Goal: Communication & Community: Answer question/provide support

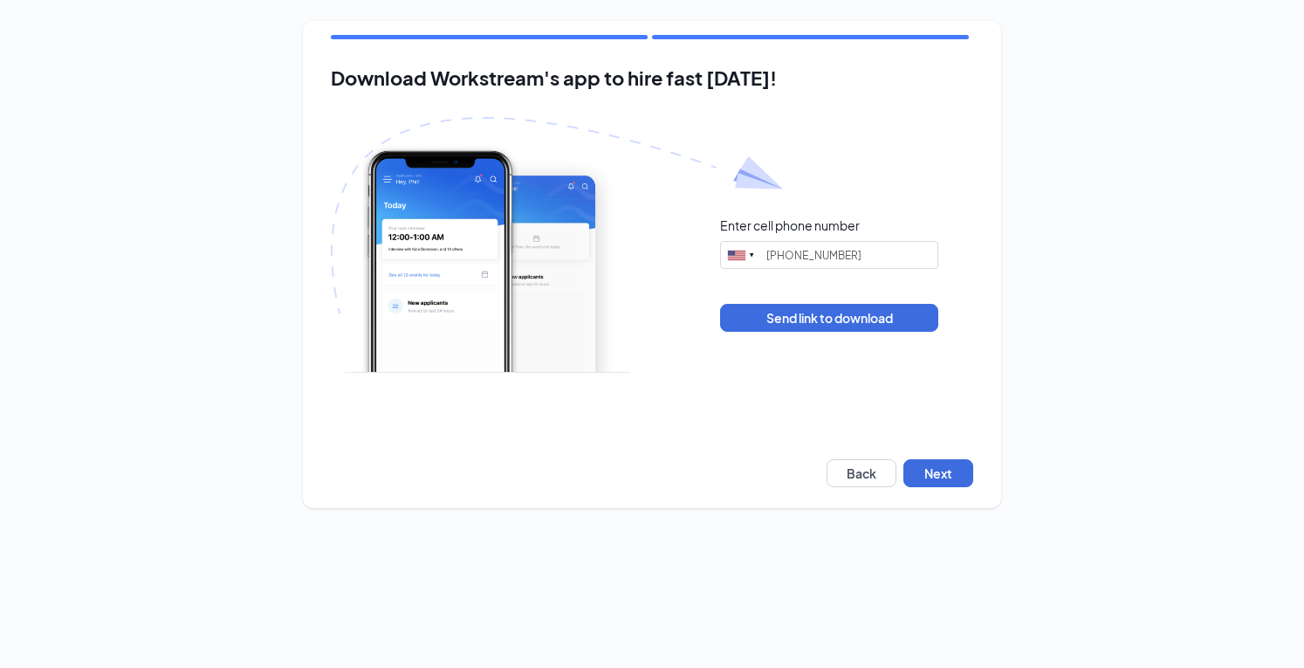
type input "(945) 324-9672"
click at [925, 484] on button "Next" at bounding box center [939, 473] width 70 height 28
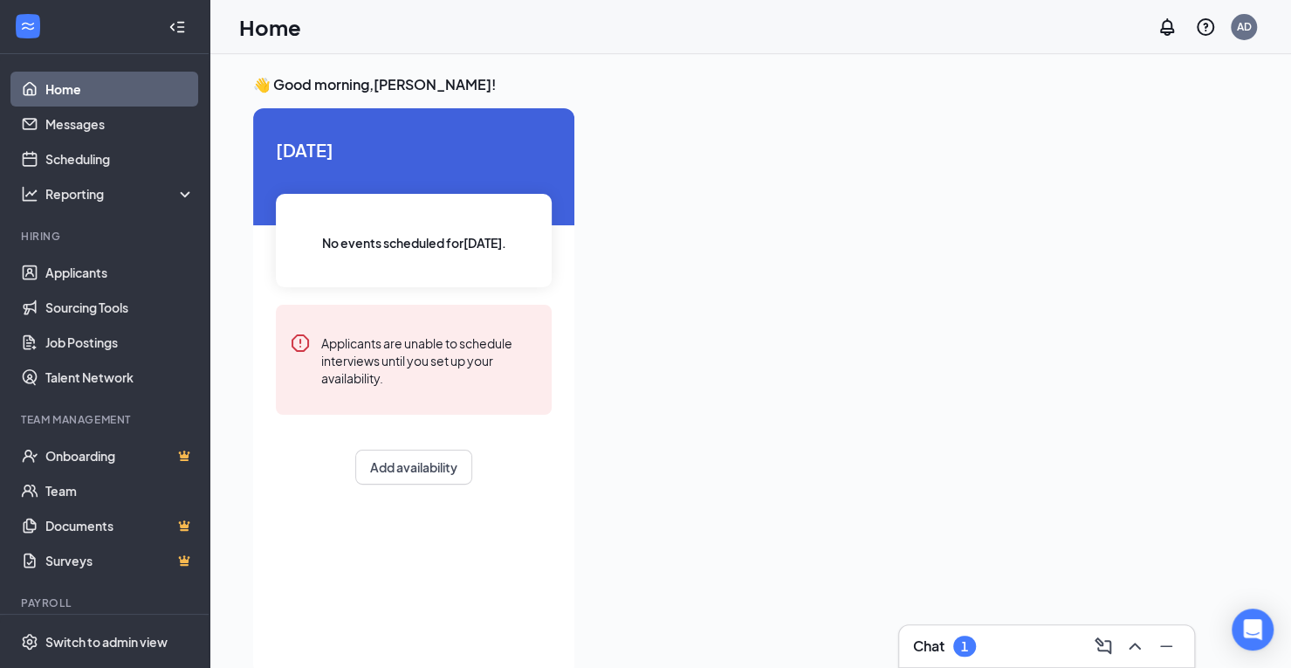
click at [946, 653] on div "Chat 1" at bounding box center [944, 646] width 63 height 21
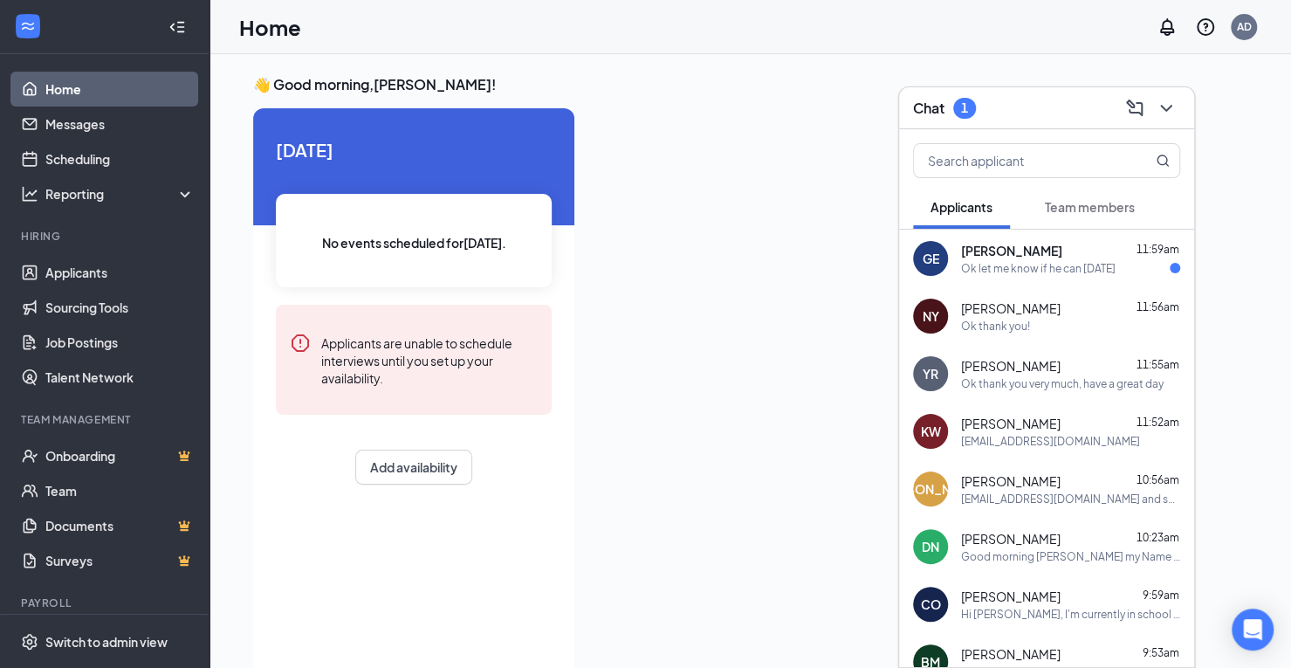
click at [1060, 275] on div "Ok let me know if he can [DATE]" at bounding box center [1038, 268] width 155 height 15
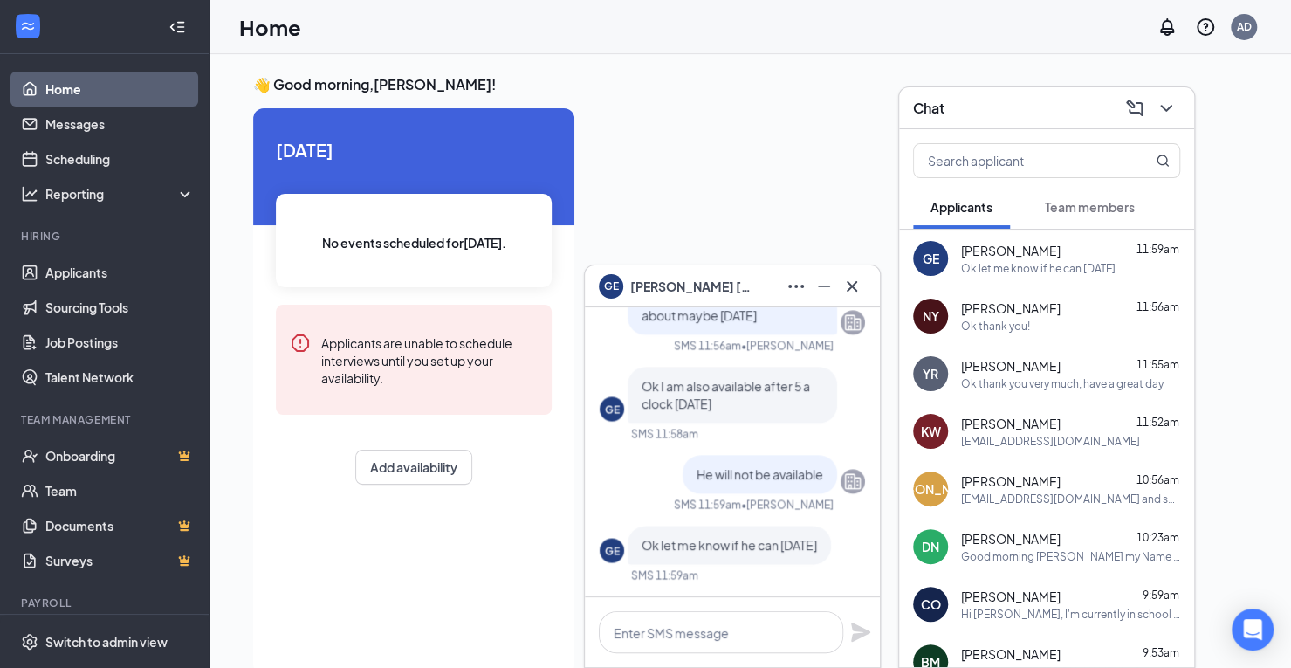
click at [1000, 554] on div "Good morning [PERSON_NAME] my Name is [PERSON_NAME]. I am [DEMOGRAPHIC_DATA]. I…" at bounding box center [1070, 556] width 219 height 15
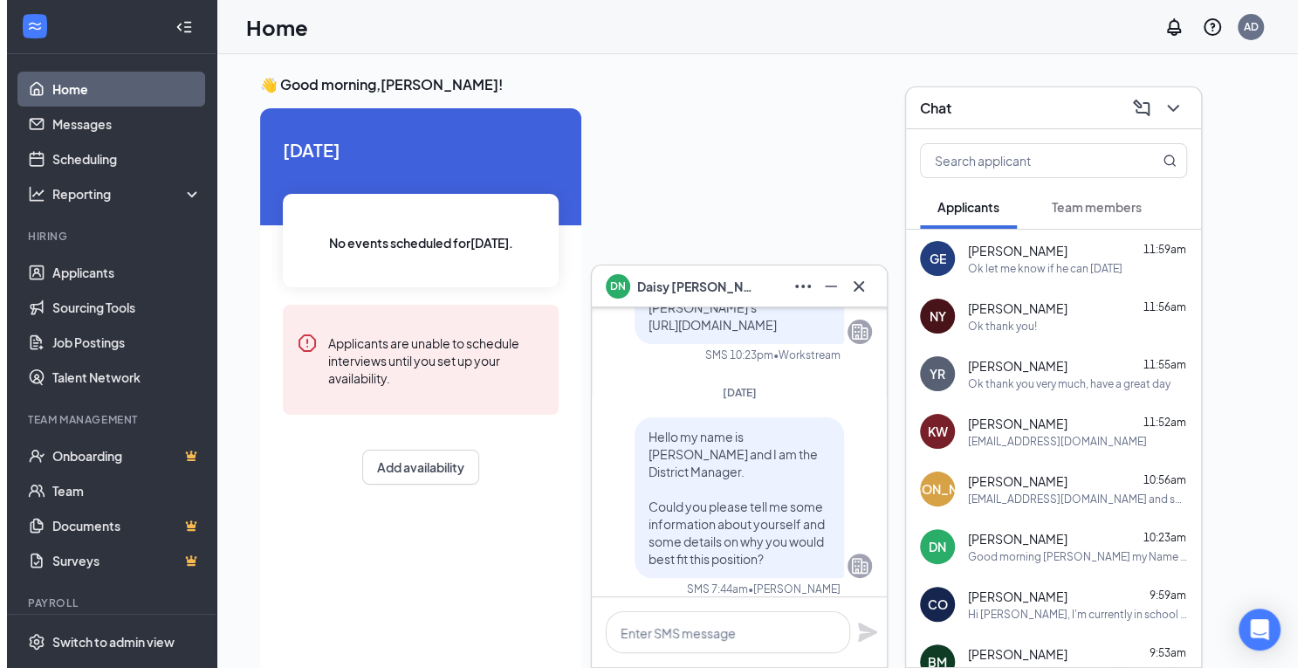
scroll to position [-849, 0]
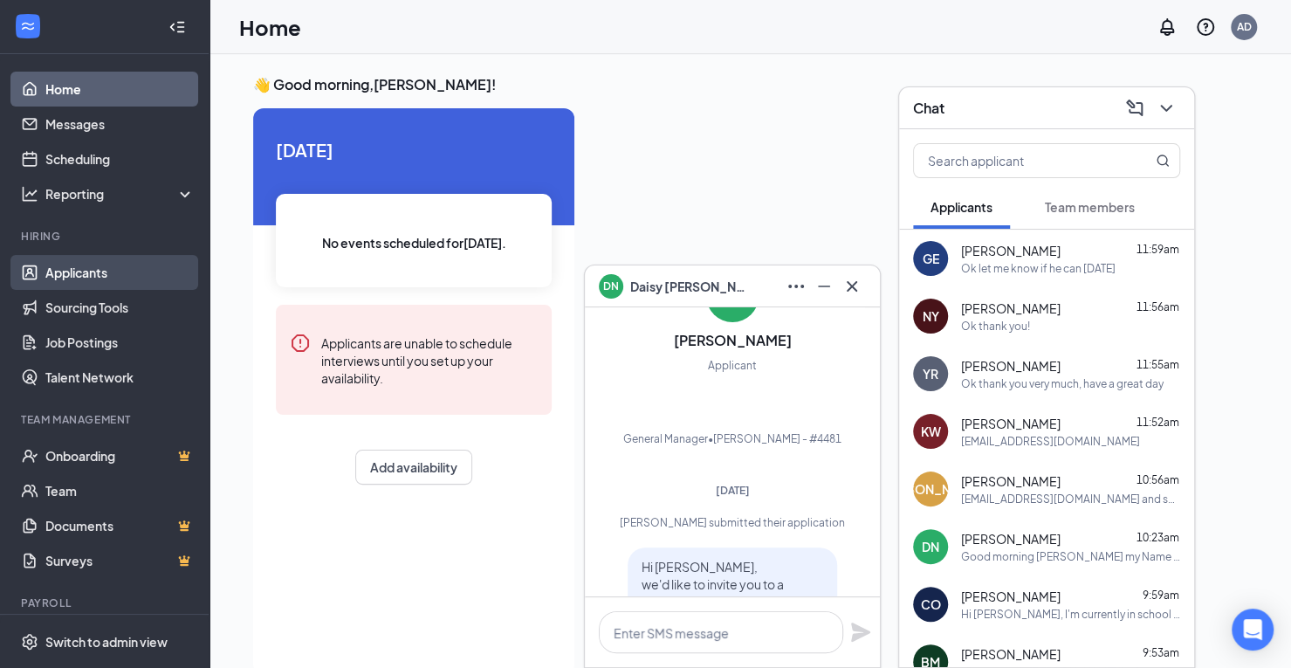
click at [73, 272] on link "Applicants" at bounding box center [119, 272] width 149 height 35
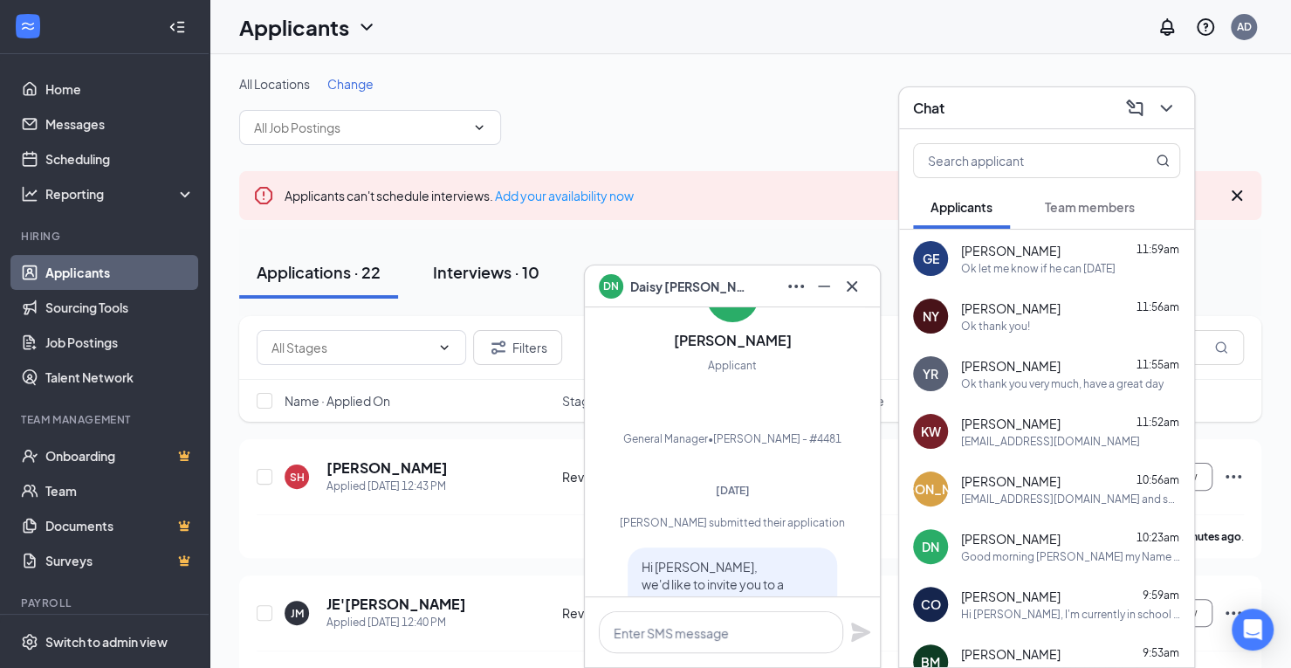
click at [478, 265] on div "Interviews · 10" at bounding box center [486, 272] width 107 height 22
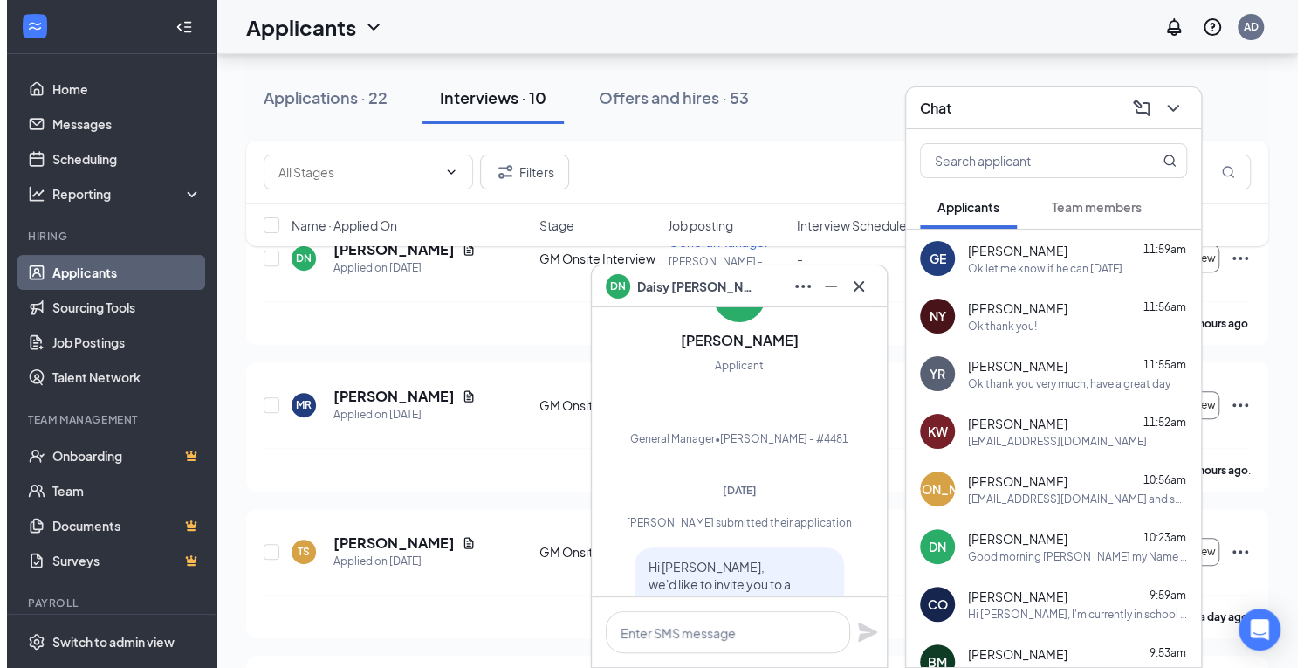
scroll to position [87, 0]
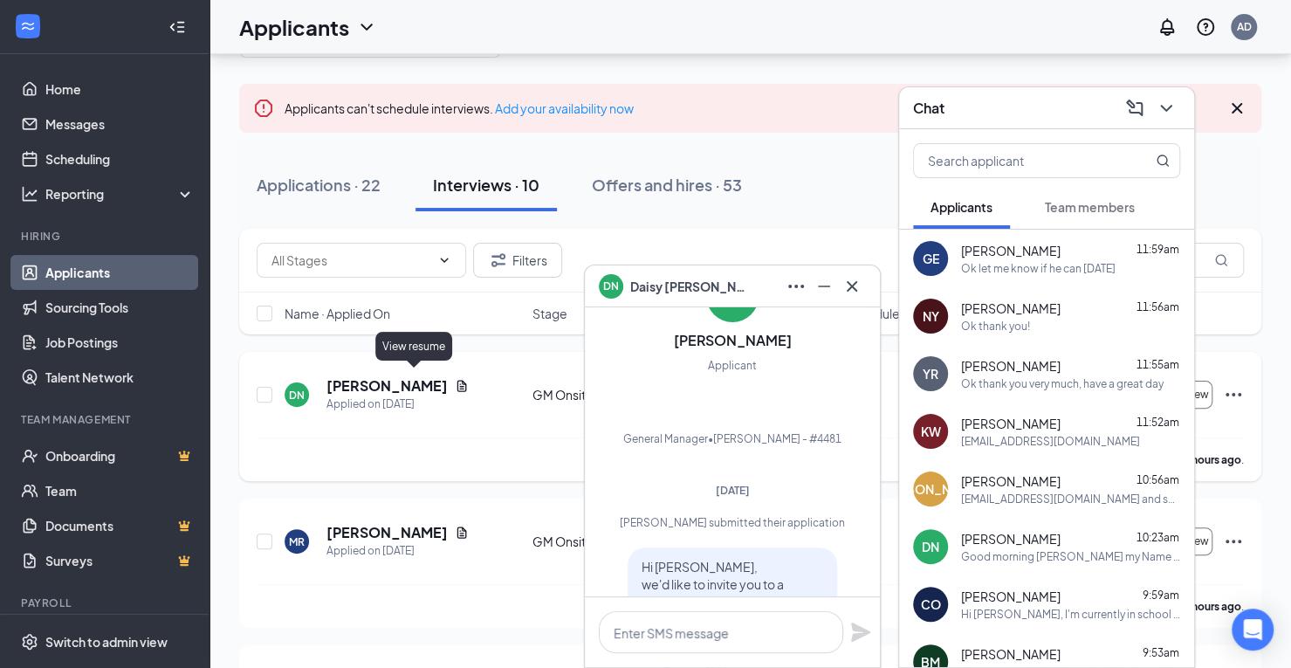
click at [457, 380] on icon "Document" at bounding box center [462, 385] width 10 height 11
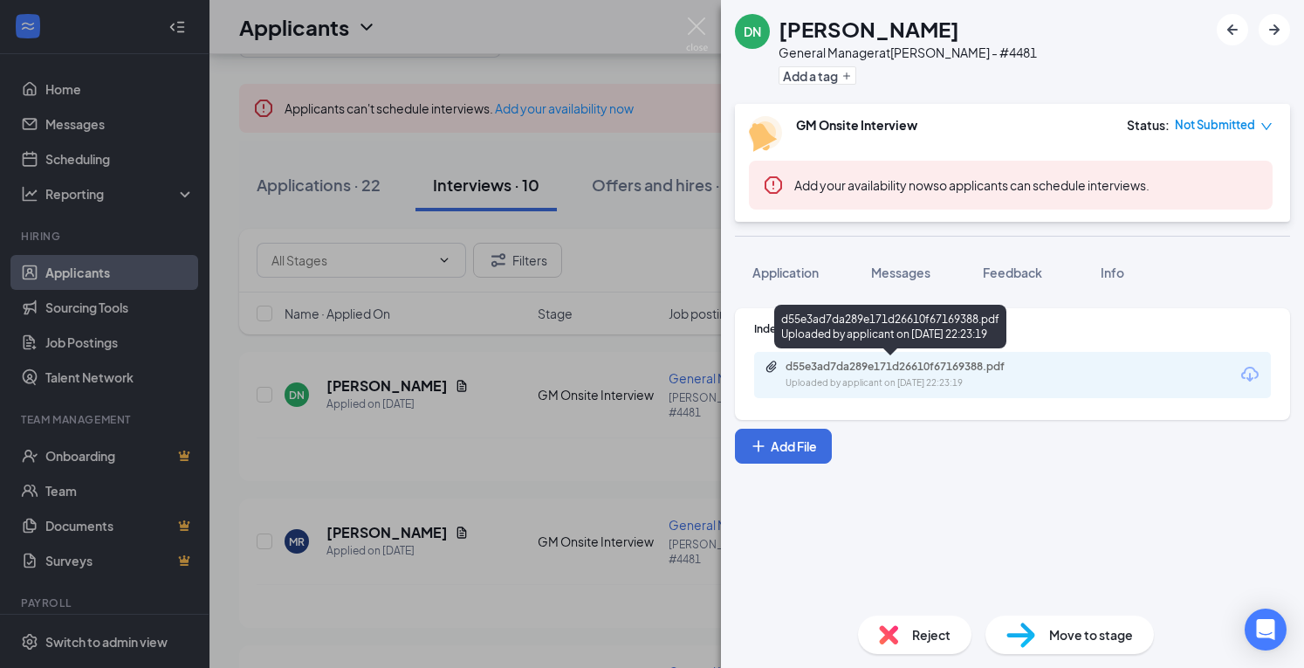
click at [857, 369] on div "d55e3ad7da289e171d26610f67169388.pdf" at bounding box center [908, 367] width 244 height 14
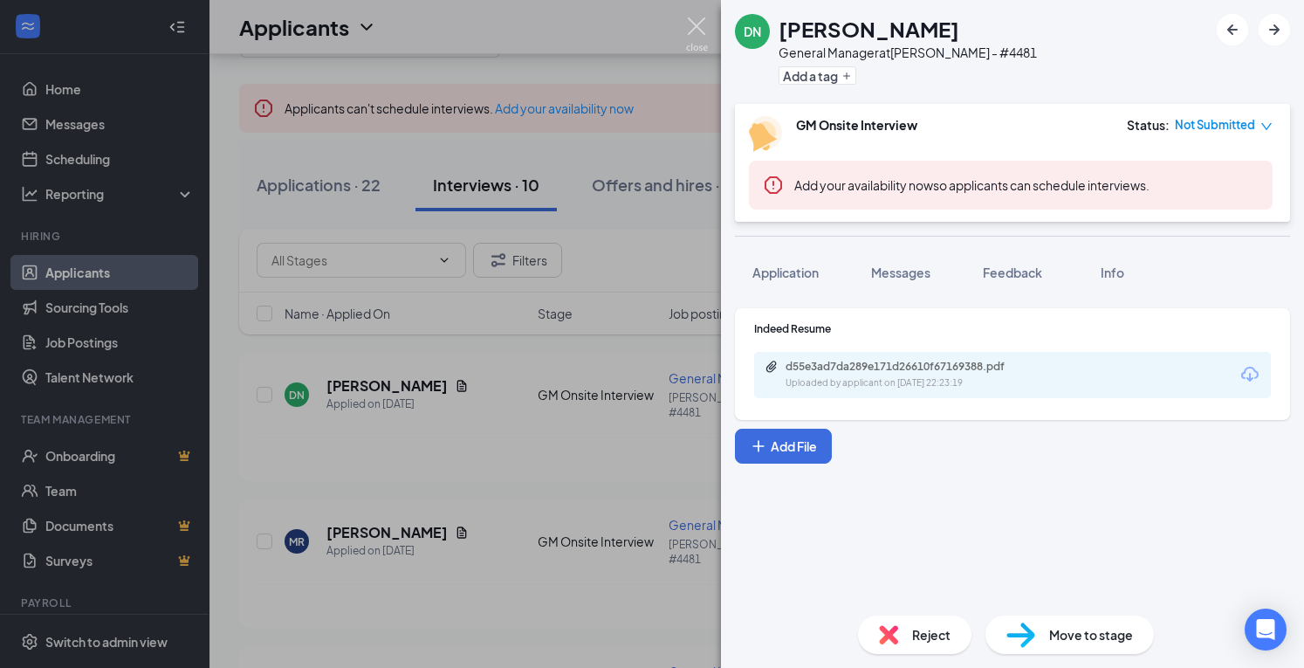
click at [691, 24] on img at bounding box center [697, 34] width 22 height 34
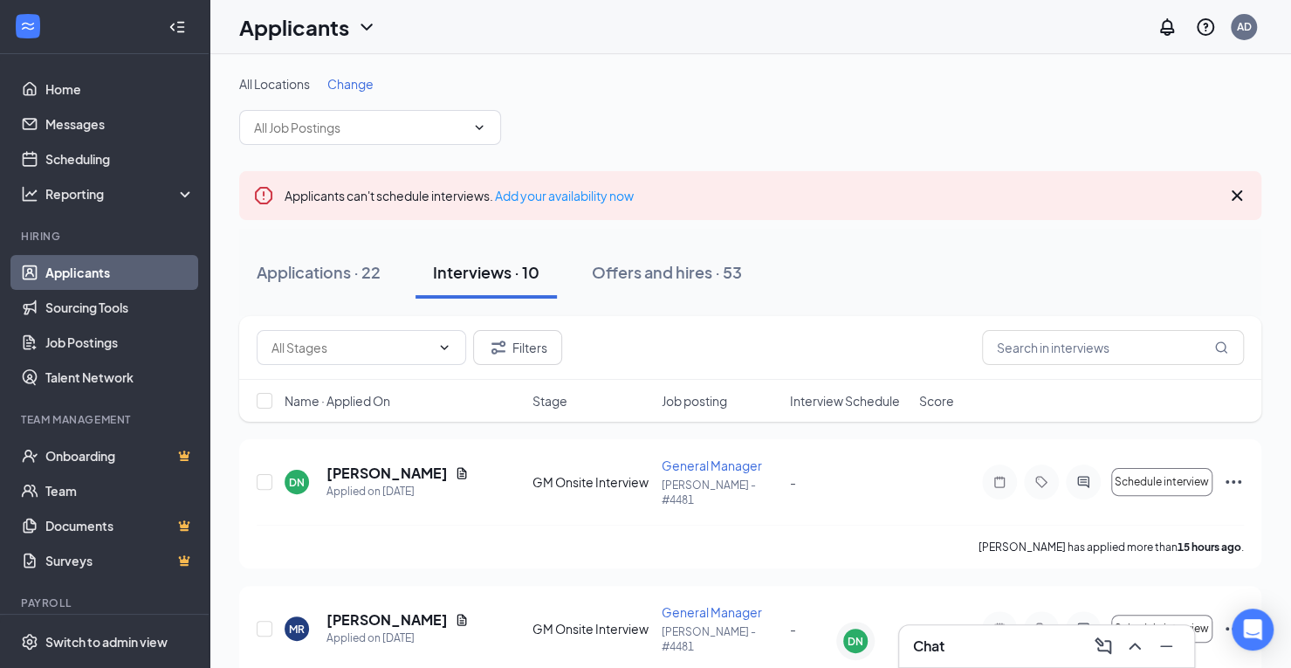
click at [920, 645] on h3 "Chat" at bounding box center [928, 645] width 31 height 19
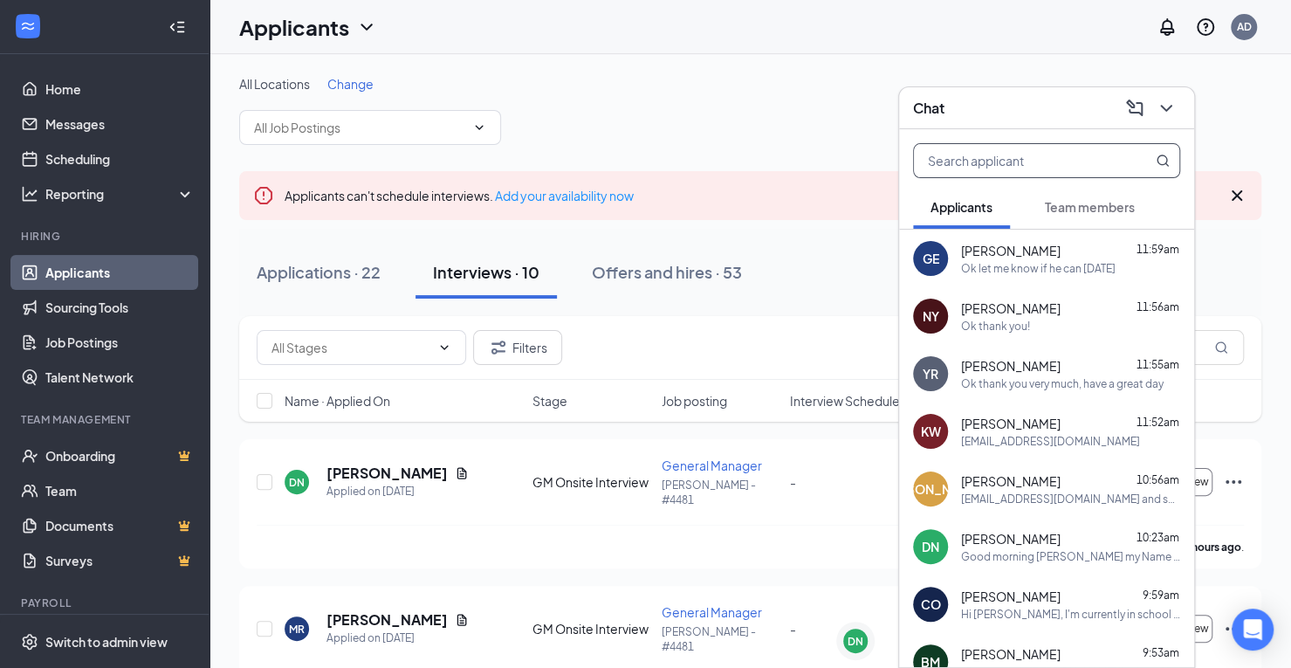
click at [973, 168] on input "text" at bounding box center [1017, 160] width 207 height 33
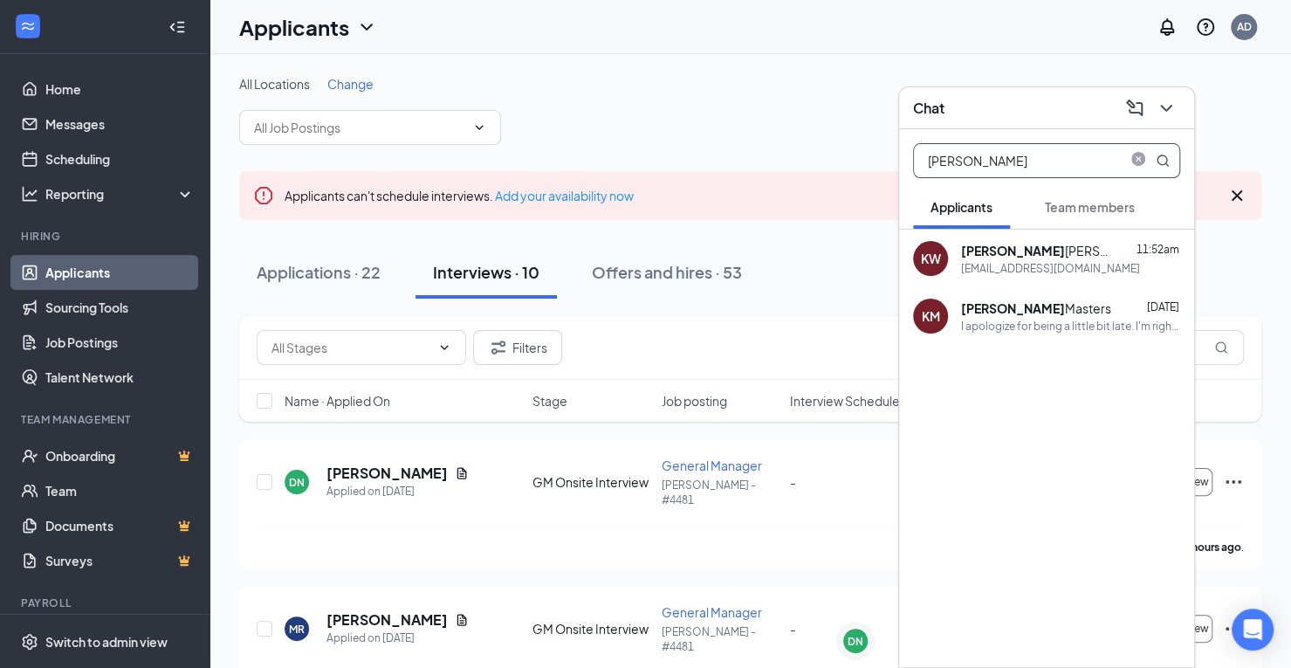
type input "[PERSON_NAME]"
click at [1098, 209] on span "Team members" at bounding box center [1090, 207] width 90 height 16
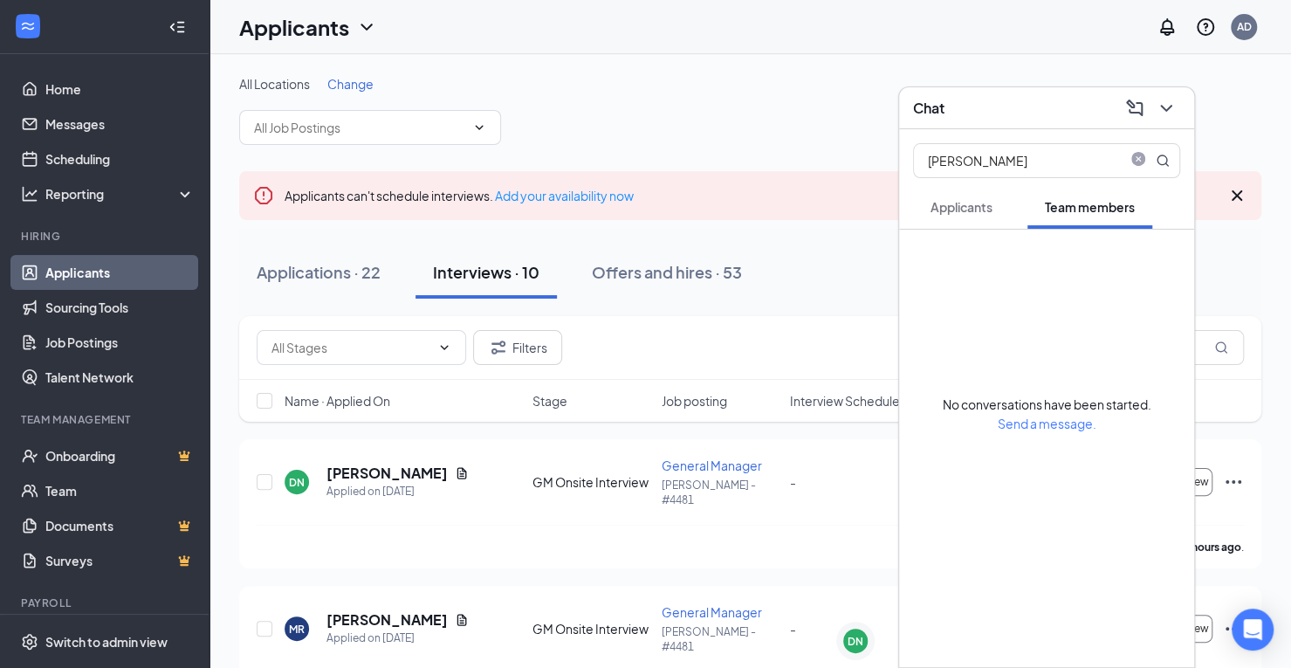
click at [949, 207] on span "Applicants" at bounding box center [962, 207] width 62 height 16
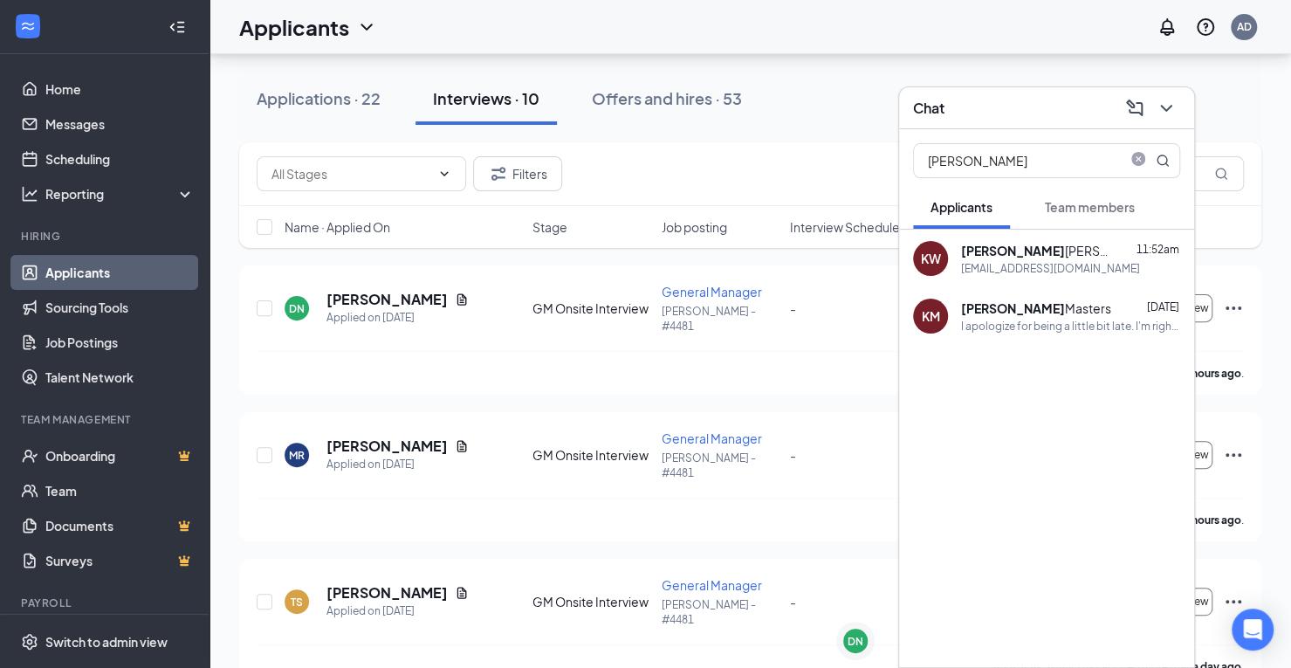
scroll to position [137, 0]
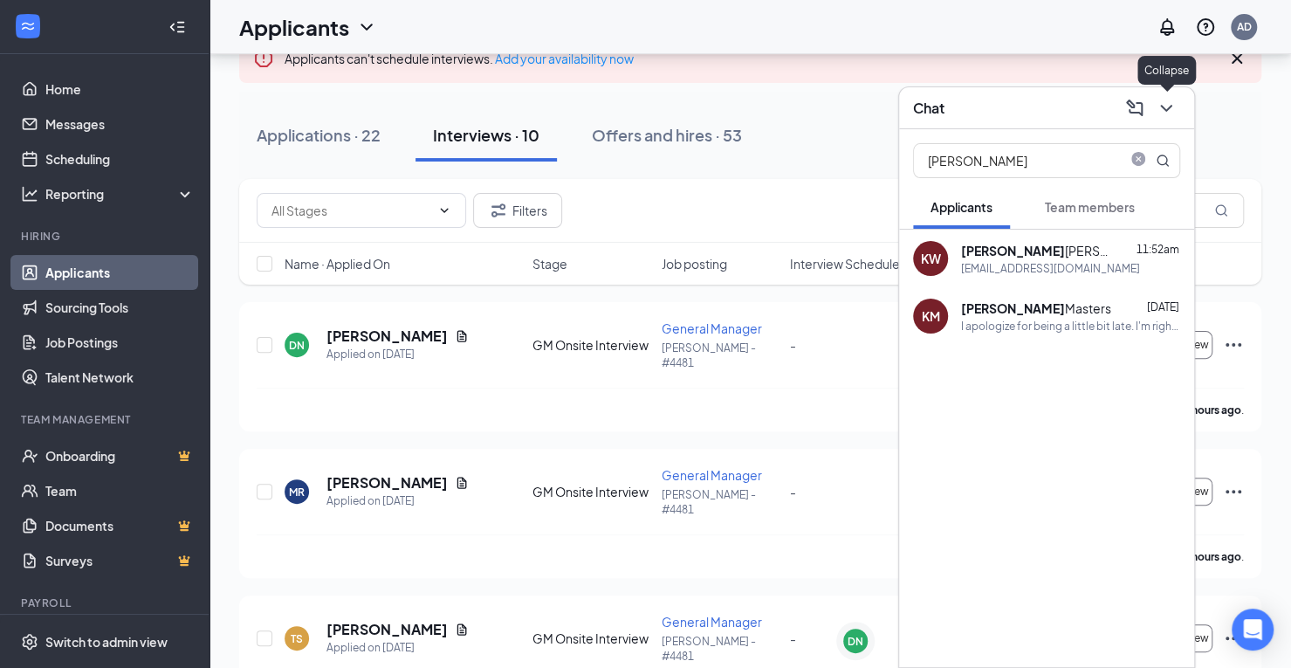
click at [1168, 109] on icon "ChevronDown" at bounding box center [1165, 108] width 11 height 7
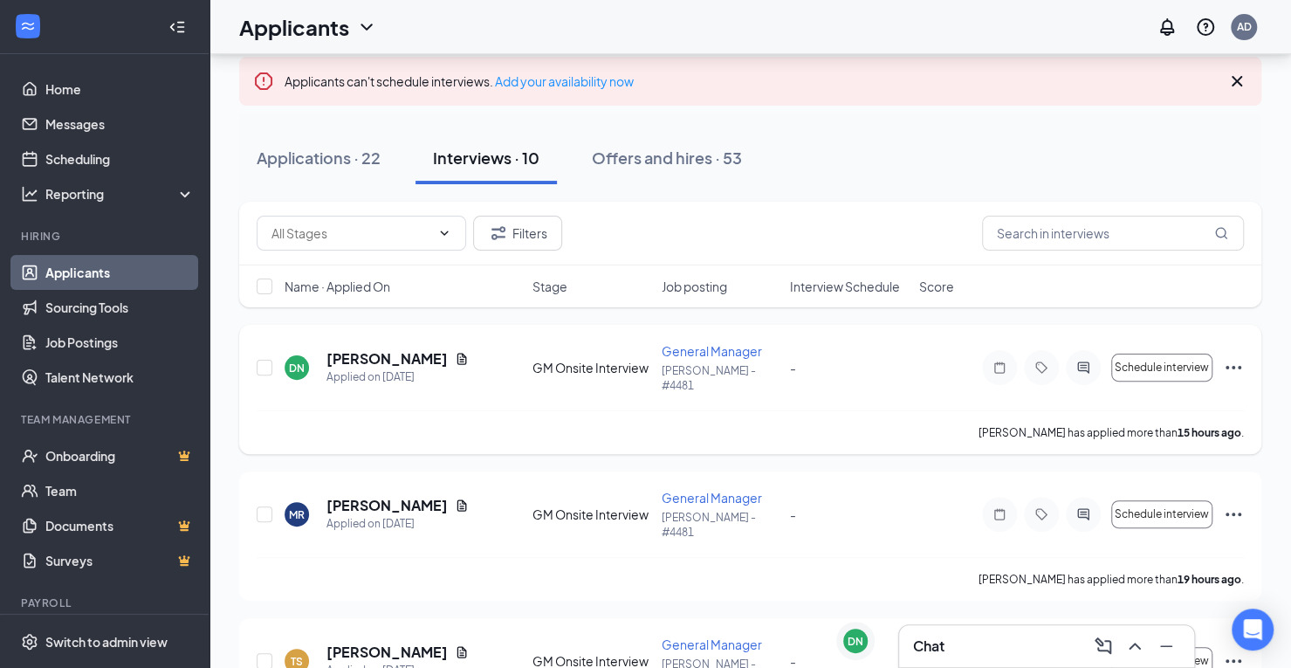
scroll to position [50, 0]
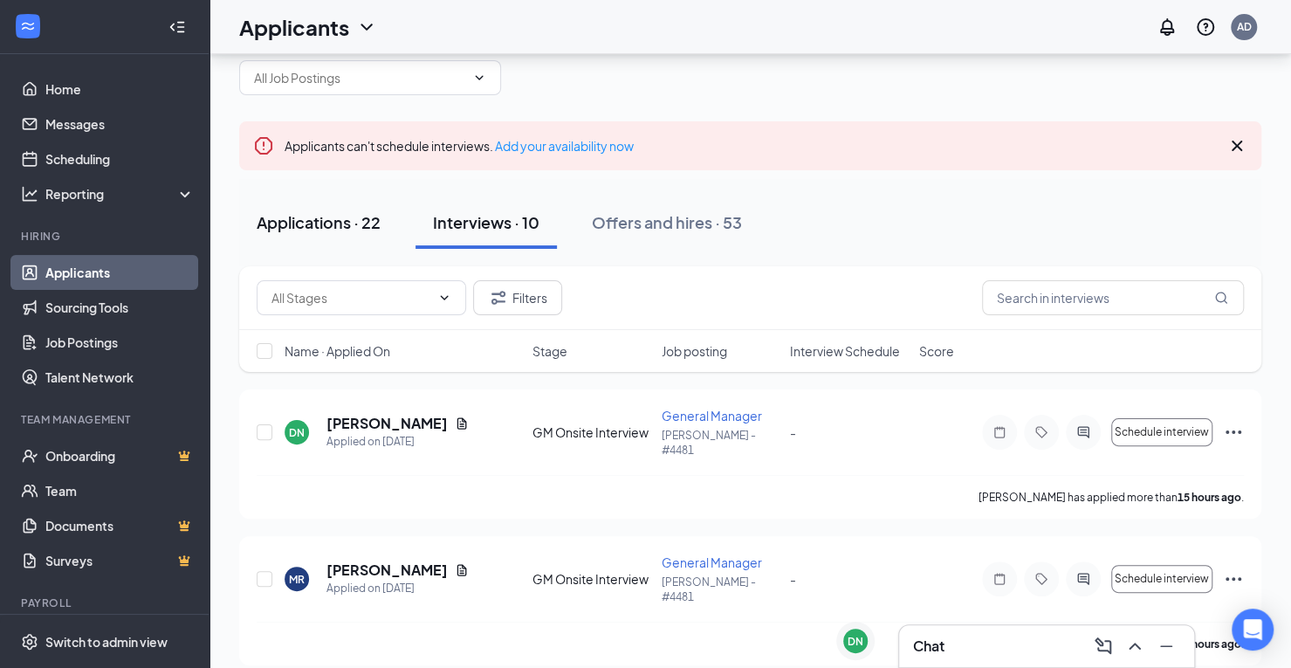
click at [368, 221] on div "Applications · 22" at bounding box center [319, 222] width 124 height 22
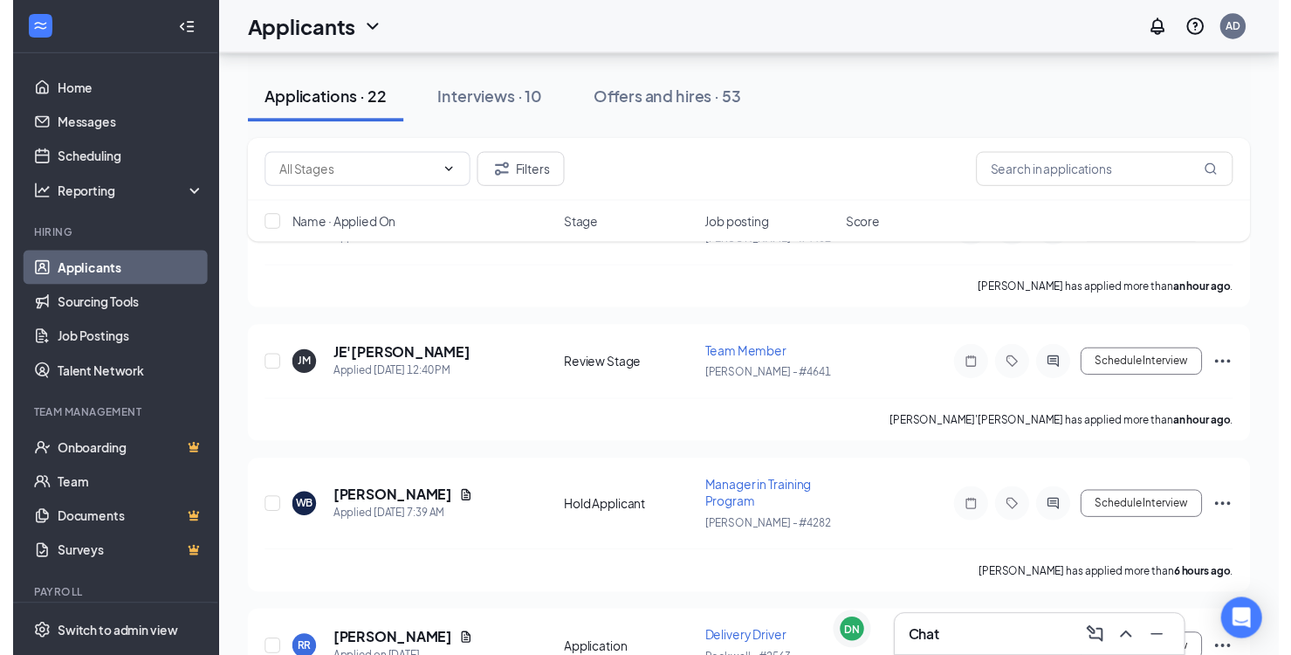
scroll to position [175, 0]
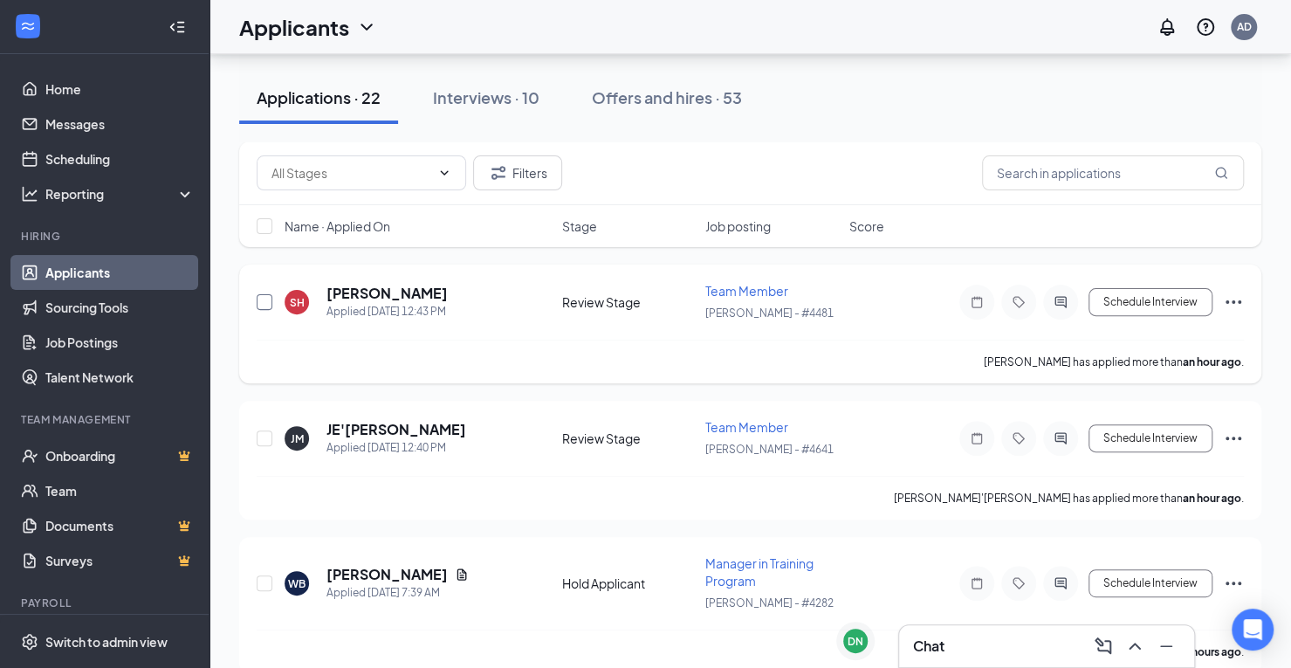
click at [260, 294] on input "checkbox" at bounding box center [265, 302] width 16 height 16
checkbox input "true"
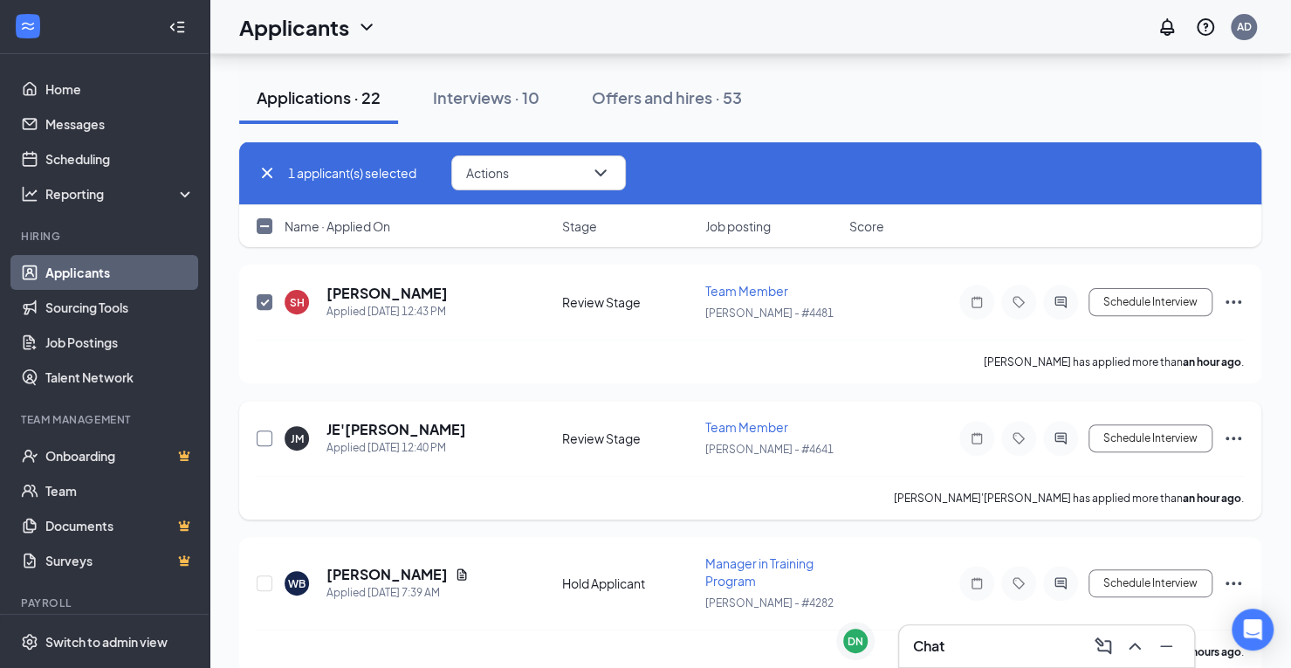
click at [266, 436] on input "checkbox" at bounding box center [265, 438] width 16 height 16
checkbox input "true"
click at [541, 182] on button "Actions" at bounding box center [538, 172] width 175 height 35
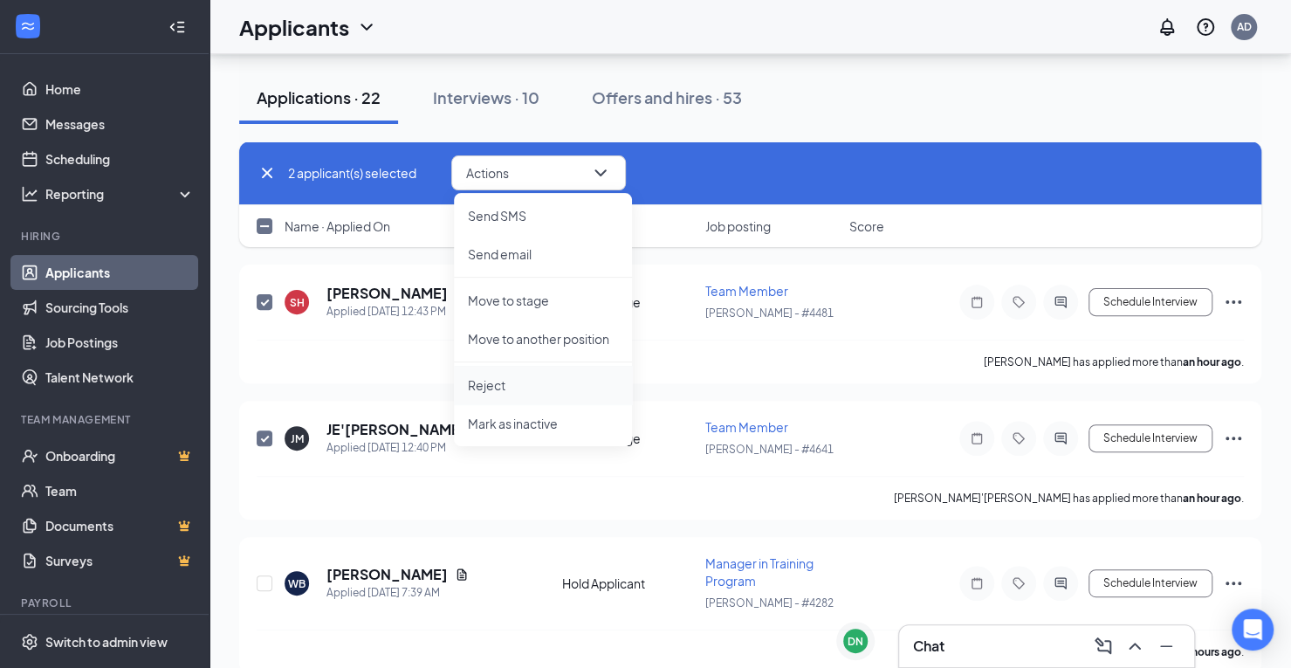
click at [495, 387] on p "Reject" at bounding box center [543, 384] width 150 height 17
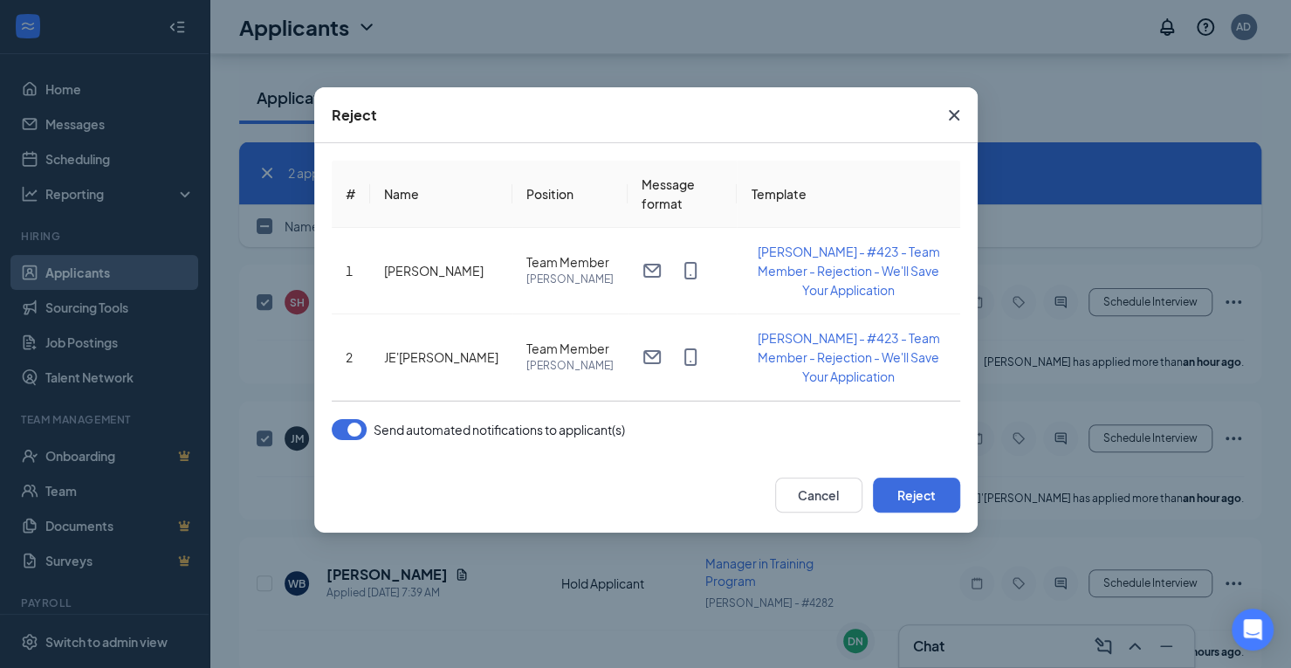
click at [339, 419] on button "button" at bounding box center [349, 429] width 35 height 21
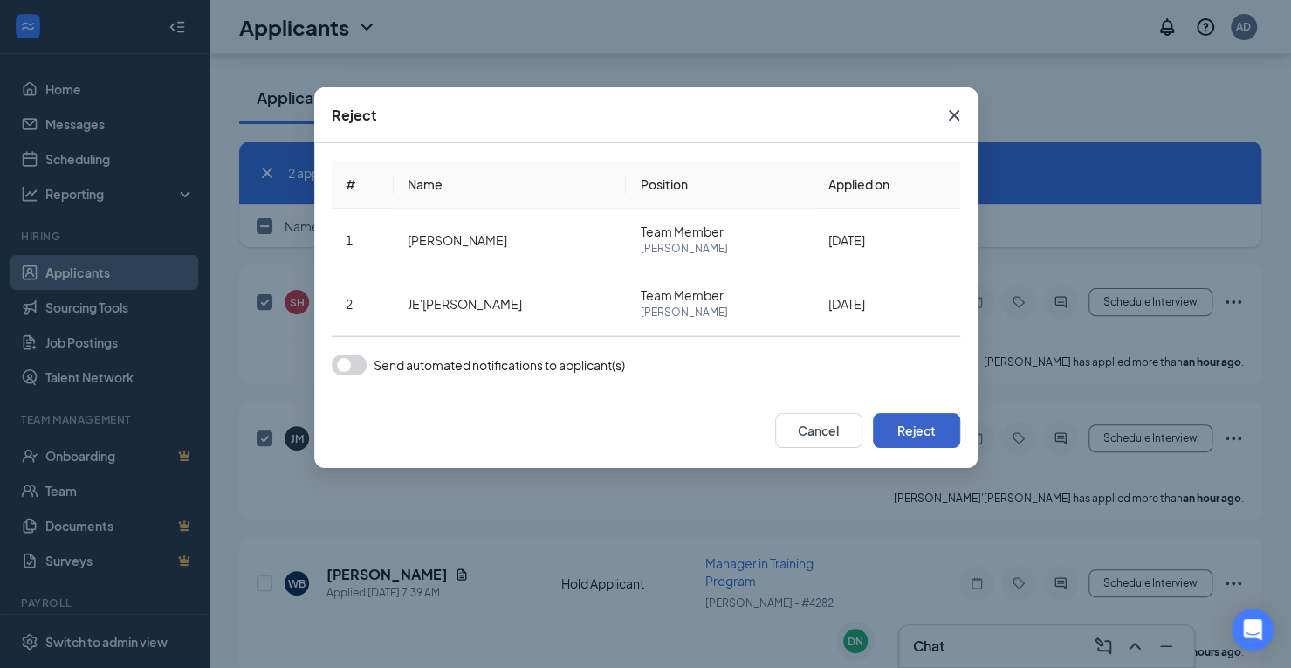
click at [894, 424] on button "Reject" at bounding box center [916, 430] width 87 height 35
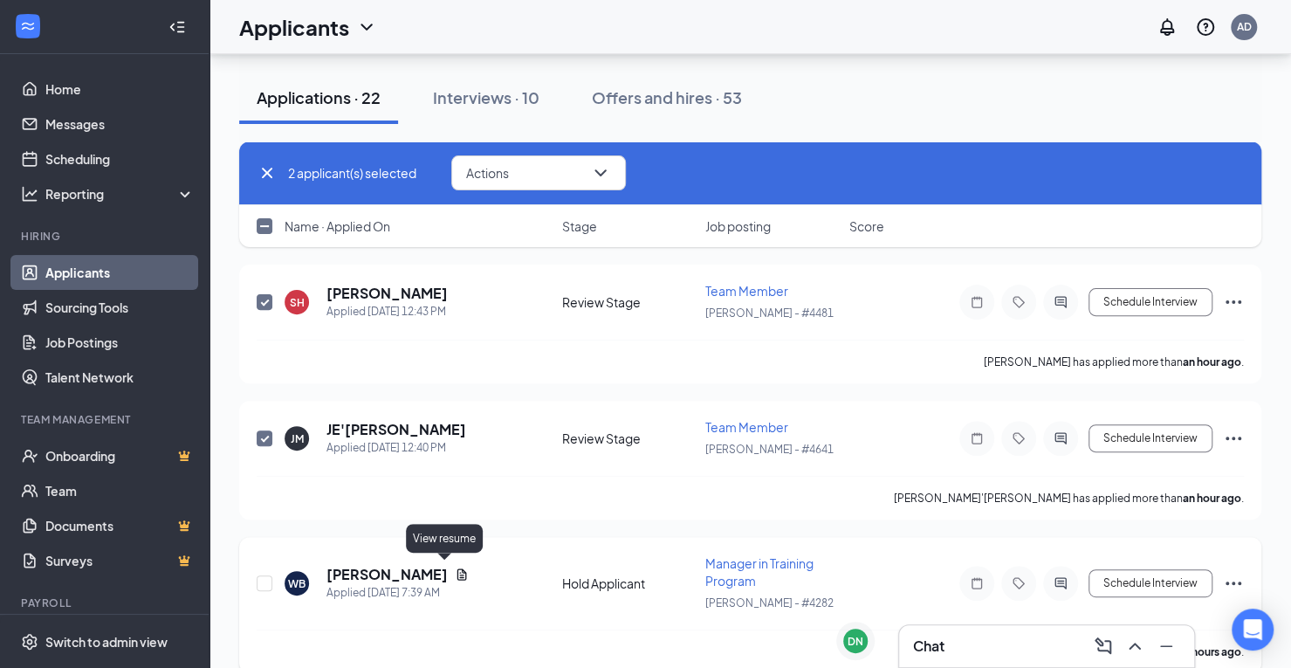
click at [457, 571] on icon "Document" at bounding box center [462, 573] width 10 height 11
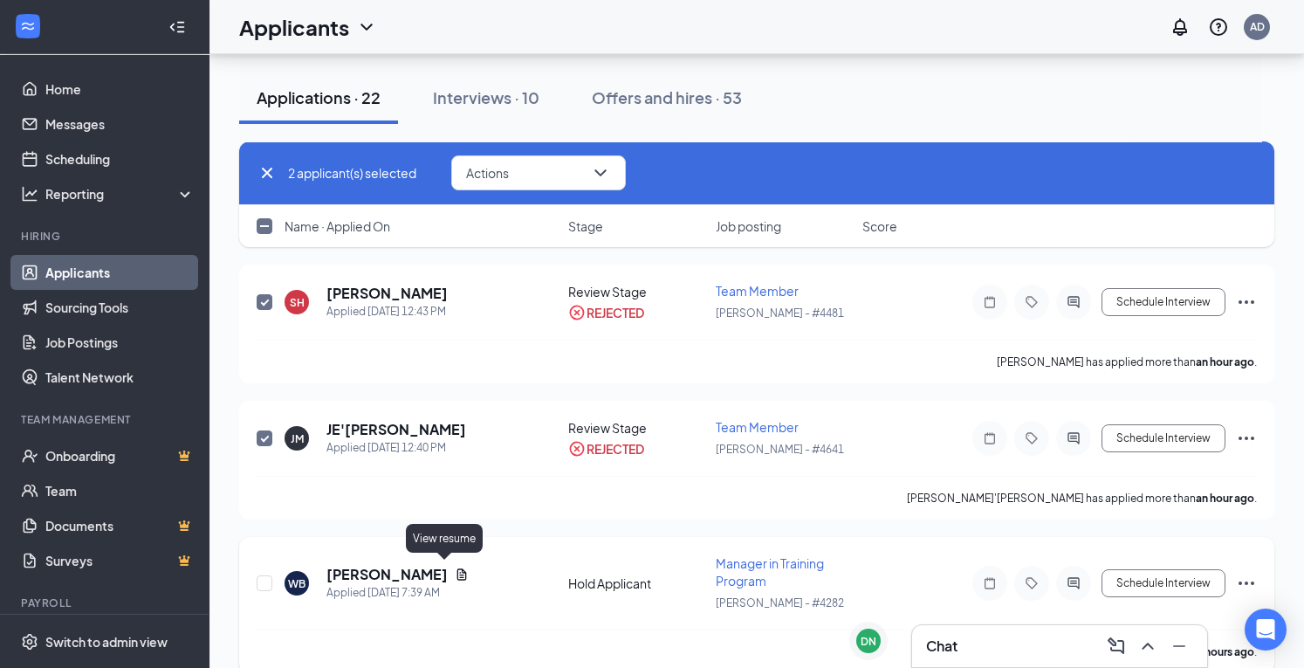
checkbox input "false"
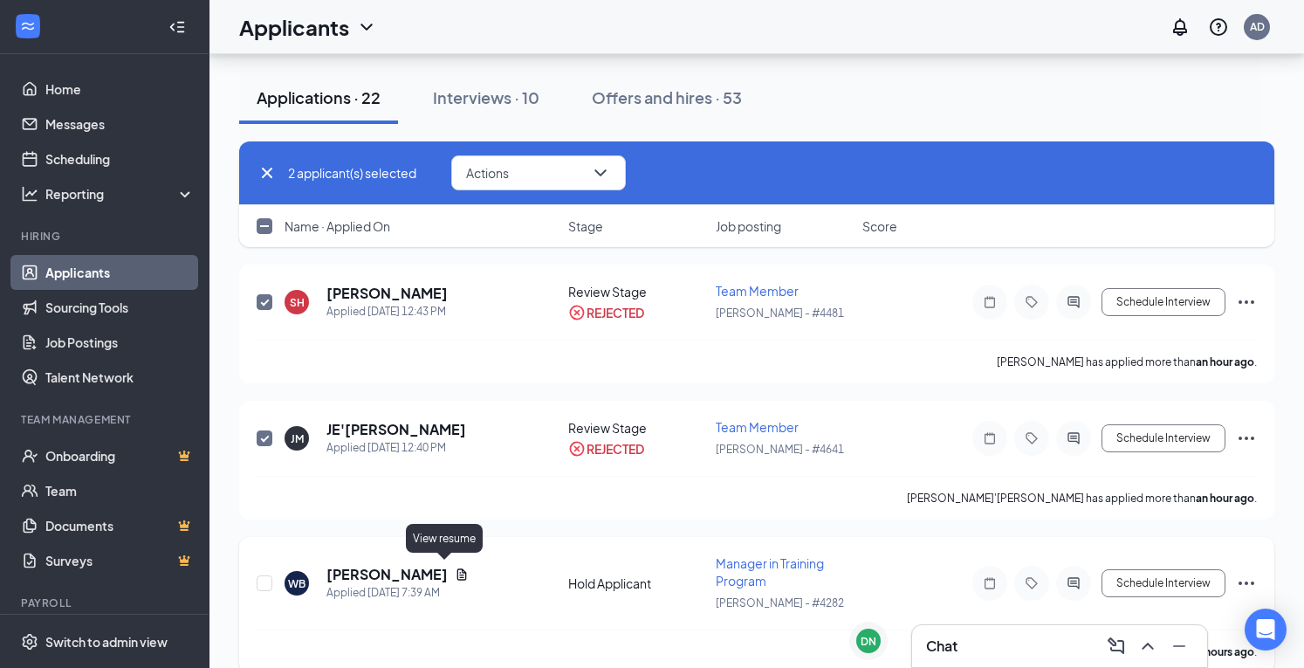
checkbox input "false"
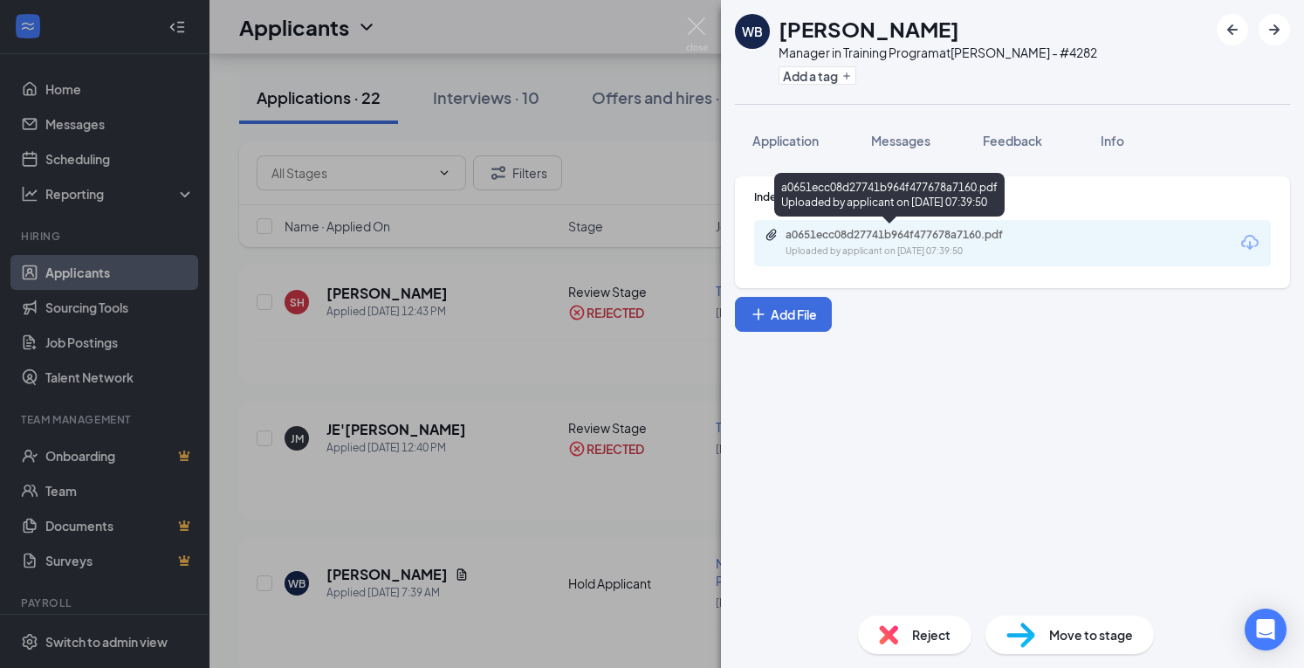
click at [846, 237] on div "a0651ecc08d27741b964f477678a7160.pdf" at bounding box center [908, 235] width 244 height 14
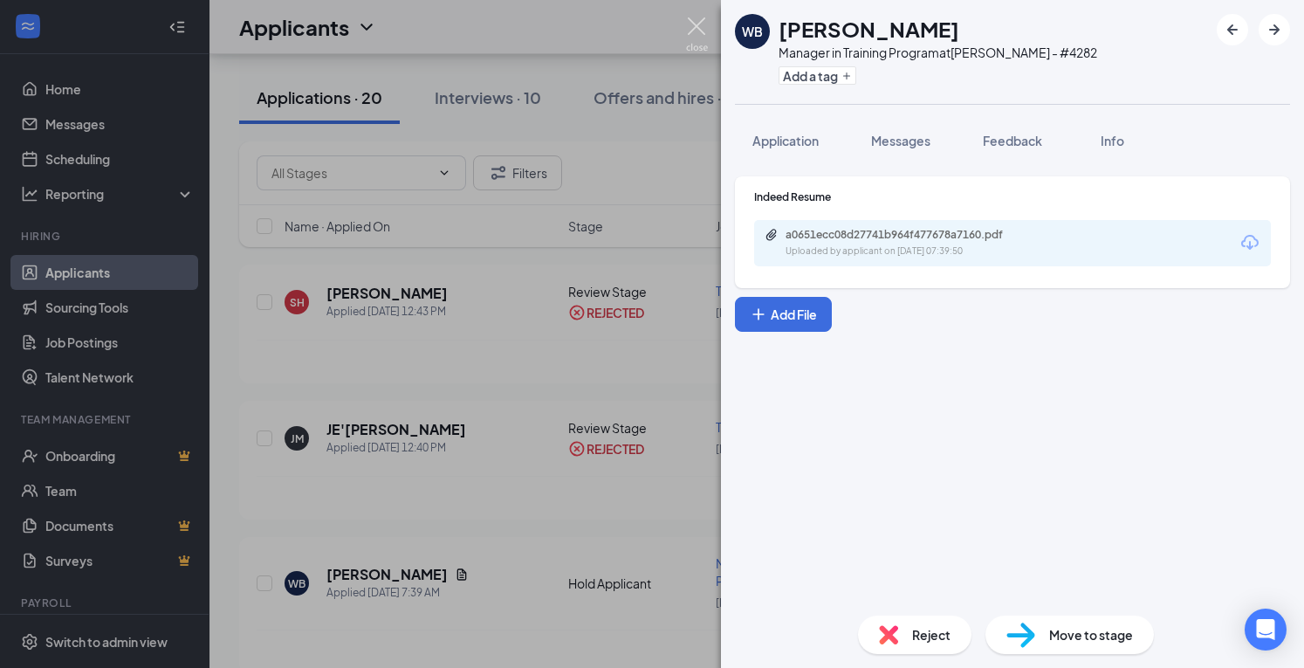
click at [705, 25] on img at bounding box center [697, 34] width 22 height 34
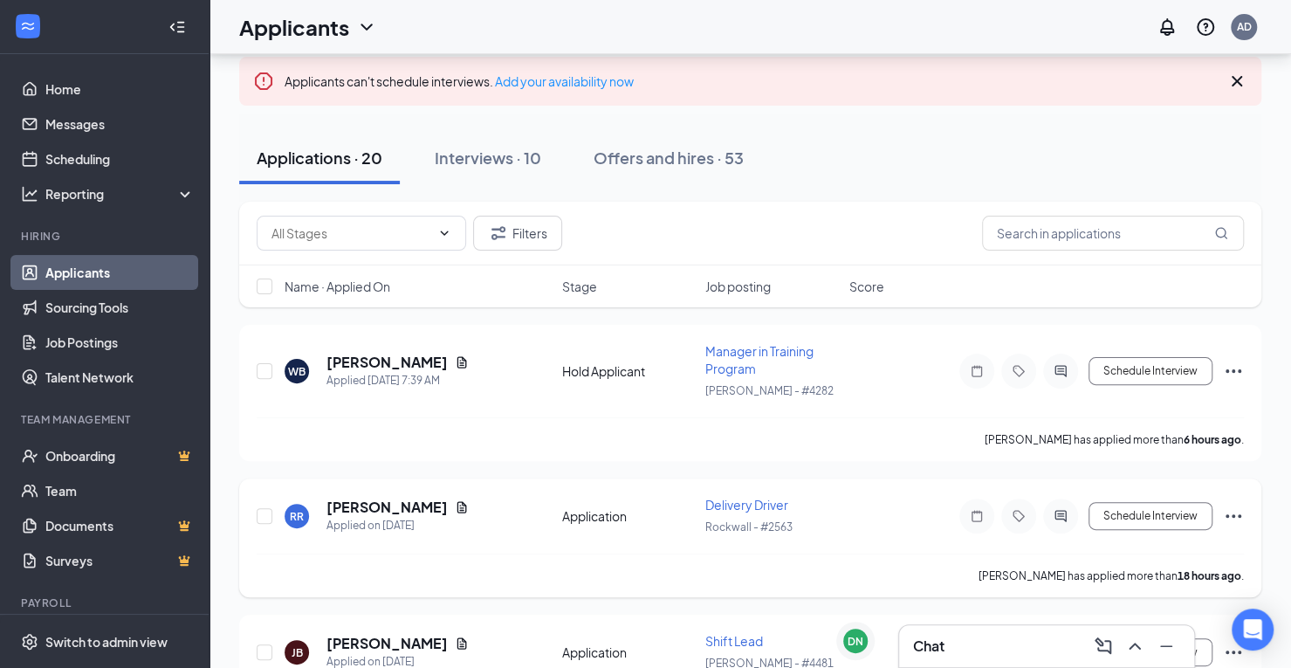
scroll to position [87, 0]
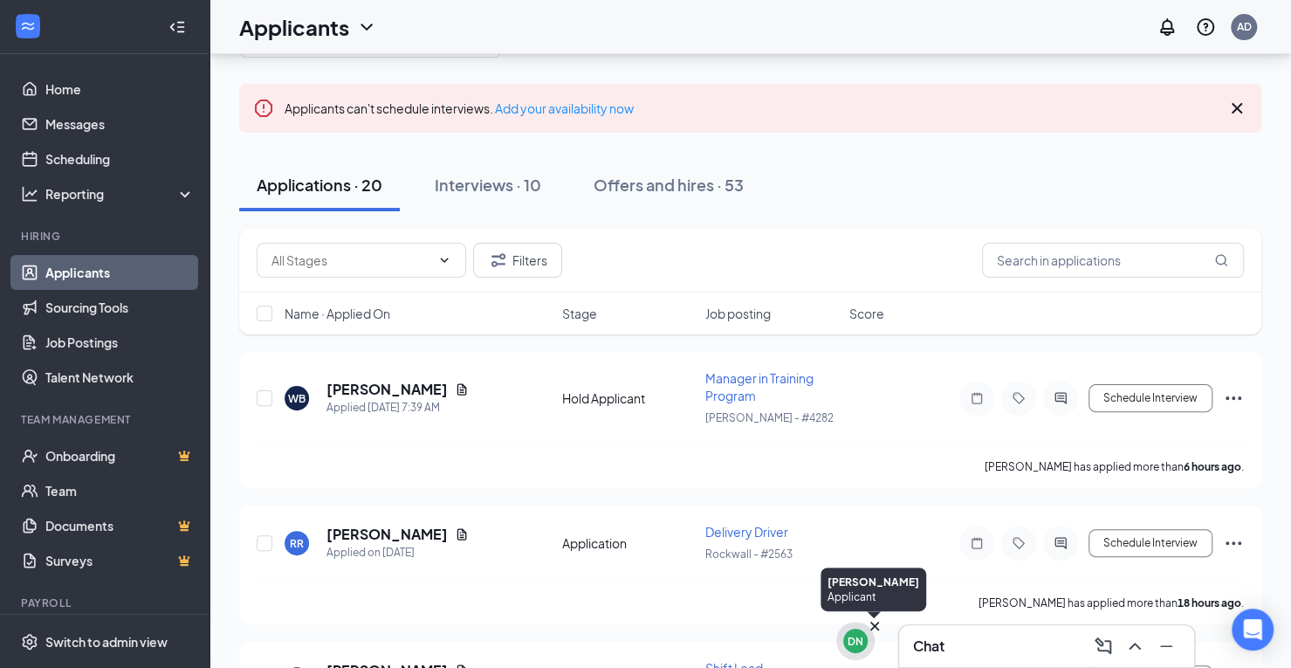
click at [861, 643] on div "DN" at bounding box center [856, 641] width 16 height 15
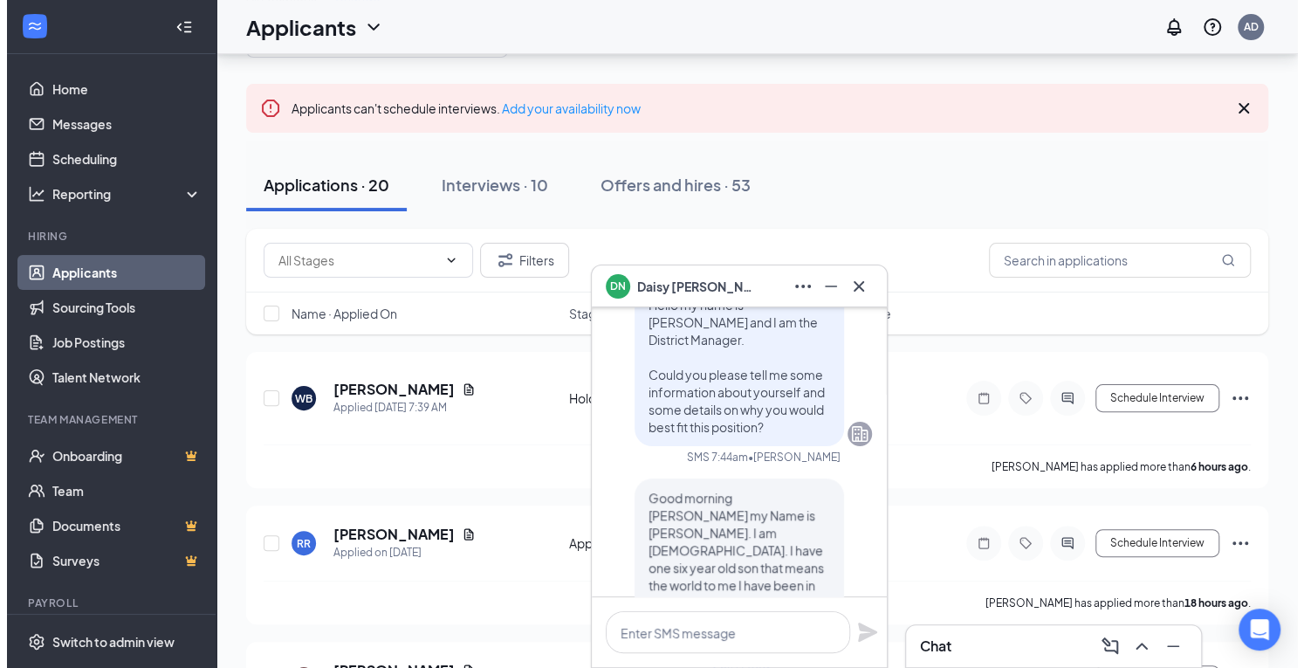
scroll to position [-324, 0]
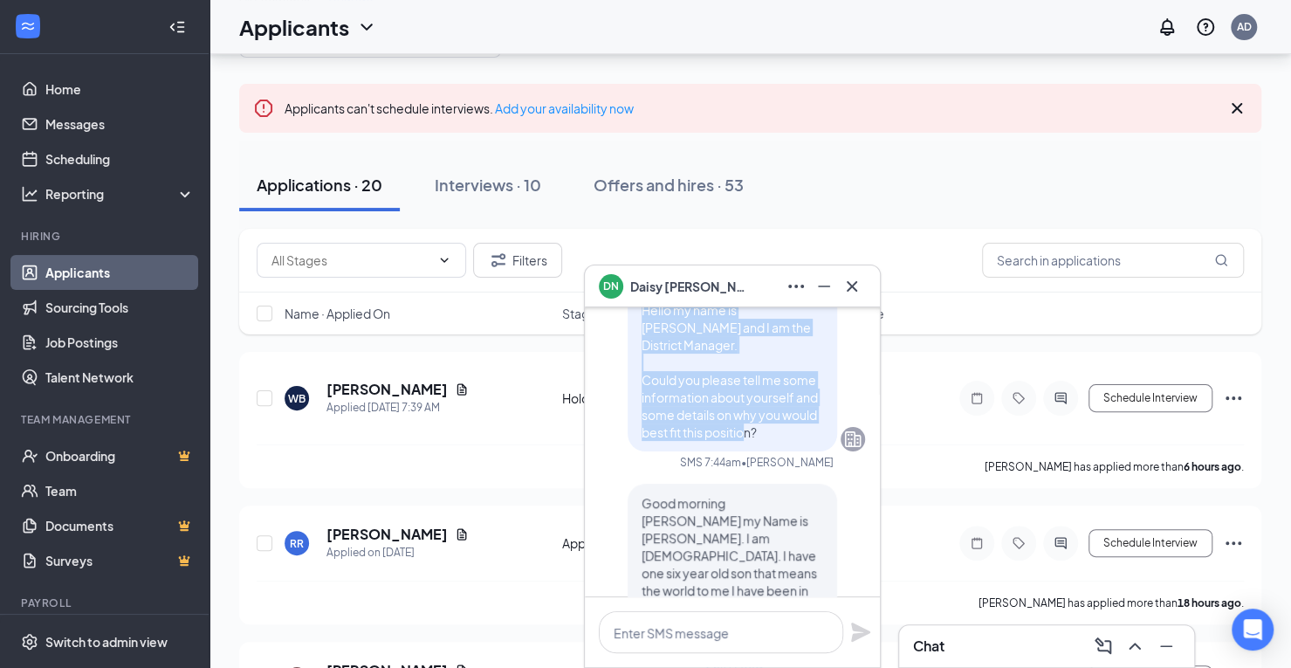
drag, startPoint x: 773, startPoint y: 467, endPoint x: 631, endPoint y: 363, distance: 176.2
click at [642, 361] on p "Hello my name is [PERSON_NAME] and I am the District Manager. Could you please …" at bounding box center [733, 371] width 182 height 140
copy span "Hello my name is Allen Duong and I am the District Manager. Could you please te…"
click at [847, 289] on icon "Cross" at bounding box center [852, 286] width 21 height 21
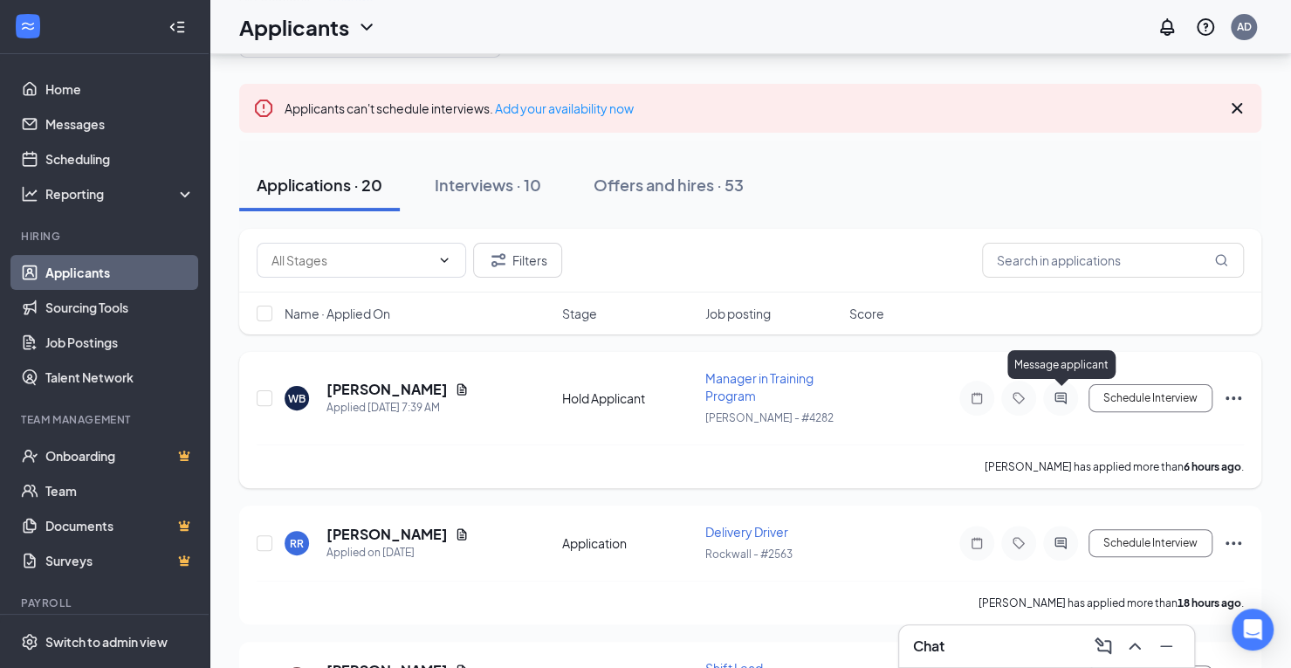
click at [1061, 399] on icon "ActiveChat" at bounding box center [1060, 397] width 11 height 11
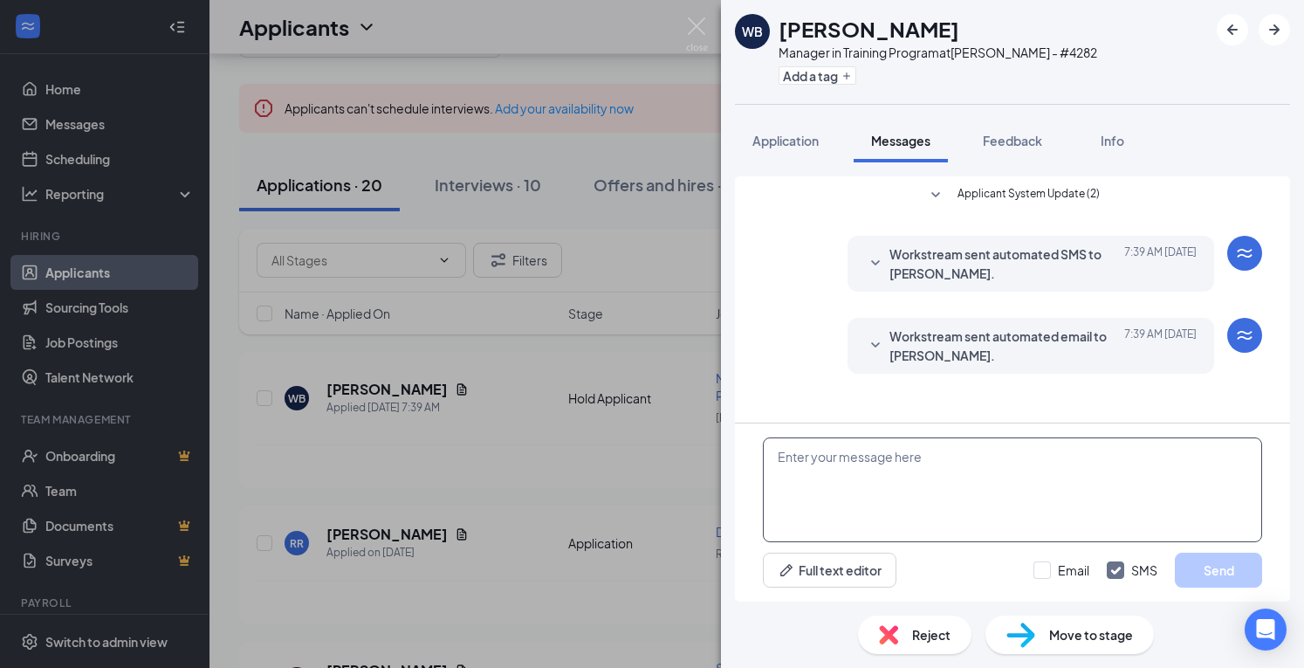
click at [982, 481] on textarea at bounding box center [1012, 489] width 499 height 105
paste textarea "Hello my name is [PERSON_NAME] and I am the District Manager. Could you please …"
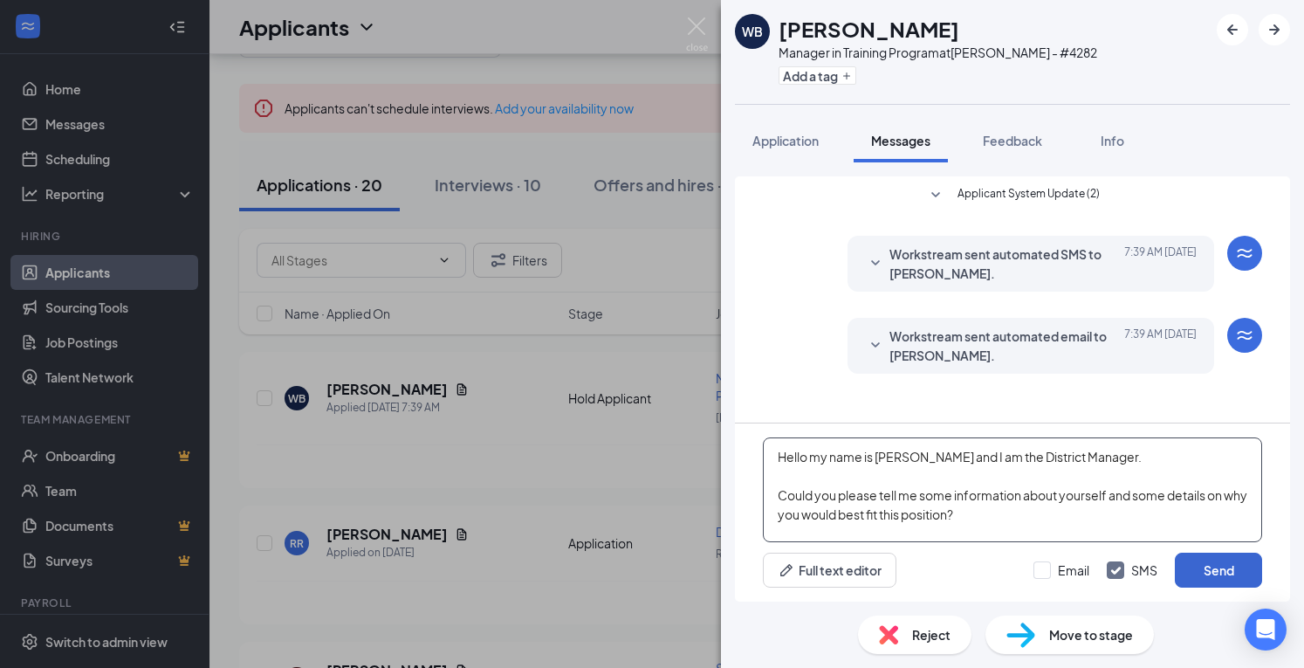
type textarea "Hello my name is [PERSON_NAME] and I am the District Manager. Could you please …"
click at [1239, 564] on button "Send" at bounding box center [1218, 570] width 87 height 35
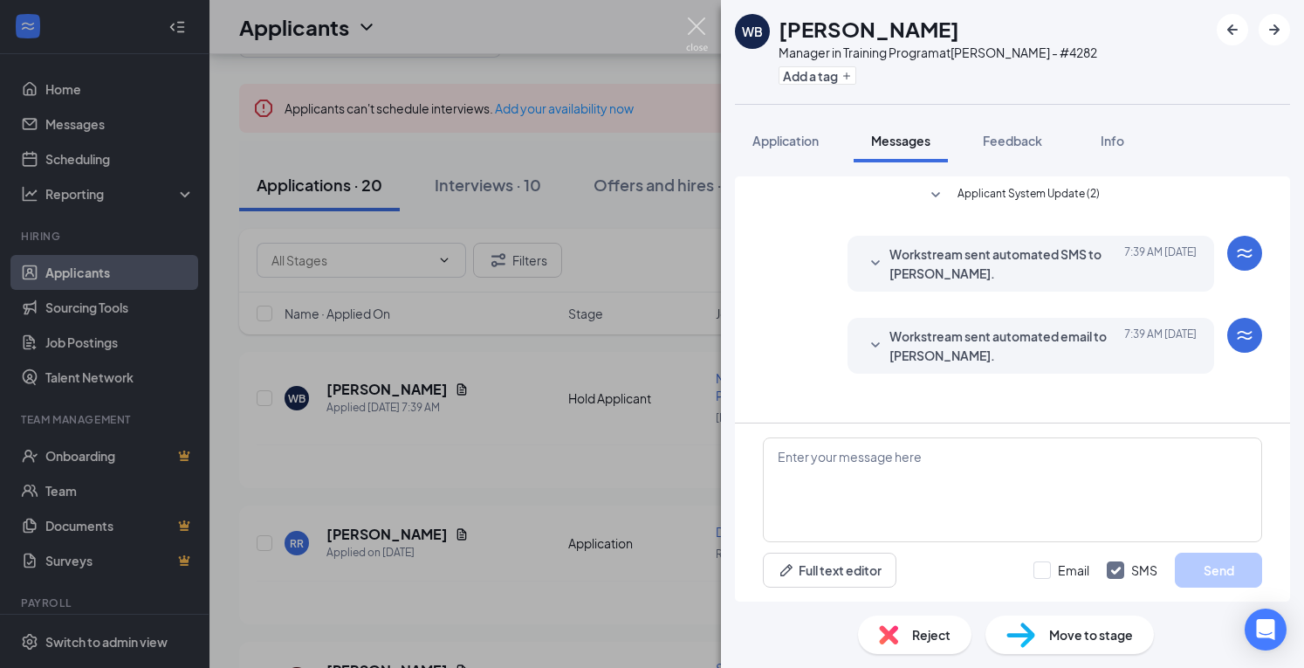
click at [691, 31] on img at bounding box center [697, 34] width 22 height 34
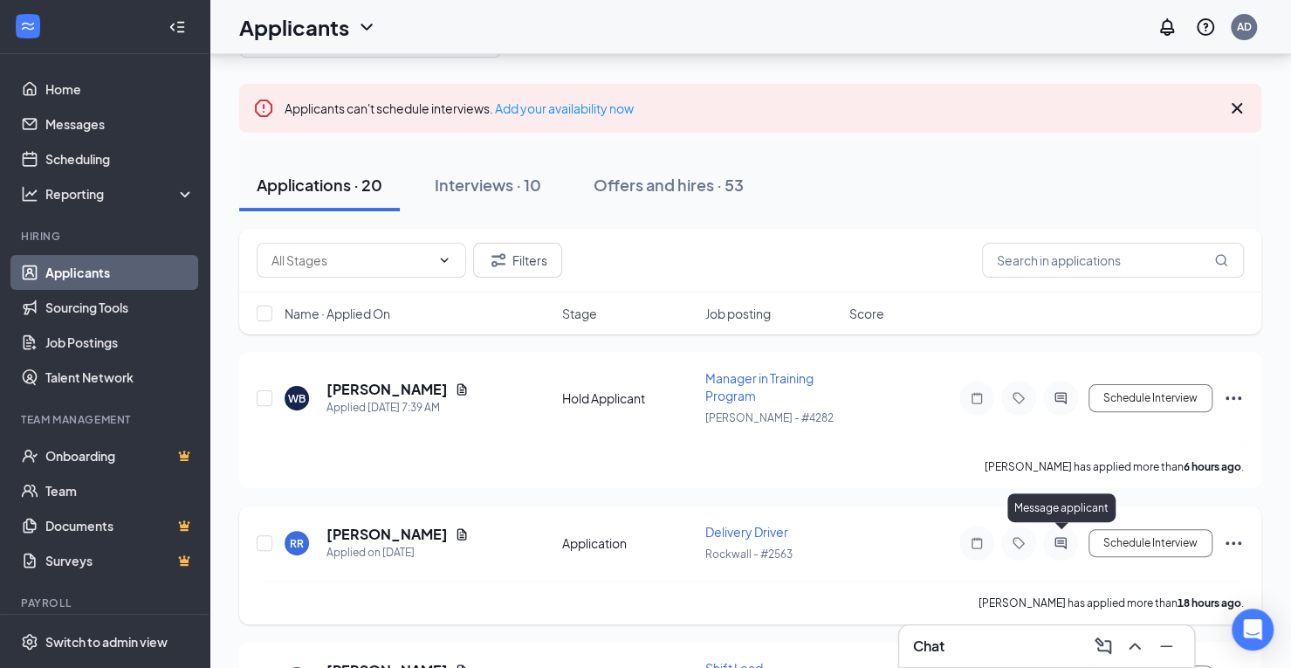
click at [1061, 539] on icon "ActiveChat" at bounding box center [1060, 543] width 21 height 14
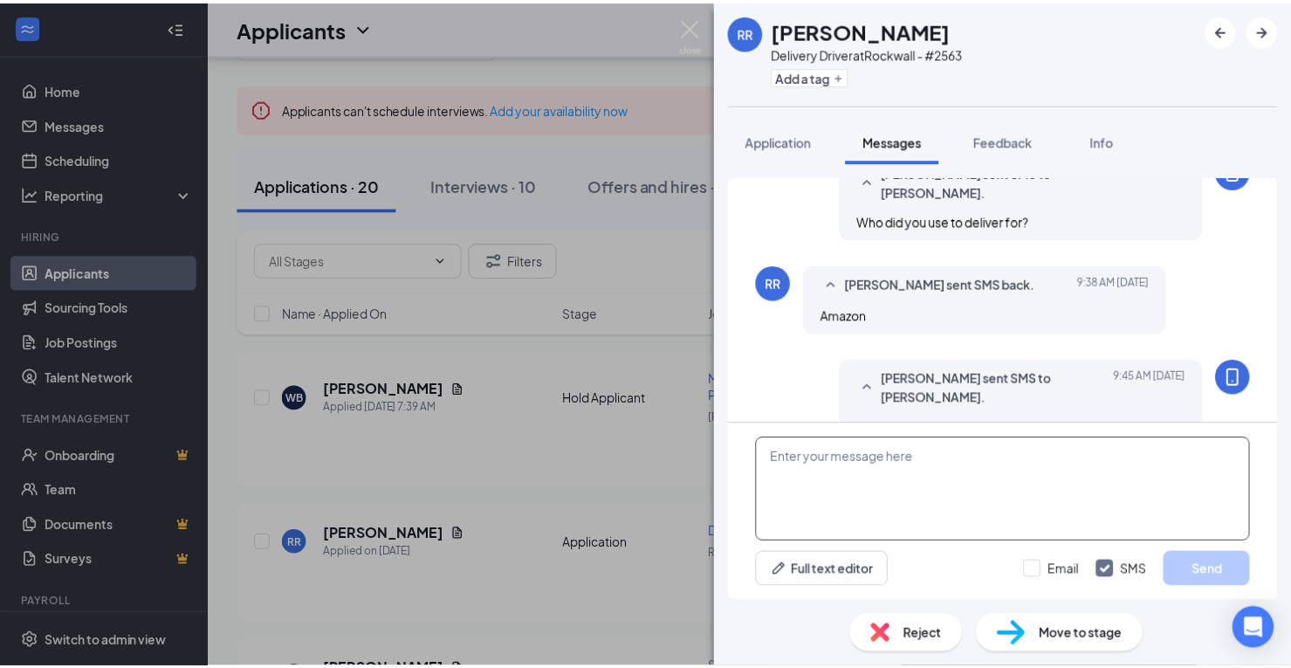
scroll to position [592, 0]
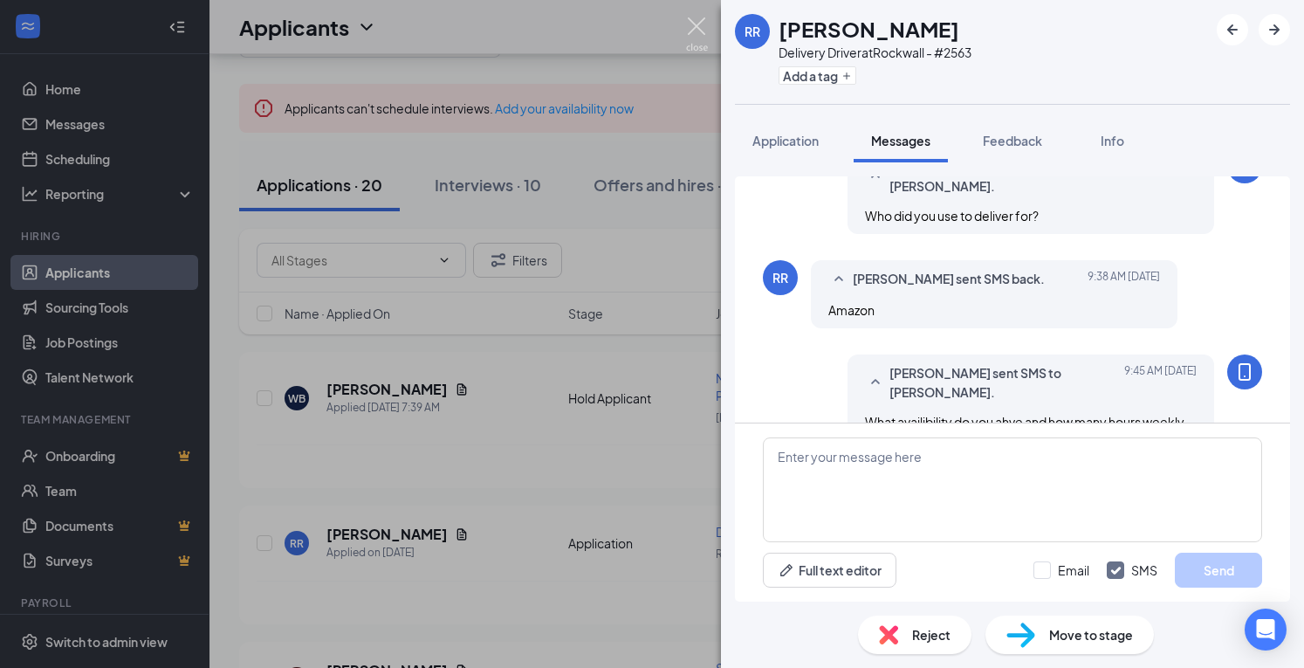
click at [687, 26] on img at bounding box center [697, 34] width 22 height 34
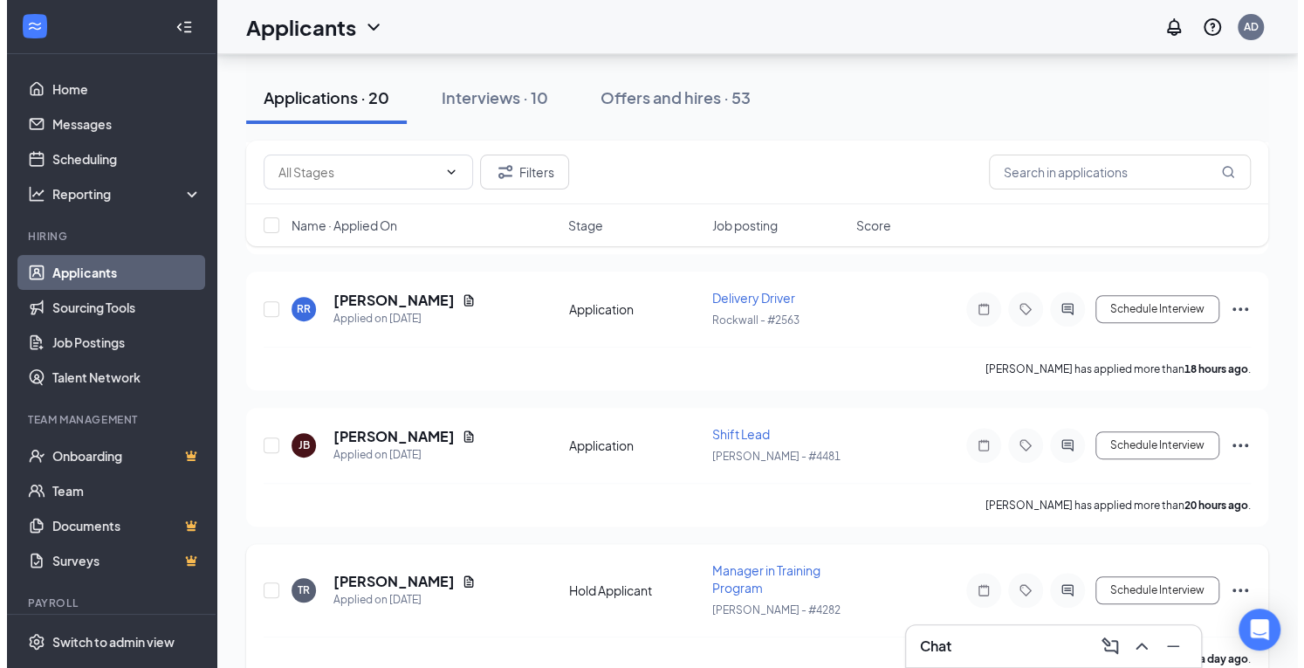
scroll to position [349, 0]
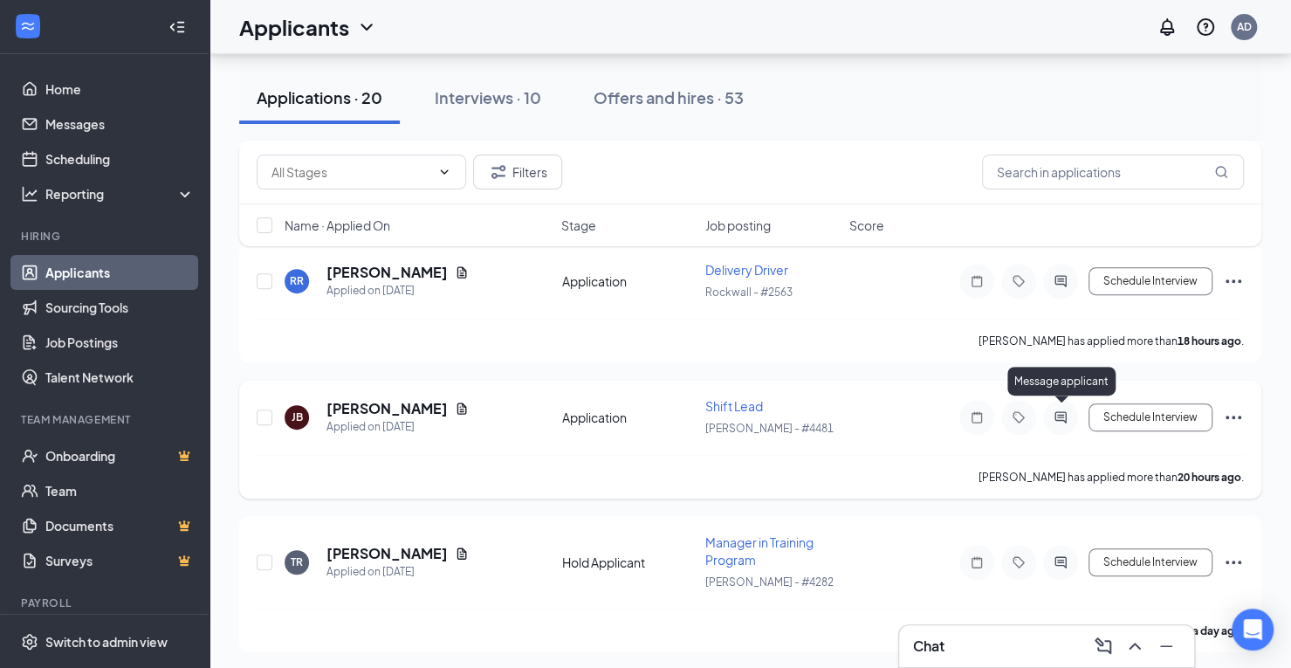
click at [1054, 415] on icon "ActiveChat" at bounding box center [1060, 417] width 21 height 14
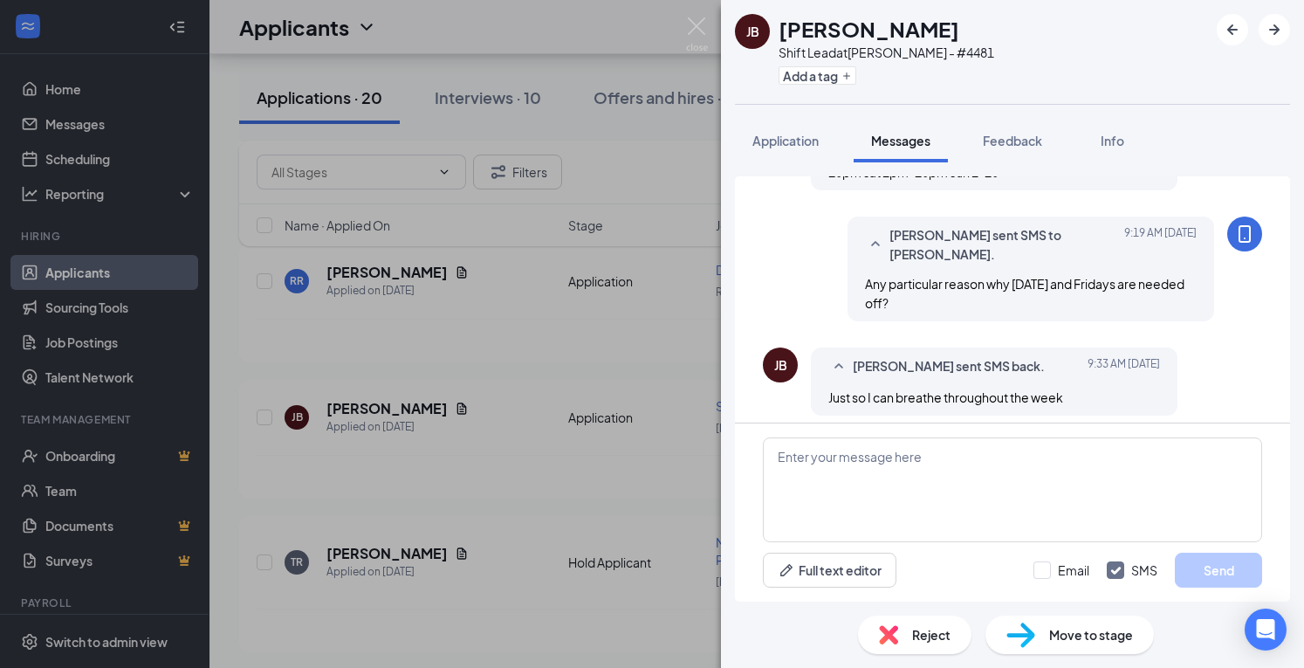
scroll to position [993, 0]
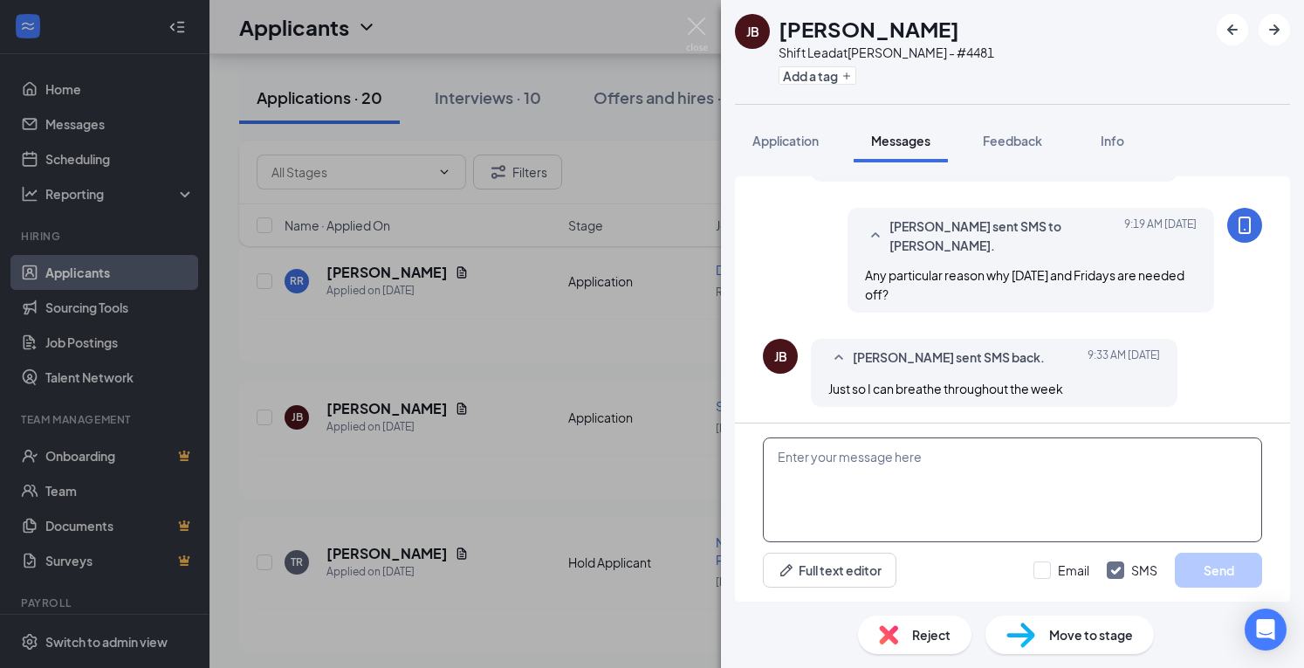
click at [911, 472] on textarea at bounding box center [1012, 489] width 499 height 105
type textarea "Are those set days or can they be different days?"
click at [1227, 570] on button "Send" at bounding box center [1218, 570] width 87 height 35
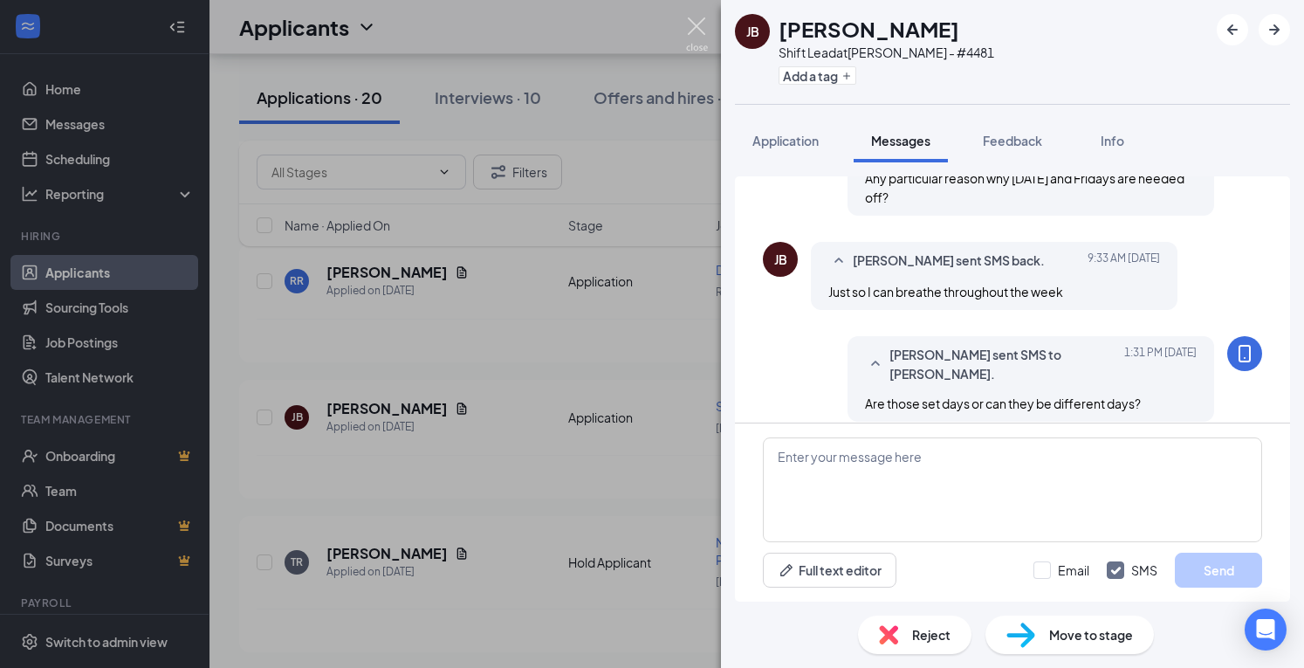
scroll to position [1105, 0]
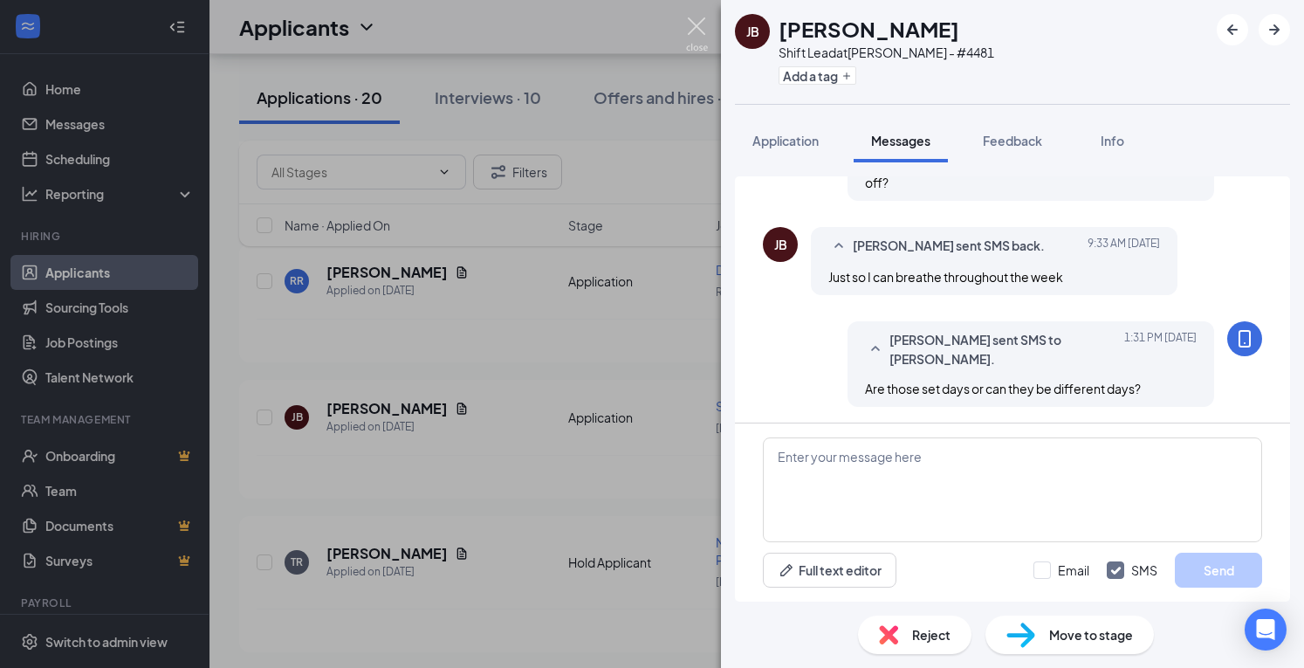
click at [692, 34] on img at bounding box center [697, 34] width 22 height 34
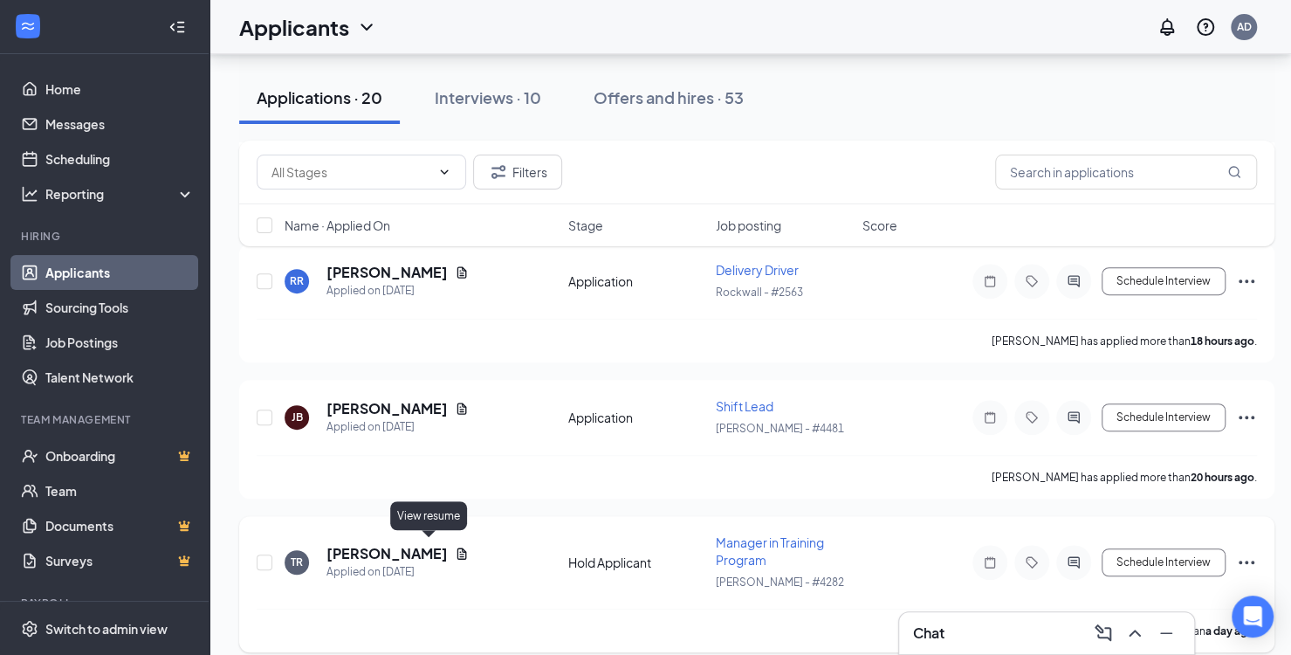
click at [457, 547] on icon "Document" at bounding box center [462, 552] width 10 height 11
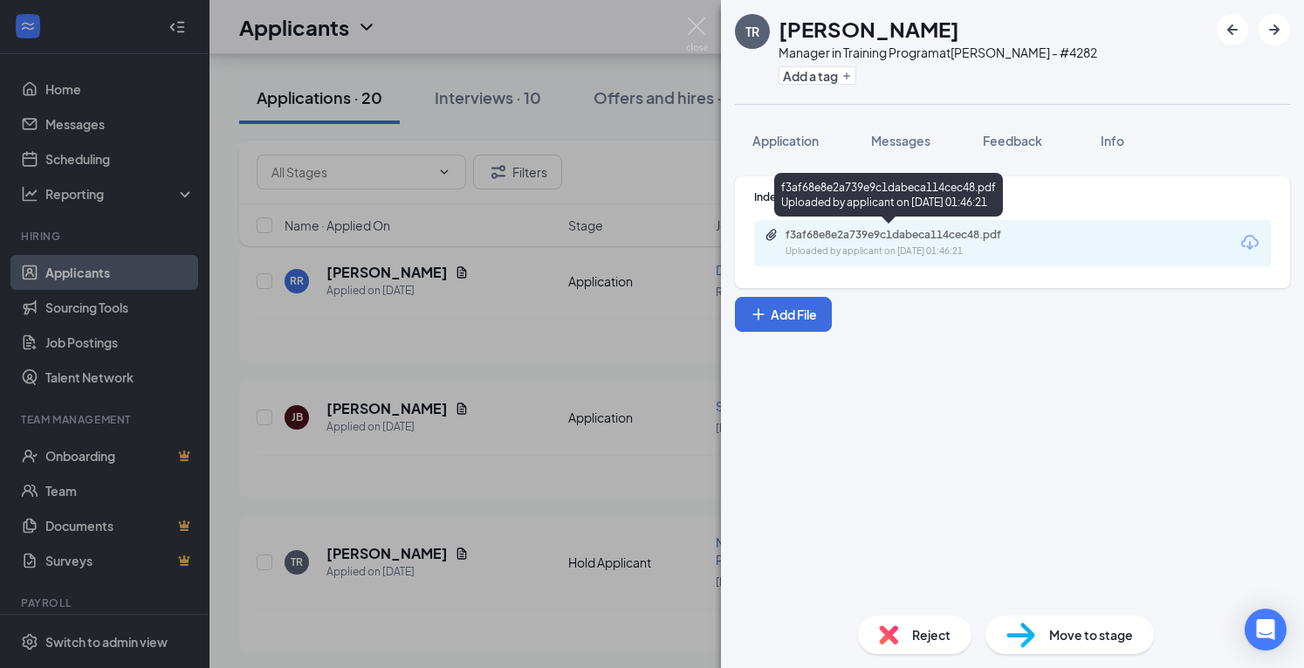
click at [841, 244] on div "Uploaded by applicant on Sep 14, 2025 at 01:46:21" at bounding box center [917, 251] width 262 height 14
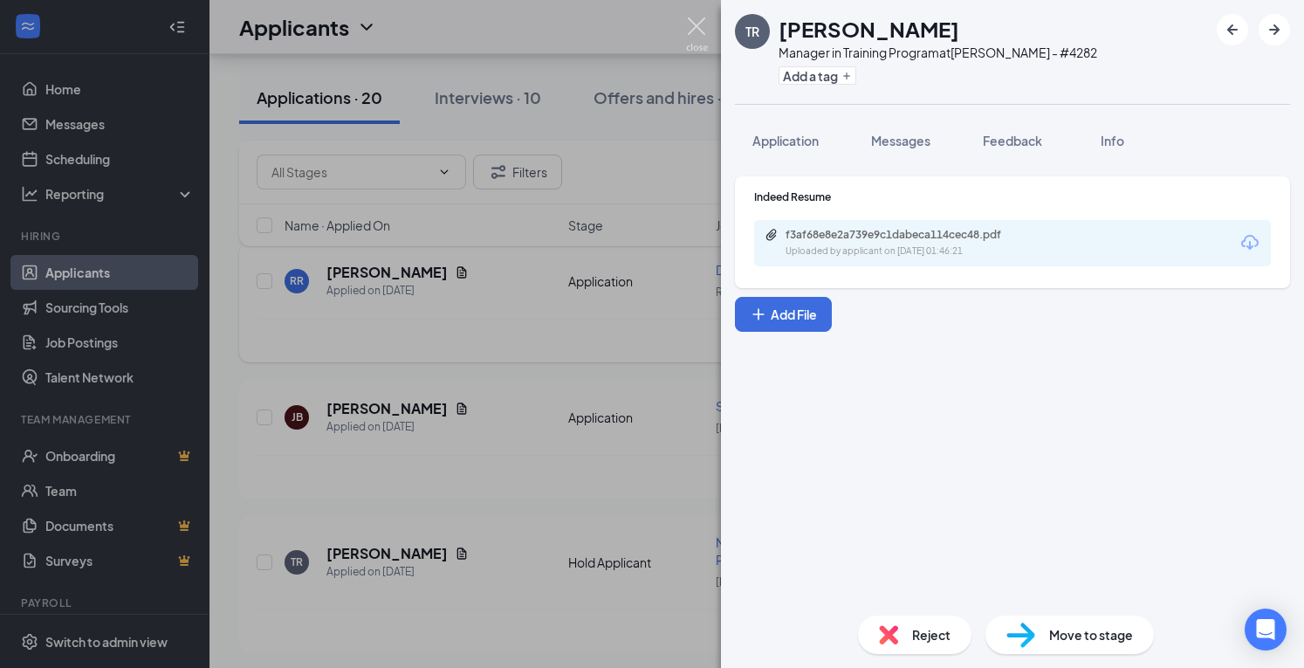
drag, startPoint x: 691, startPoint y: 32, endPoint x: 778, endPoint y: 297, distance: 278.3
click at [691, 32] on img at bounding box center [697, 34] width 22 height 34
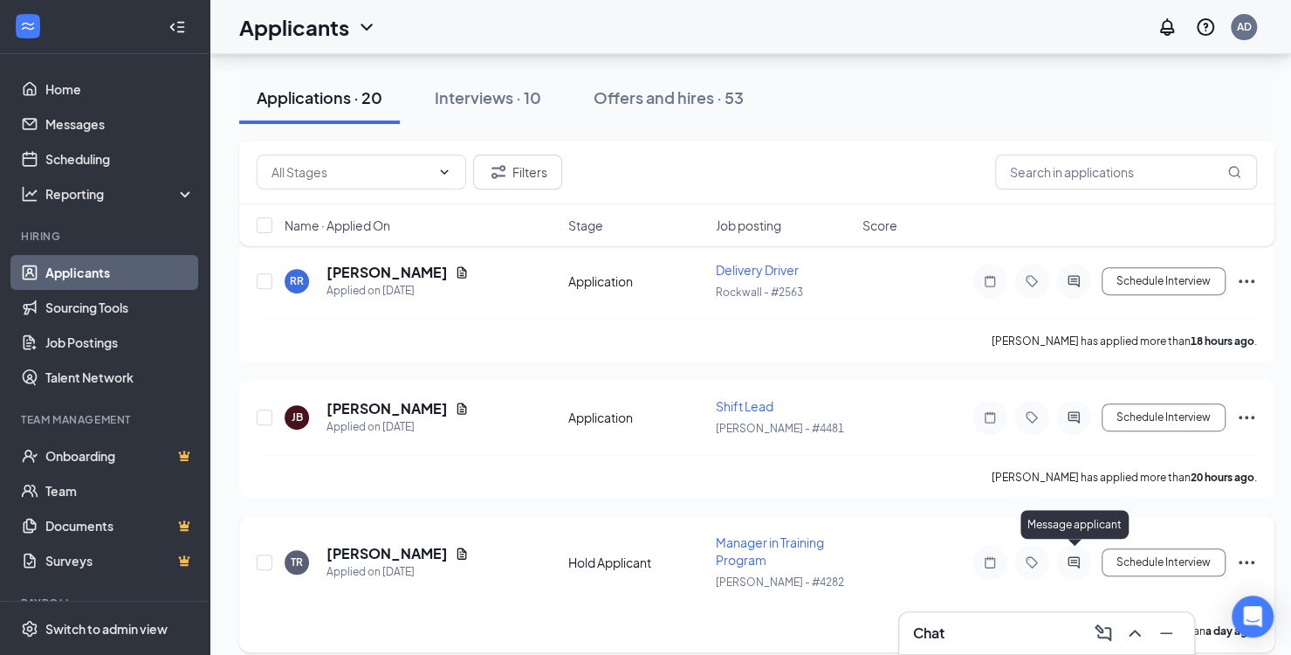
click at [1067, 556] on icon "ActiveChat" at bounding box center [1073, 562] width 21 height 14
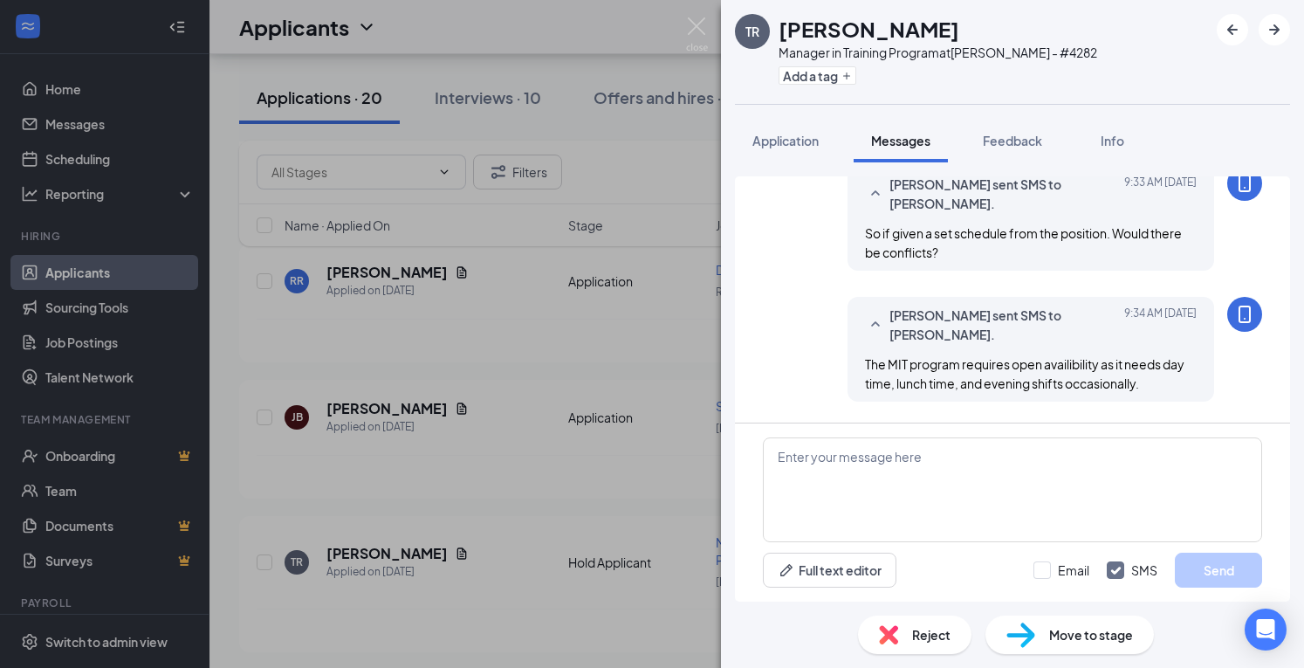
scroll to position [885, 0]
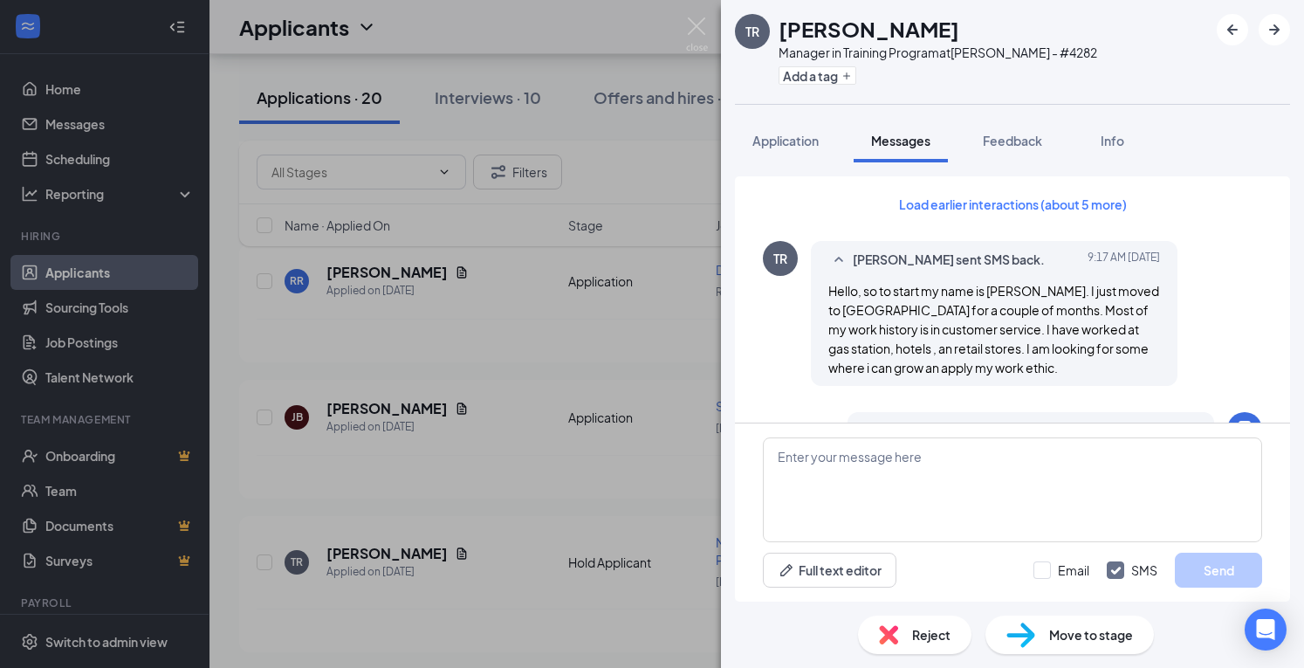
click at [470, 474] on div "TR Theresa Ross Manager in Training Program at Rowlett - #4282 Add a tag Applic…" at bounding box center [652, 334] width 1304 height 668
click at [424, 553] on div "TR Theresa Ross Manager in Training Program at Rowlett - #4282 Add a tag Applic…" at bounding box center [652, 334] width 1304 height 668
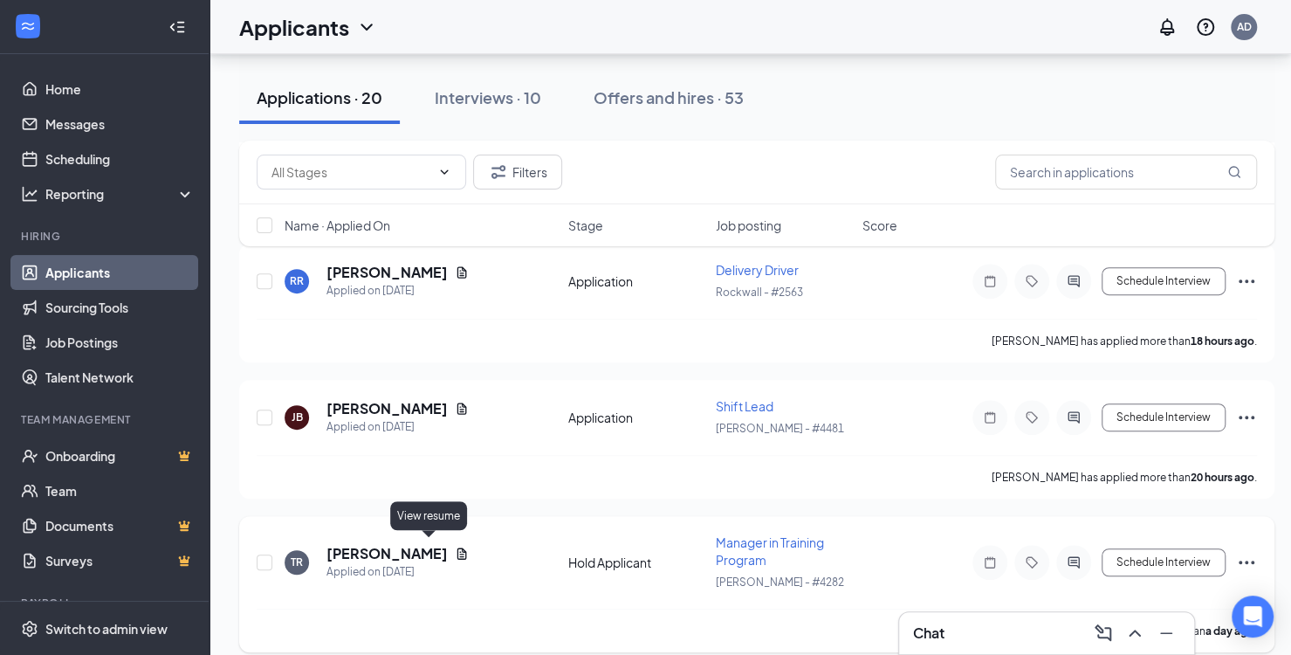
click at [457, 551] on icon "Document" at bounding box center [462, 552] width 10 height 11
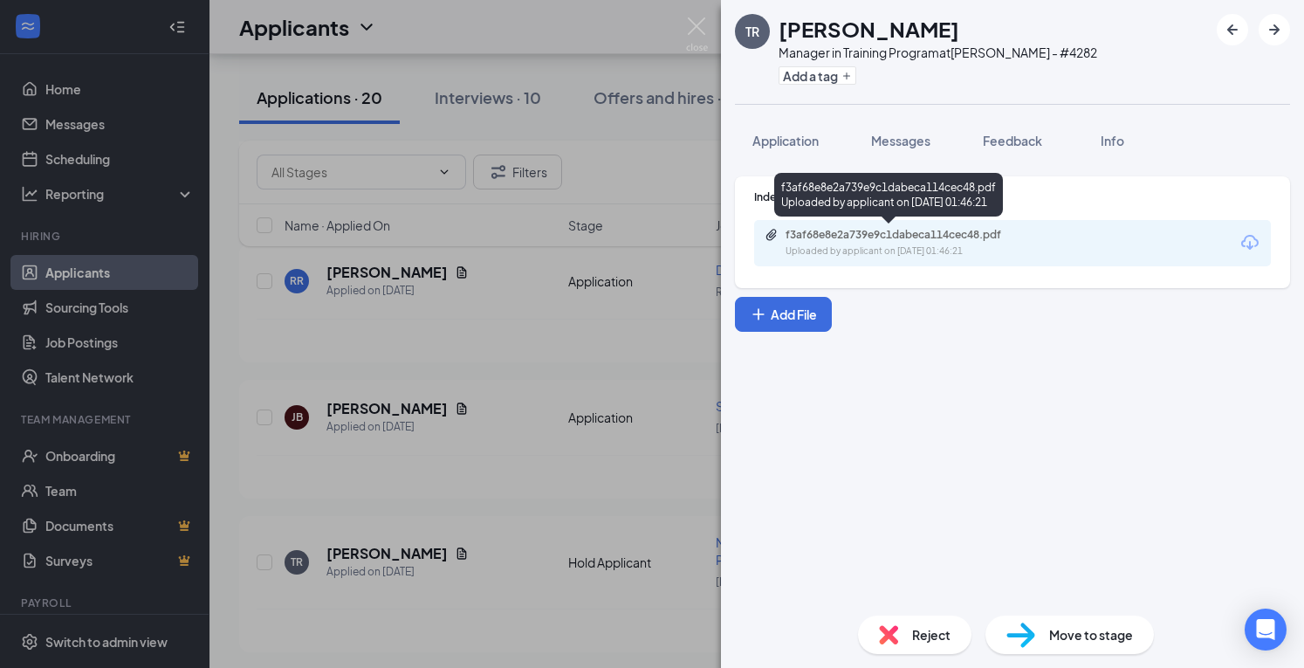
click at [899, 226] on div "f3af68e8e2a739e9c1dabeca114cec48.pdf Uploaded by applicant on Sep 14, 2025 at 0…" at bounding box center [1012, 243] width 517 height 46
click at [891, 231] on div "f3af68e8e2a739e9c1dabeca114cec48.pdf" at bounding box center [908, 235] width 244 height 14
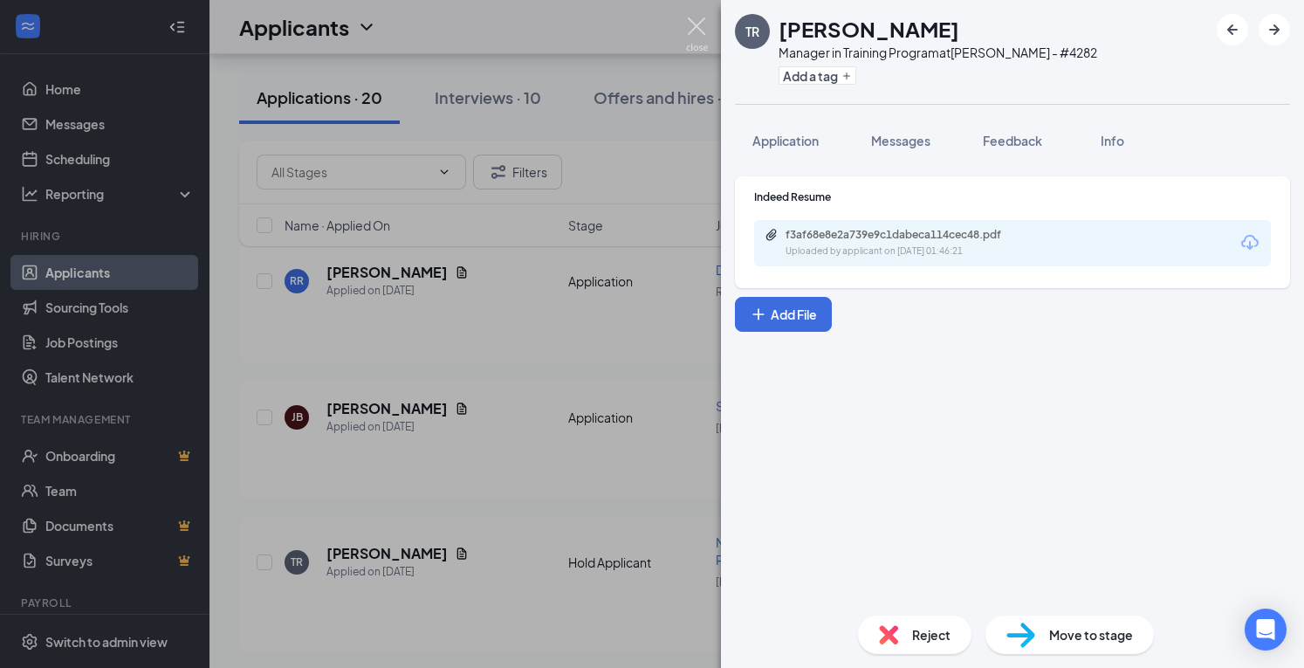
click at [707, 23] on img at bounding box center [697, 34] width 22 height 34
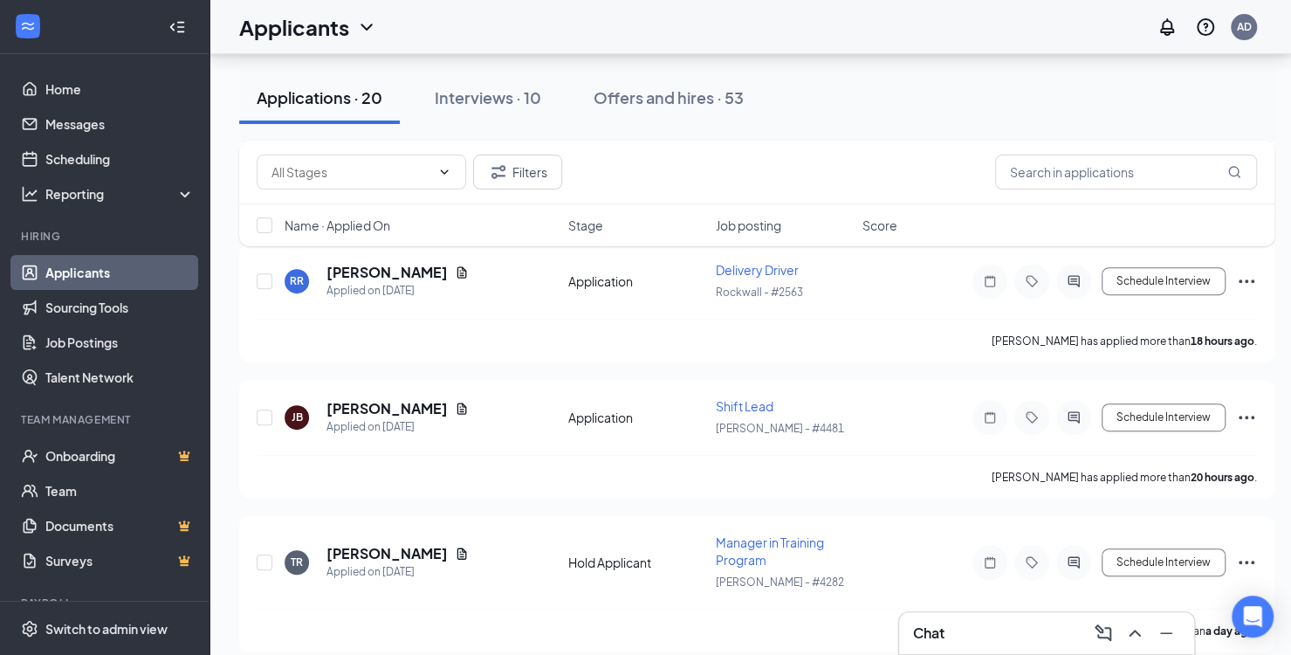
click at [947, 635] on div "Chat" at bounding box center [1046, 633] width 267 height 28
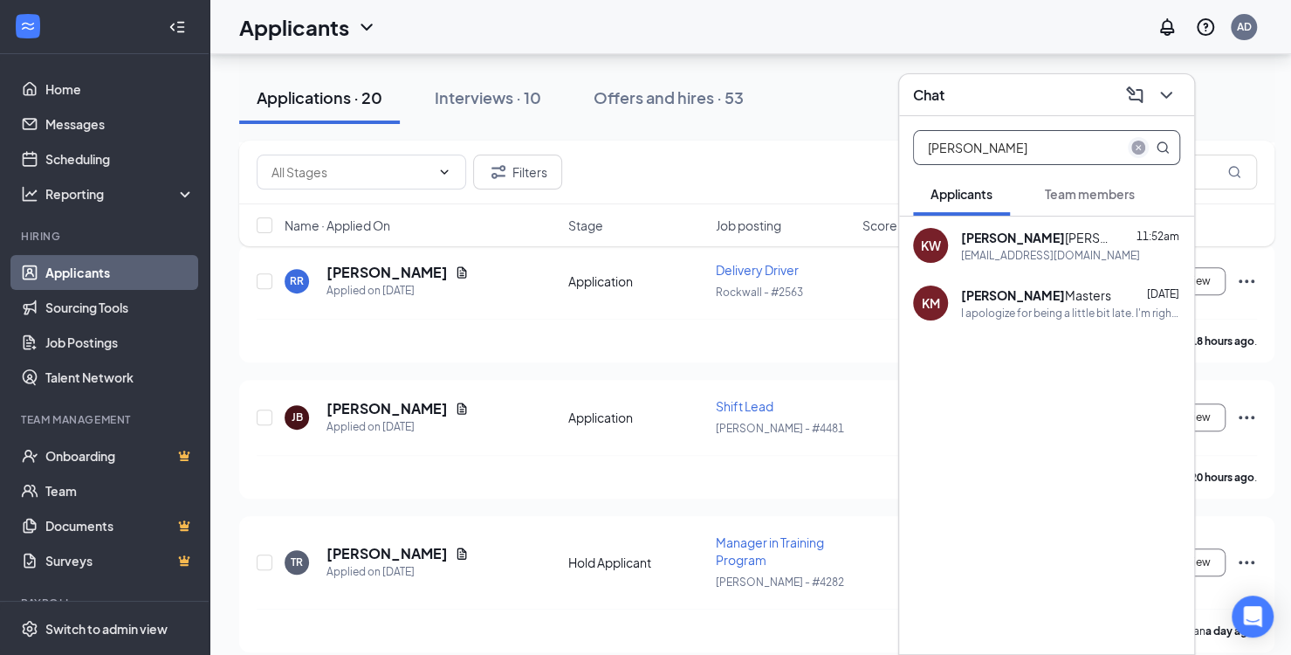
click at [1140, 142] on icon "close-circle" at bounding box center [1138, 148] width 14 height 14
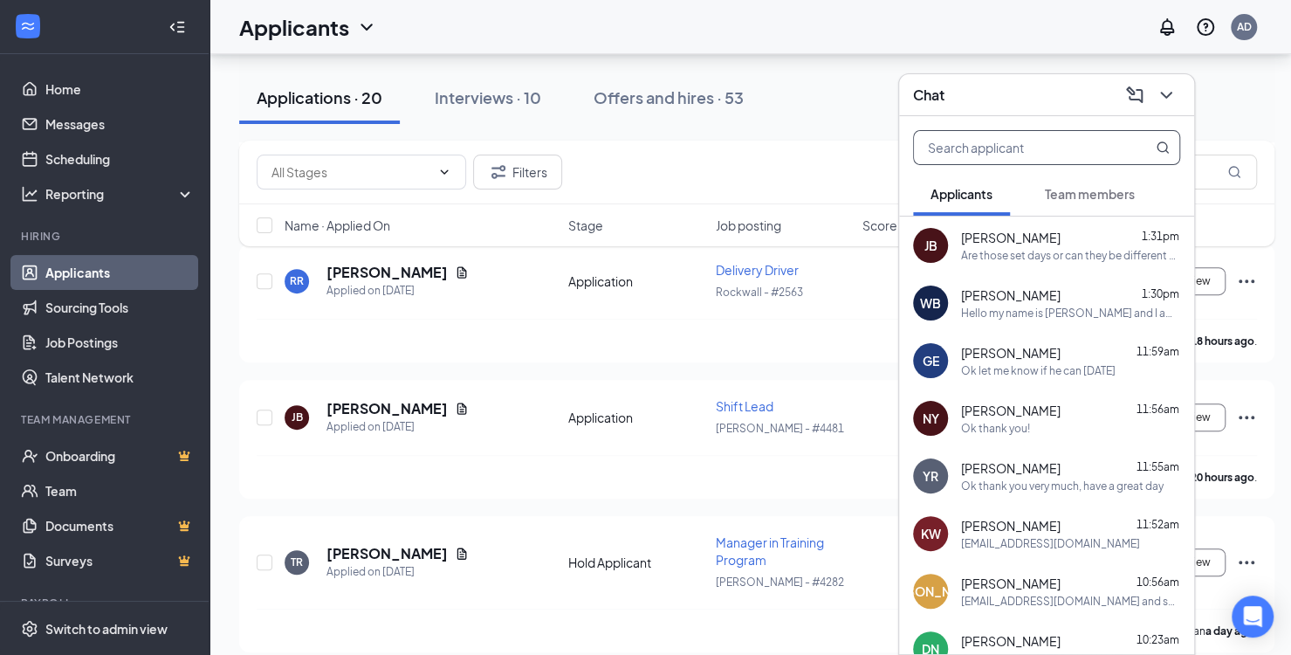
click at [1009, 380] on div "GE Greg Epley 11:59am Ok let me know if he can Wednesday" at bounding box center [1046, 361] width 295 height 58
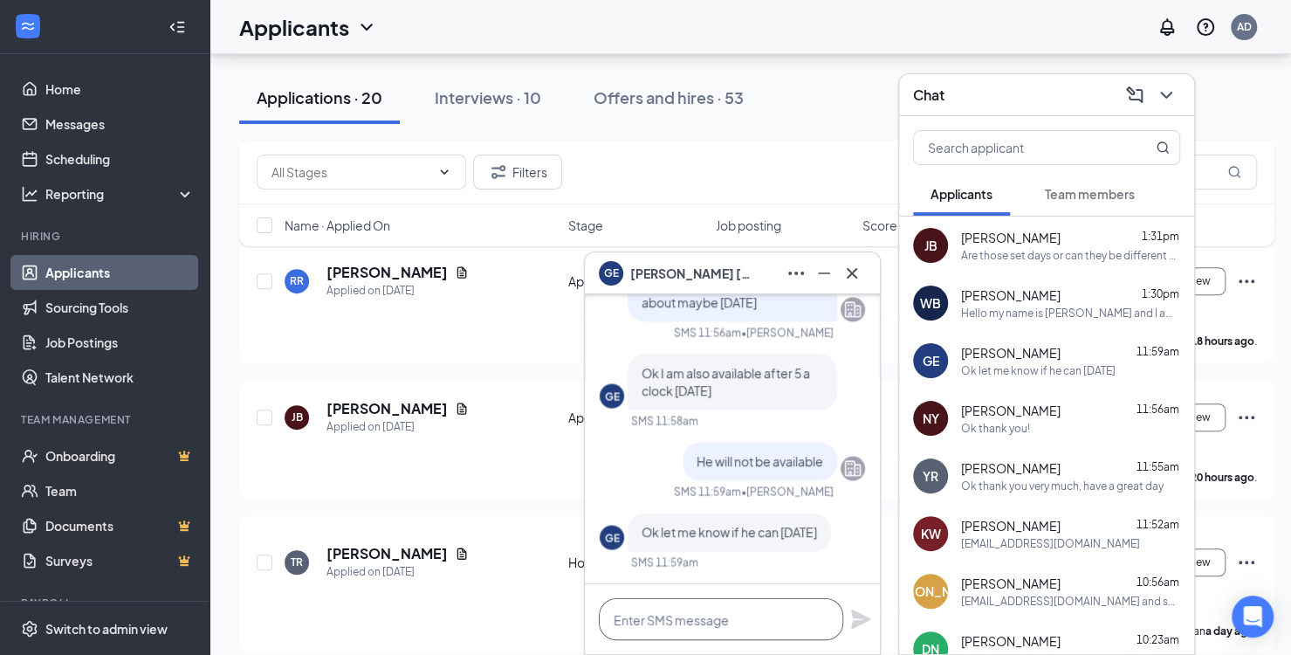
click at [732, 616] on textarea at bounding box center [721, 619] width 244 height 42
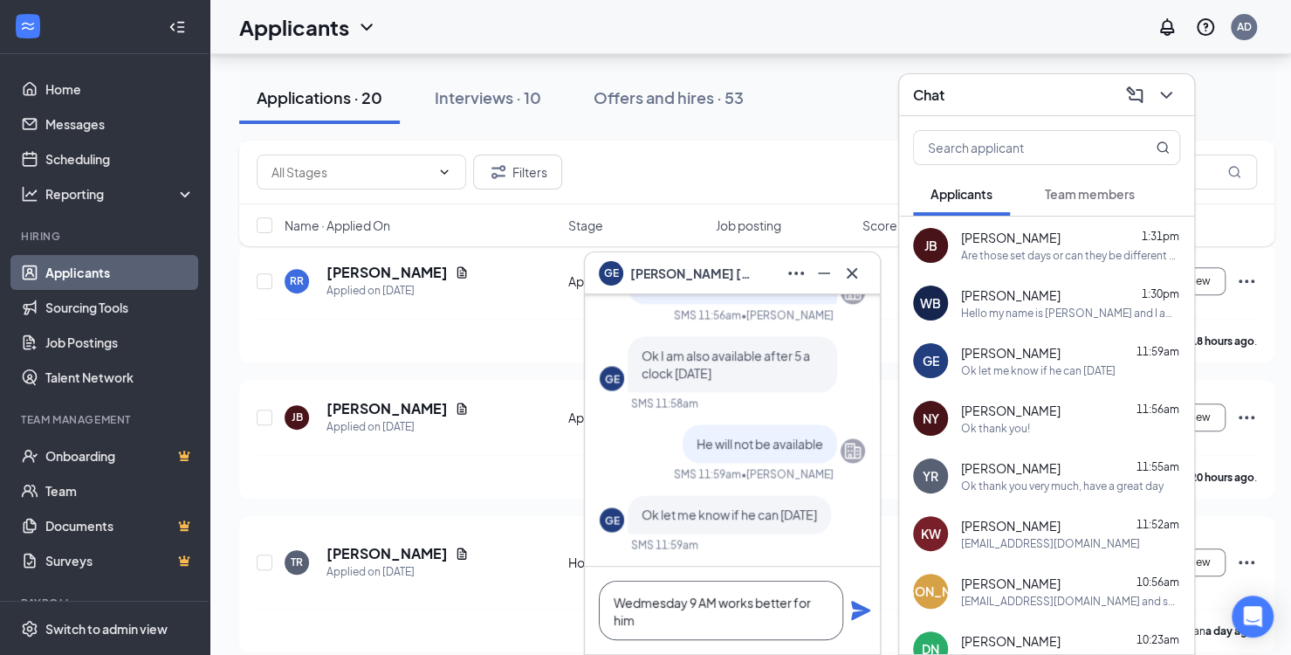
type textarea "Wedmesday 9 AM works better for him"
click at [871, 605] on div "Wedmesday 9 AM works better for him" at bounding box center [732, 610] width 295 height 87
click at [863, 611] on icon "Plane" at bounding box center [860, 610] width 19 height 19
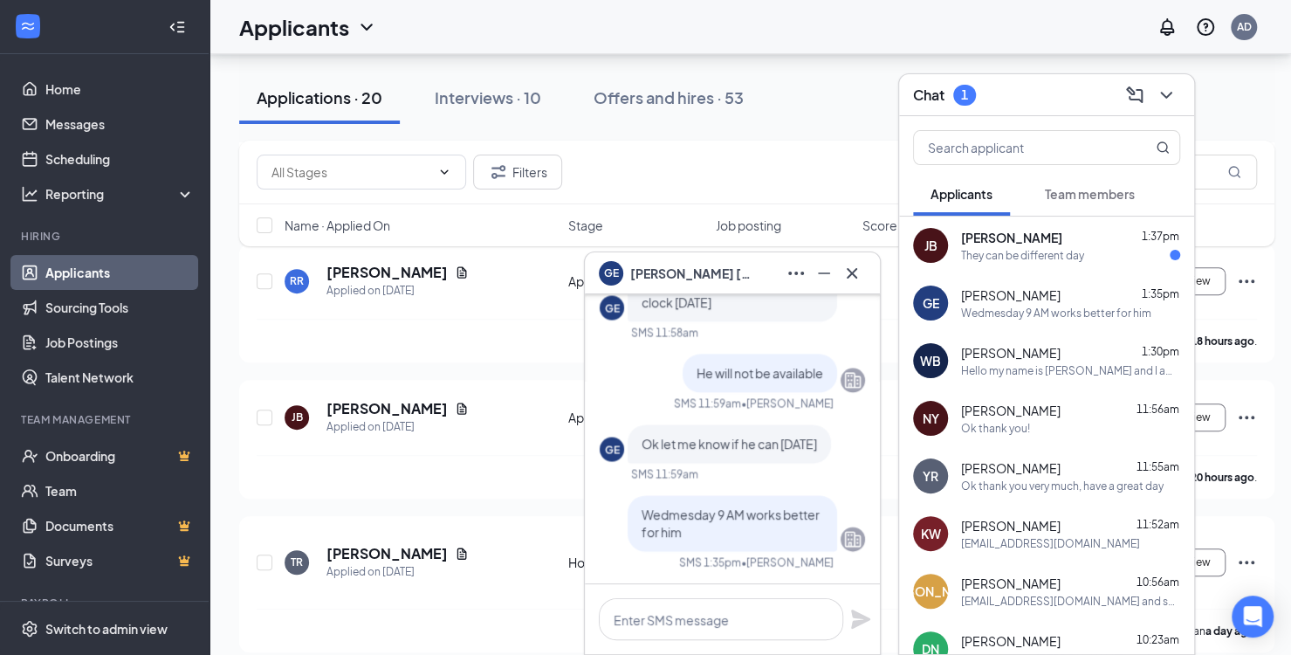
click at [1007, 241] on span "[PERSON_NAME]" at bounding box center [1011, 237] width 101 height 17
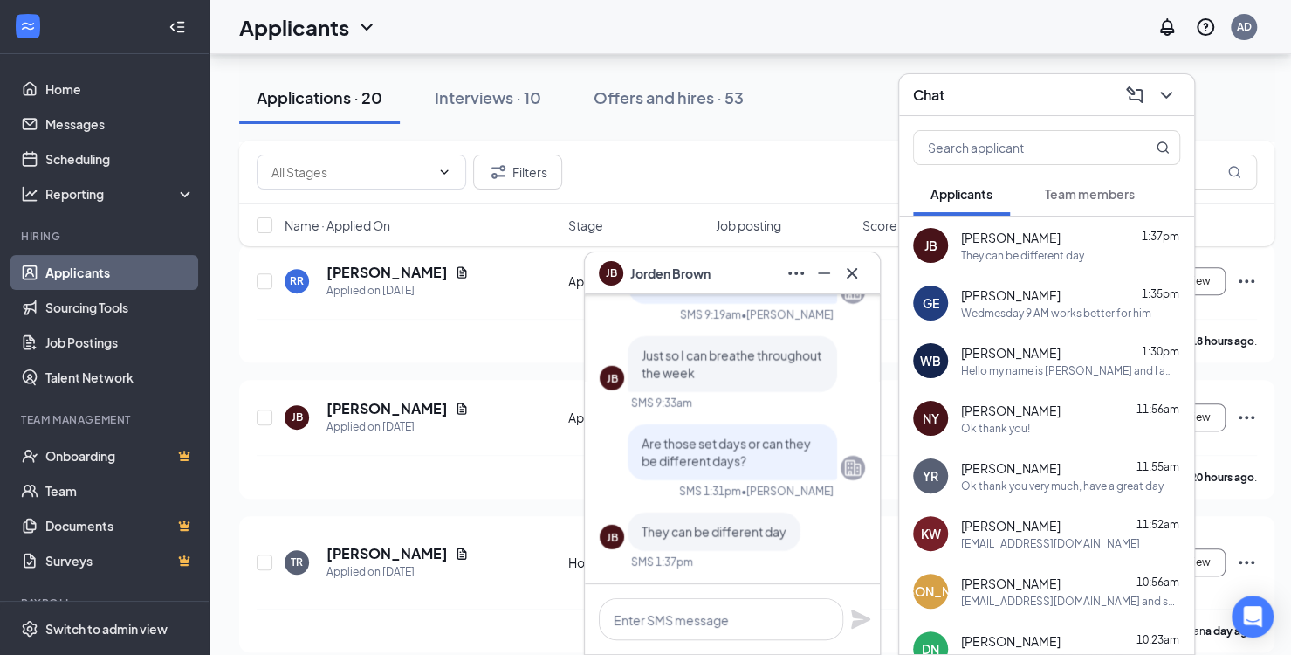
click at [343, 93] on div "Applications · 20" at bounding box center [320, 97] width 126 height 22
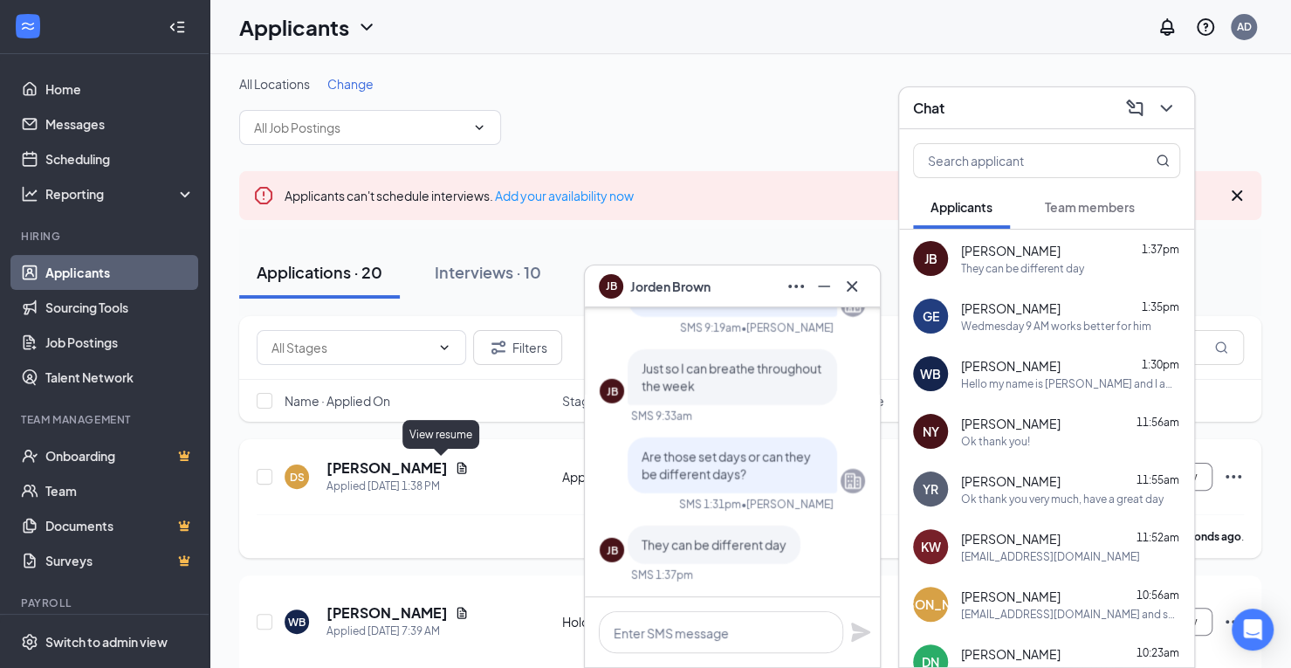
click at [457, 469] on icon "Document" at bounding box center [462, 467] width 10 height 11
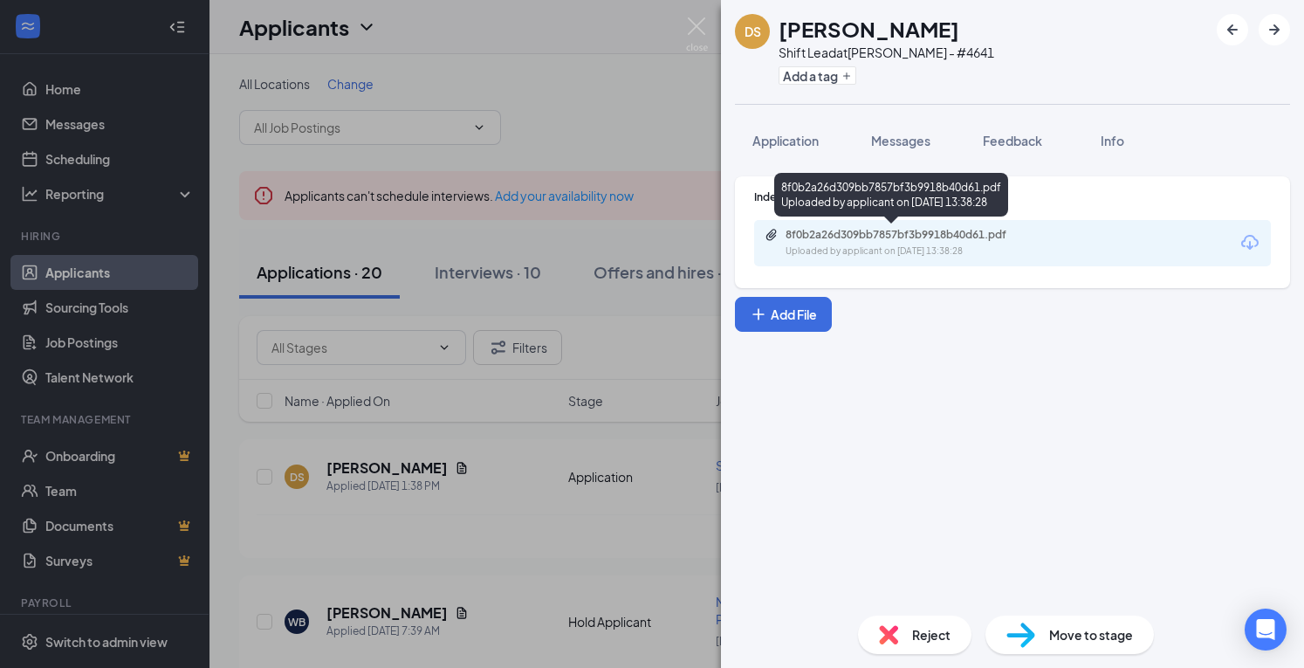
click at [874, 233] on div "8f0b2a26d309bb7857bf3b9918b40d61.pdf" at bounding box center [908, 235] width 244 height 14
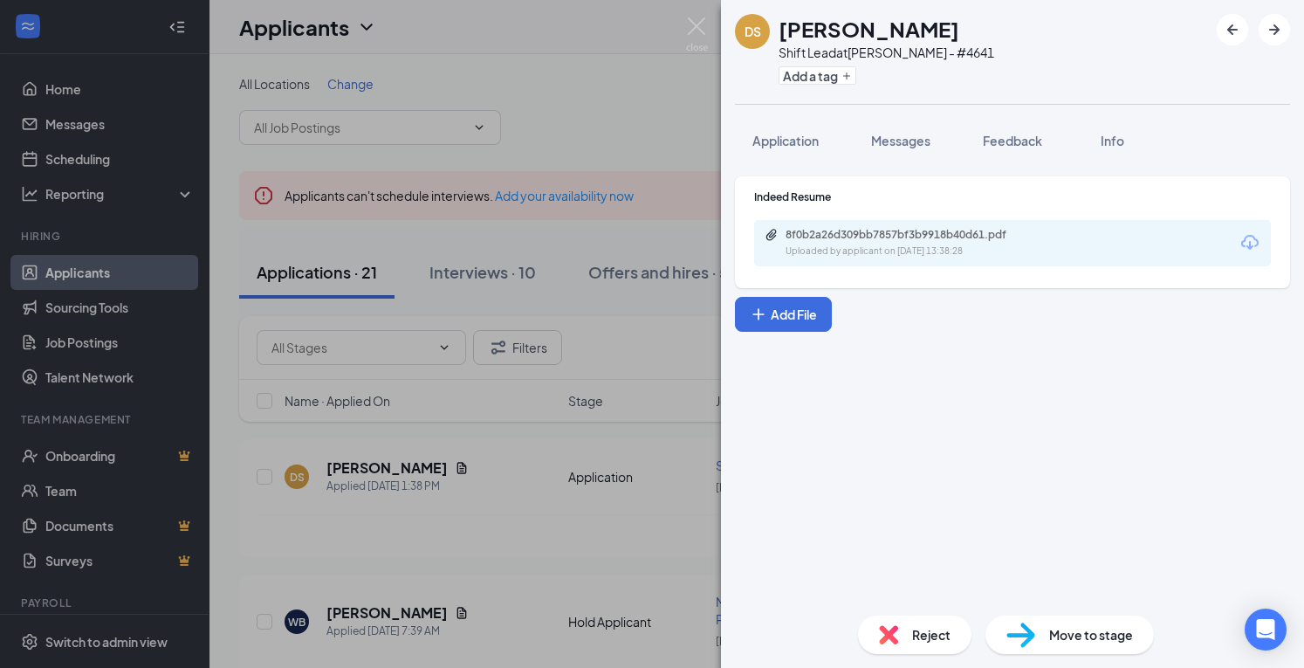
click at [890, 633] on img at bounding box center [888, 634] width 19 height 19
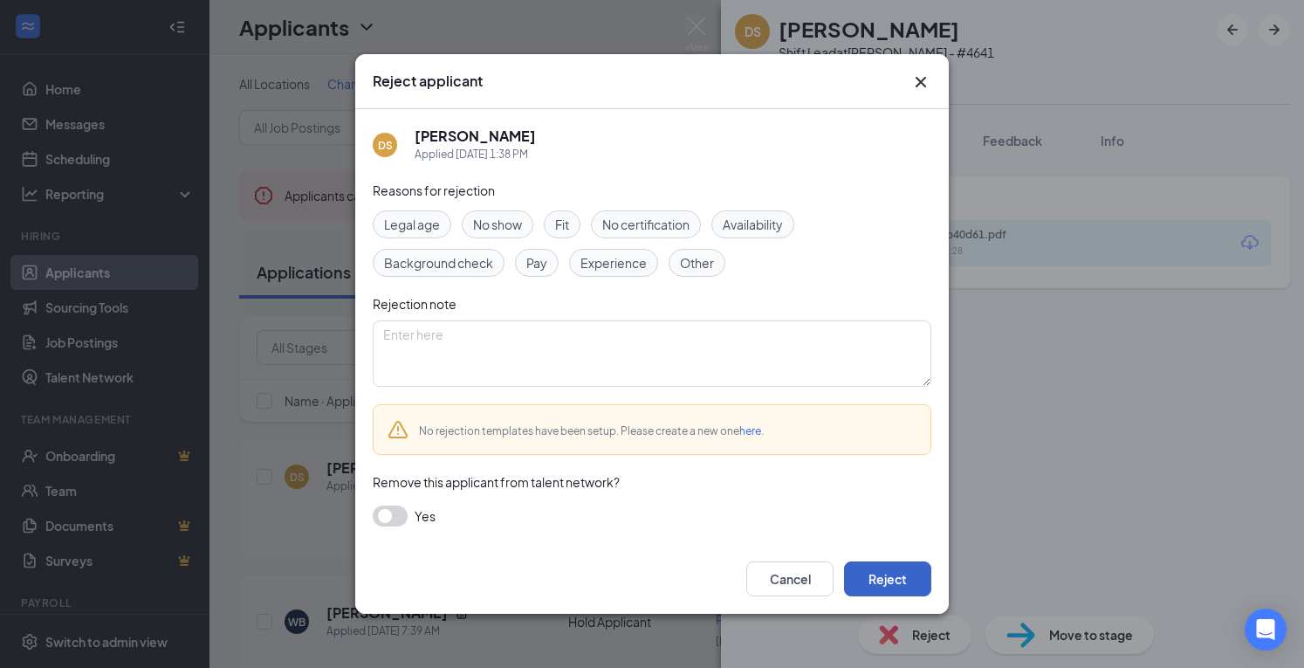
click at [886, 579] on button "Reject" at bounding box center [887, 578] width 87 height 35
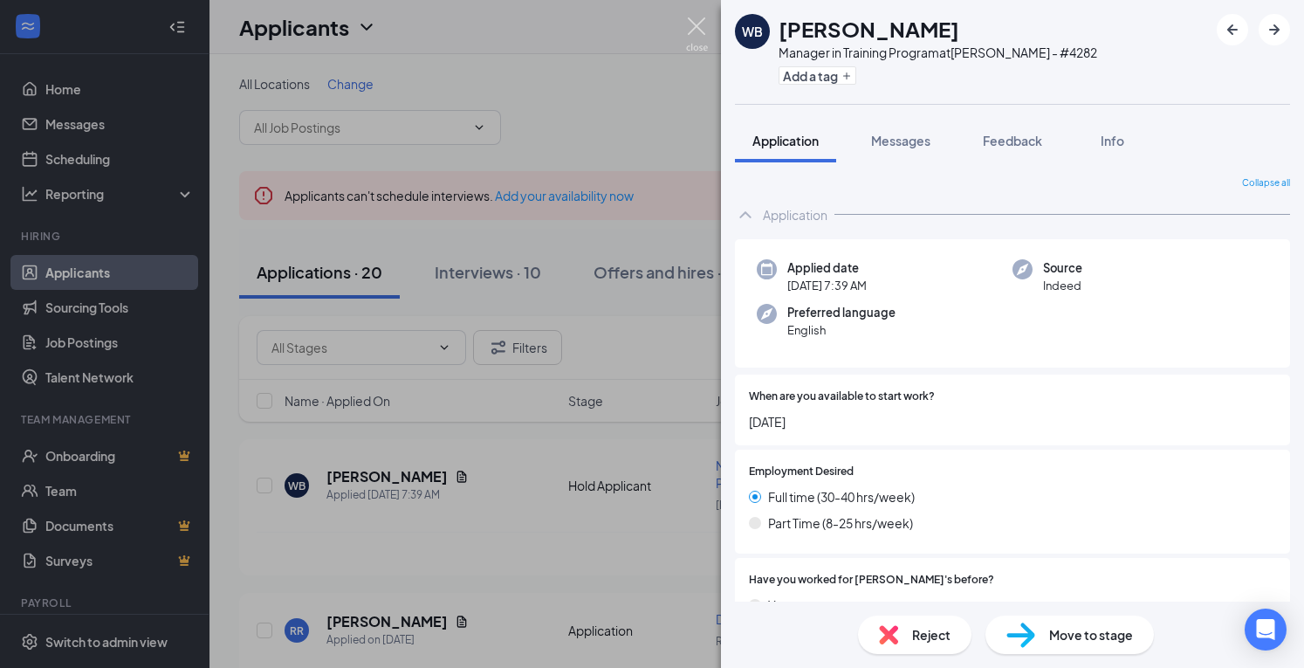
click at [691, 42] on img at bounding box center [697, 34] width 22 height 34
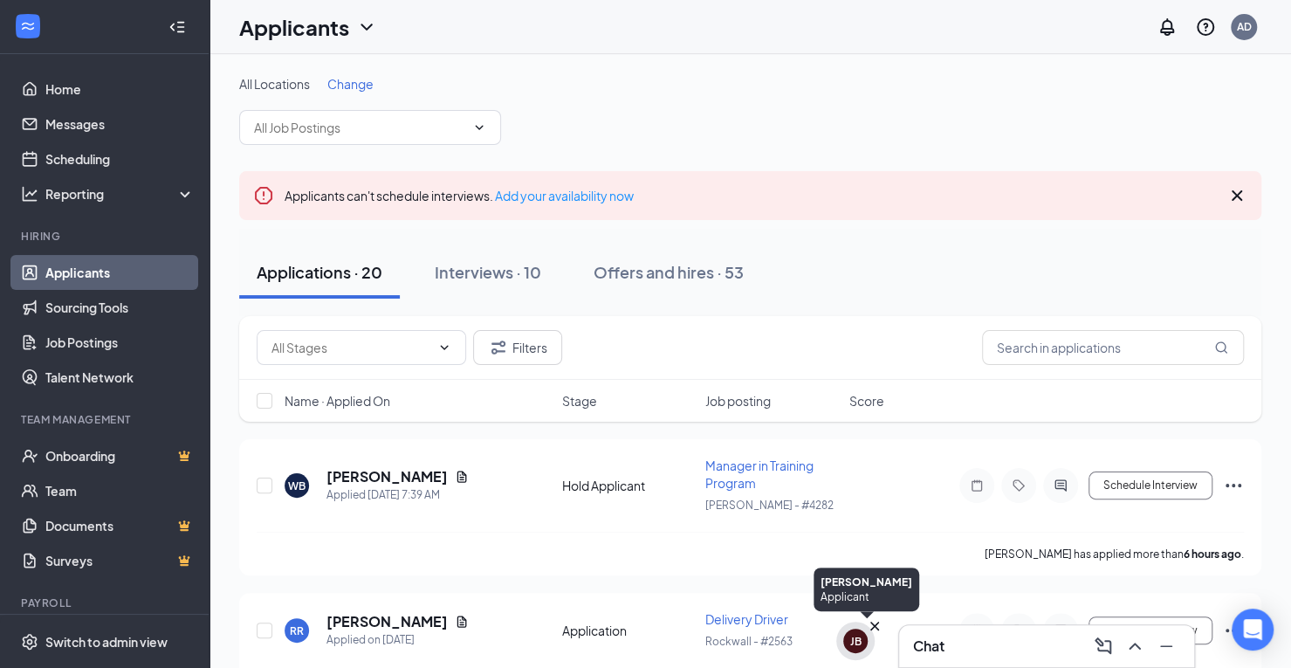
click at [851, 649] on div "JB" at bounding box center [855, 641] width 24 height 24
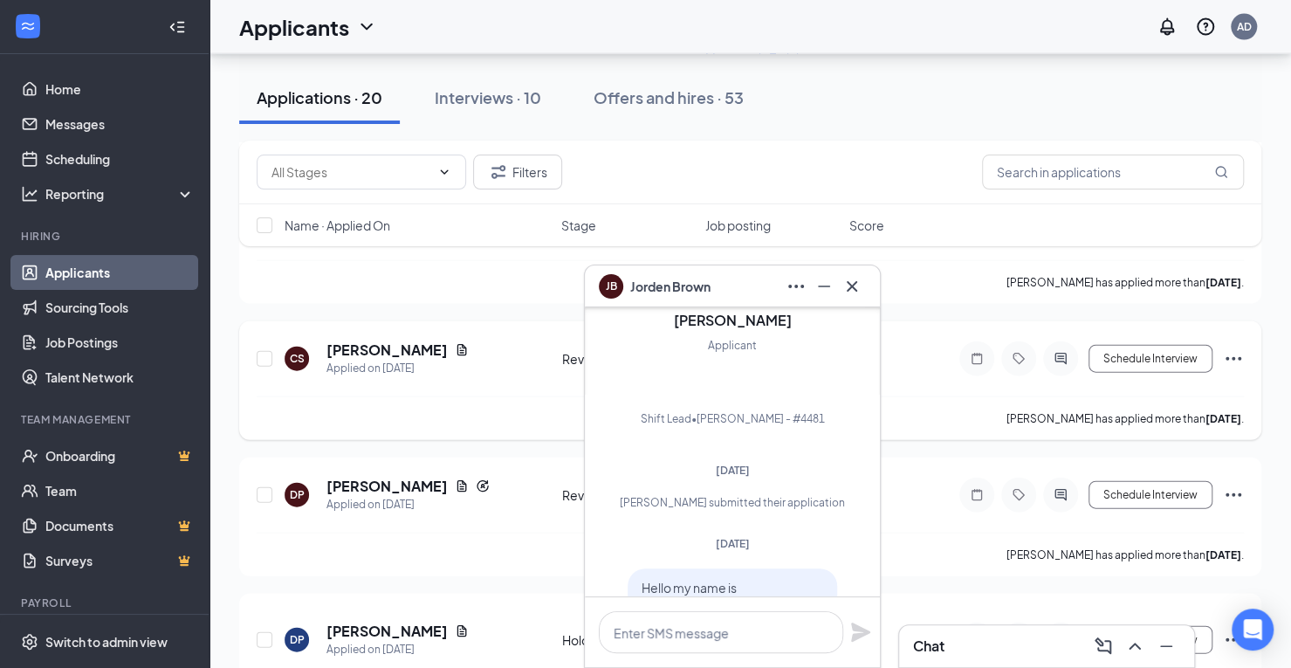
scroll to position [2095, 0]
drag, startPoint x: 855, startPoint y: 289, endPoint x: 874, endPoint y: 363, distance: 76.7
click at [854, 289] on icon "Cross" at bounding box center [852, 285] width 10 height 10
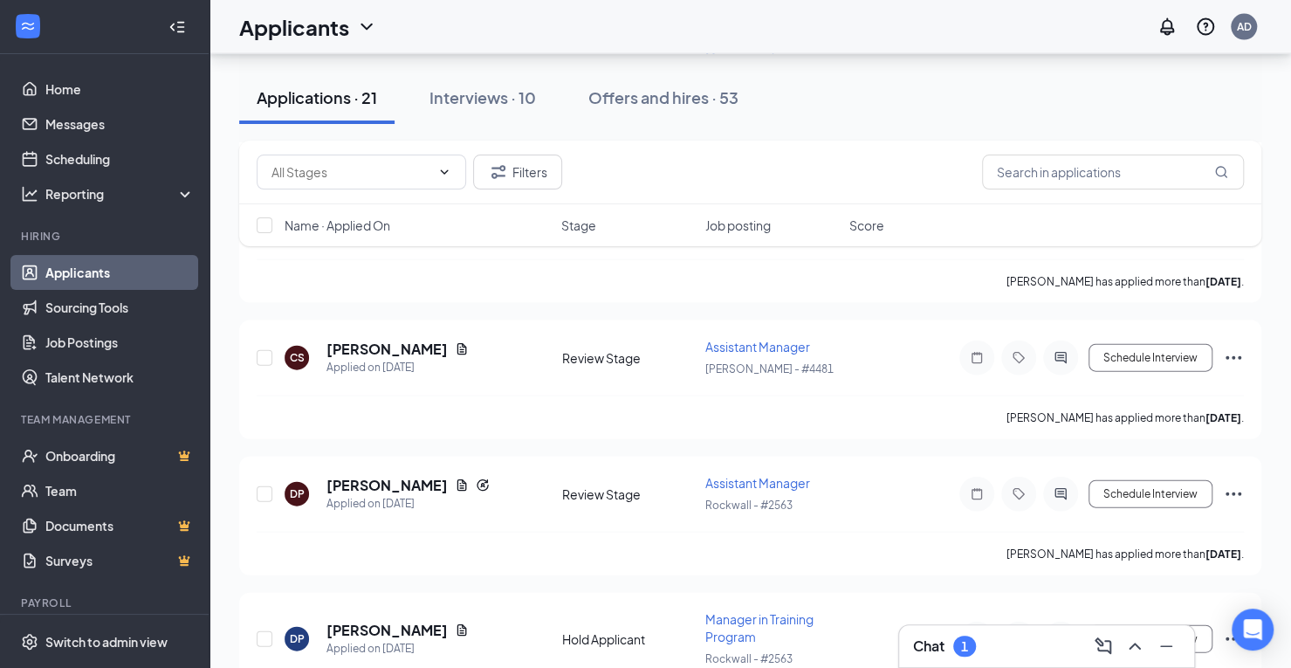
click at [936, 655] on h3 "Chat" at bounding box center [928, 645] width 31 height 19
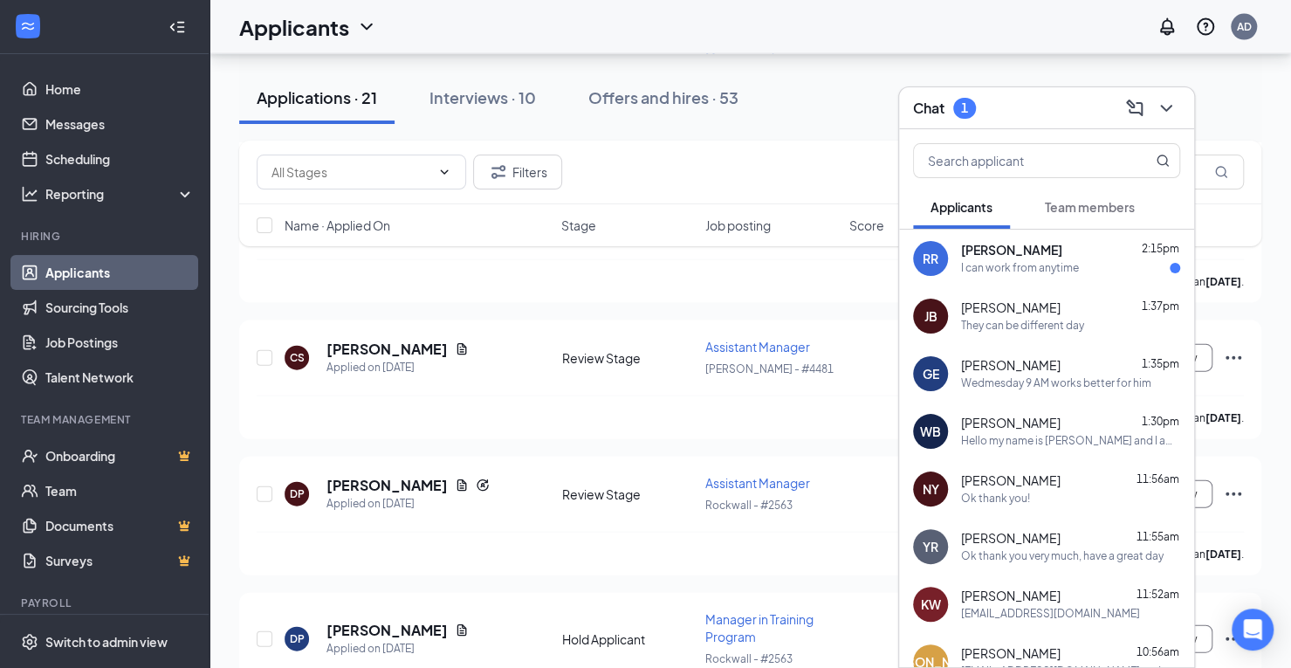
click at [999, 272] on div "I can work from anytime" at bounding box center [1020, 268] width 118 height 15
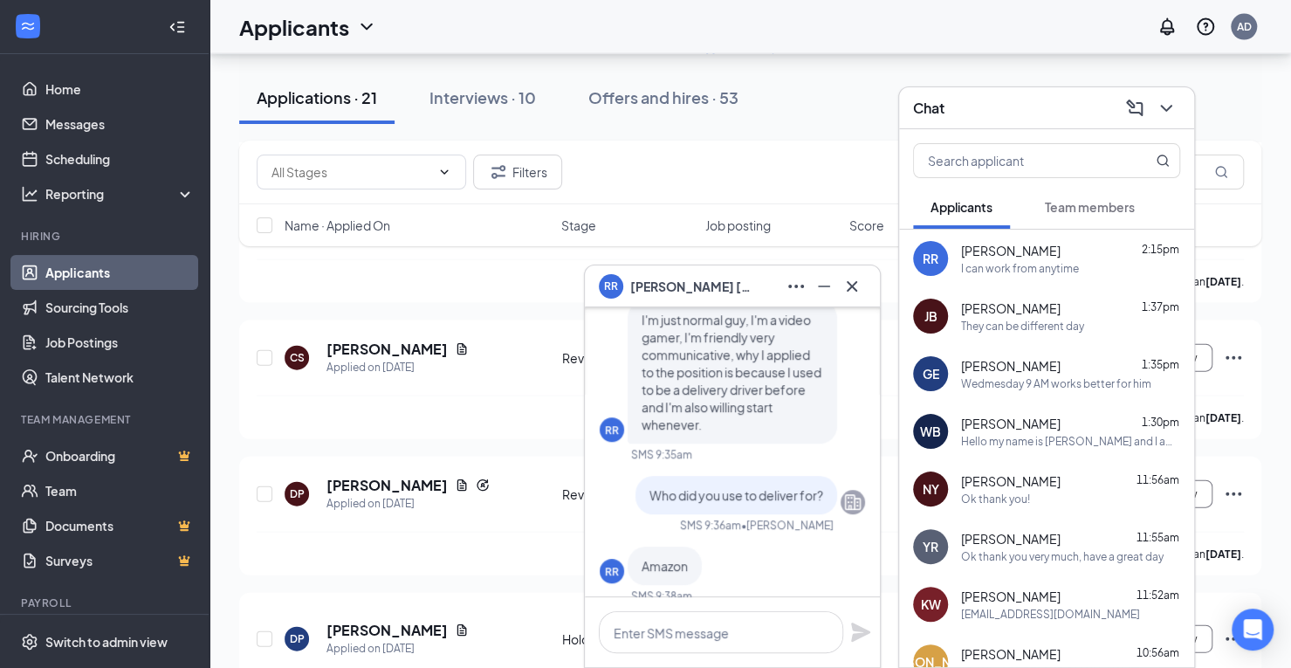
scroll to position [-262, 0]
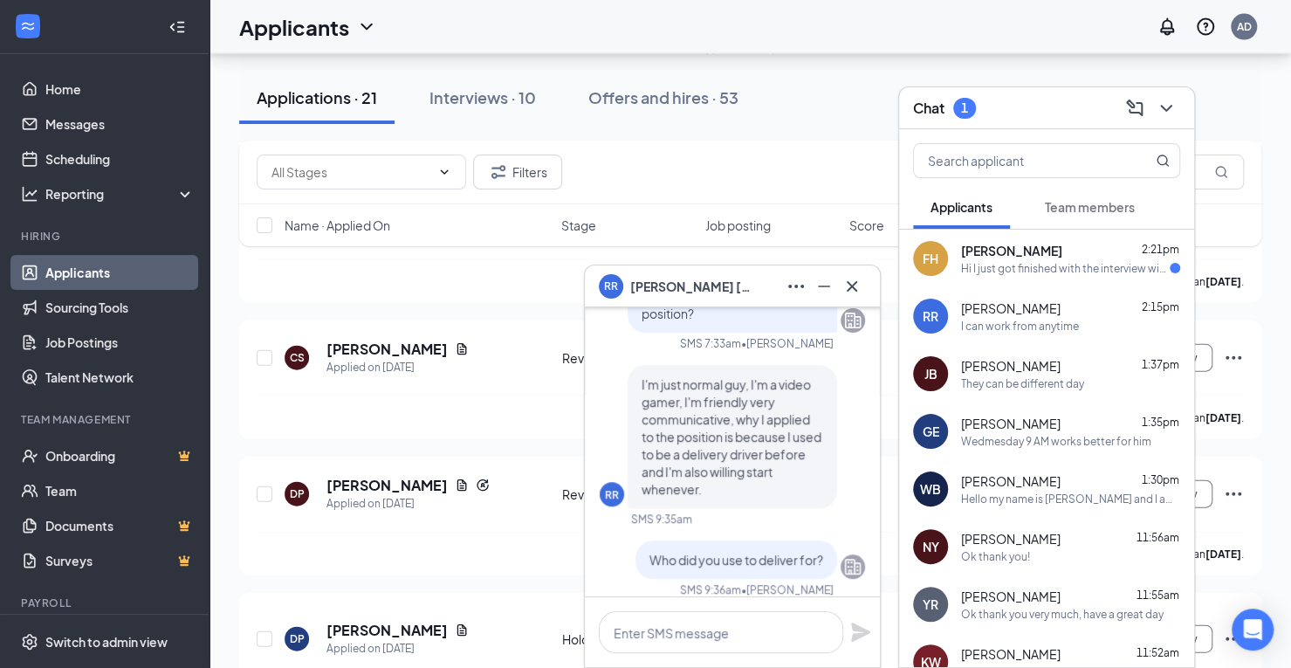
click at [1000, 253] on span "[PERSON_NAME]" at bounding box center [1011, 250] width 101 height 17
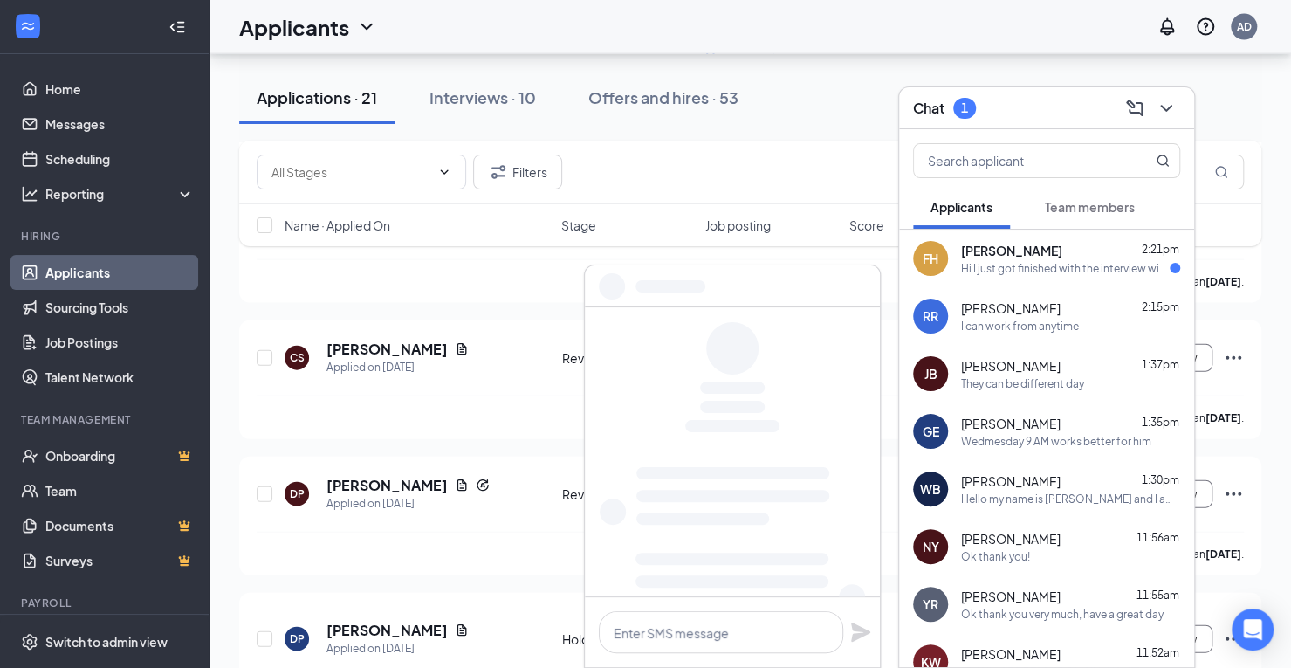
scroll to position [0, 0]
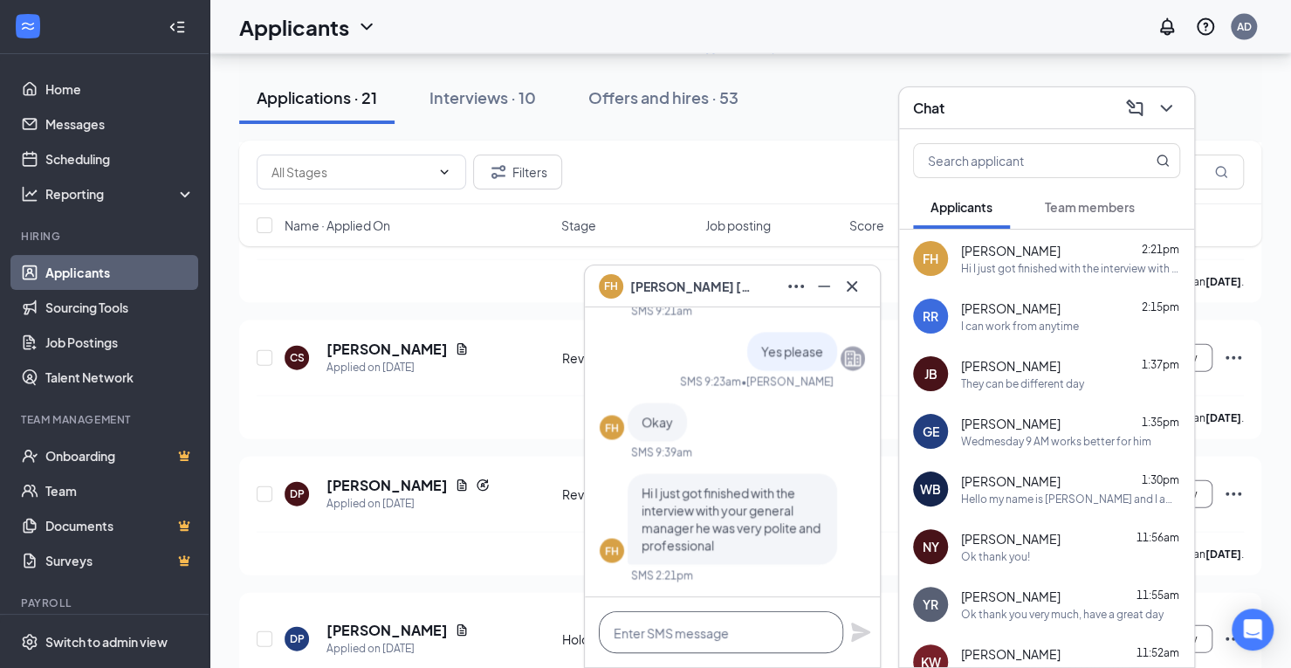
click at [753, 645] on textarea at bounding box center [721, 632] width 244 height 42
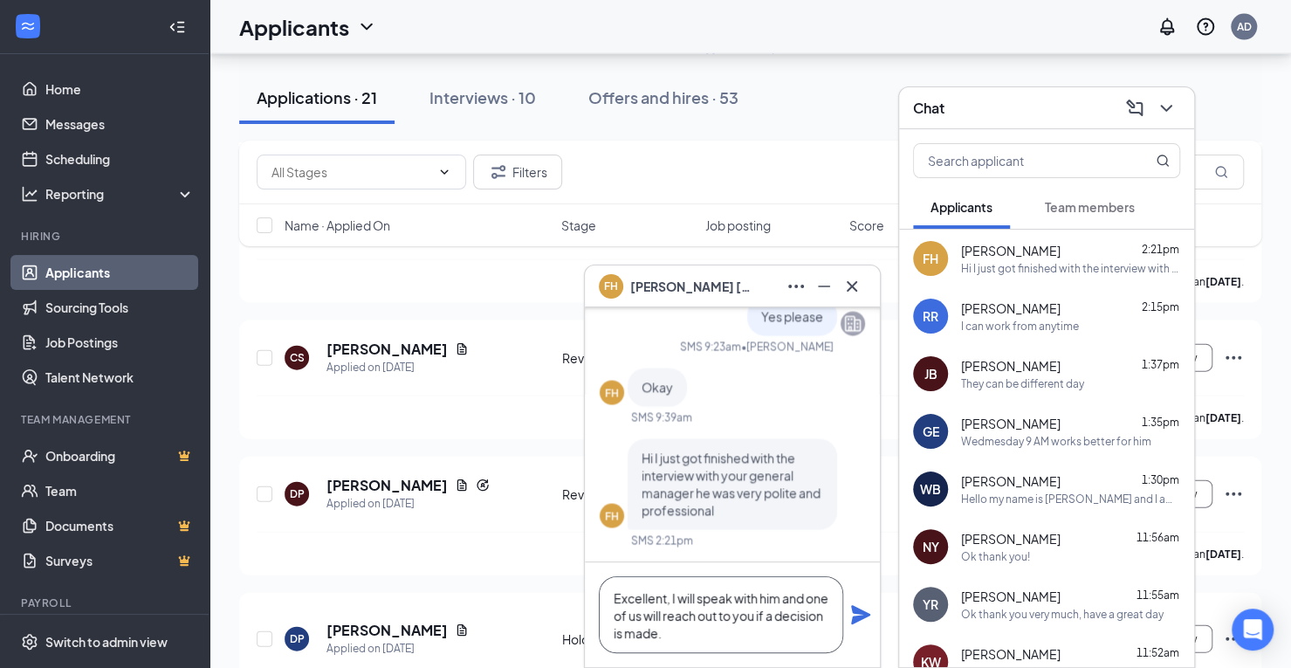
type textarea "Excellent, I will speak with him and one of us will reach out to you if a decis…"
click at [864, 617] on icon "Plane" at bounding box center [860, 614] width 19 height 19
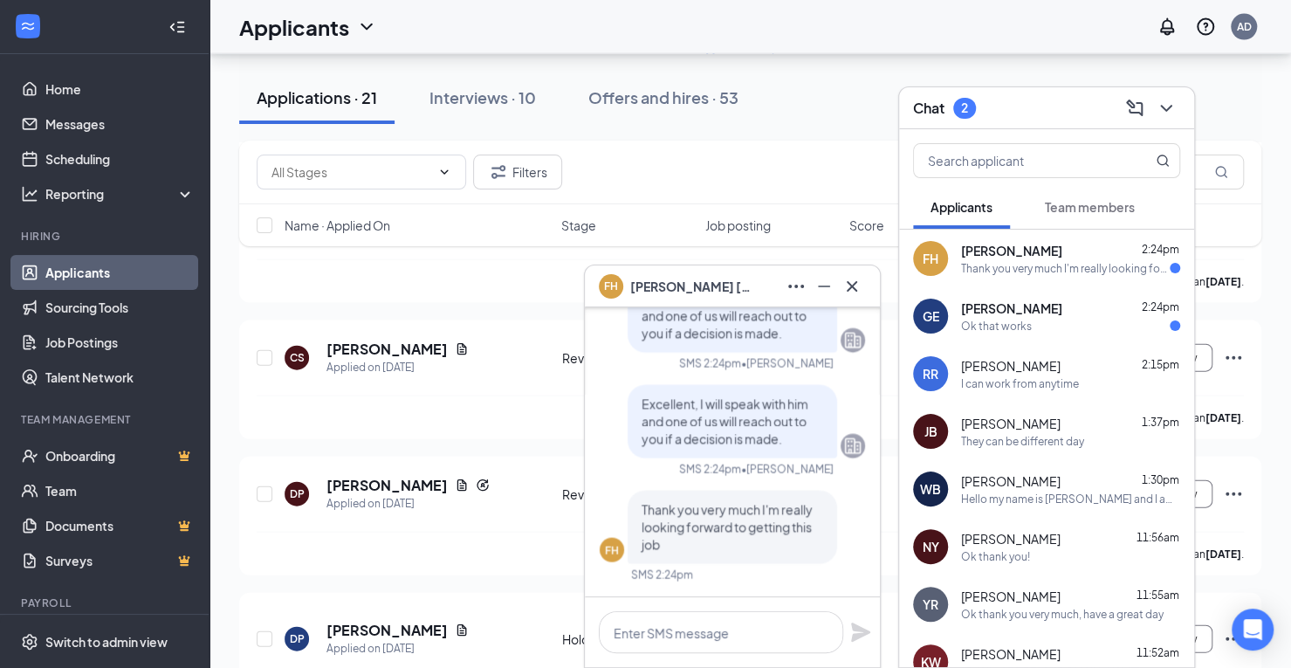
click at [1034, 265] on div "Thank you very much I'm really looking forward to getting this job" at bounding box center [1065, 268] width 209 height 15
click at [1025, 264] on div "Thank you very much I'm really looking forward to getting this job" at bounding box center [1070, 268] width 219 height 15
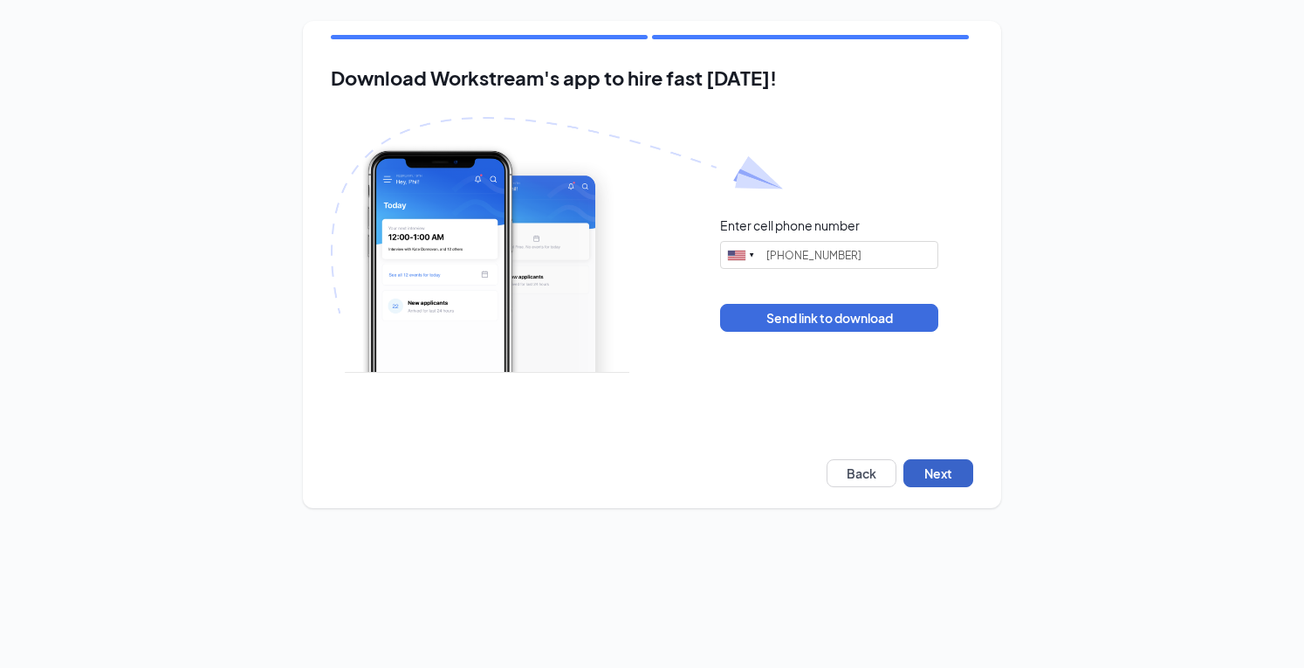
click at [922, 479] on button "Next" at bounding box center [939, 473] width 70 height 28
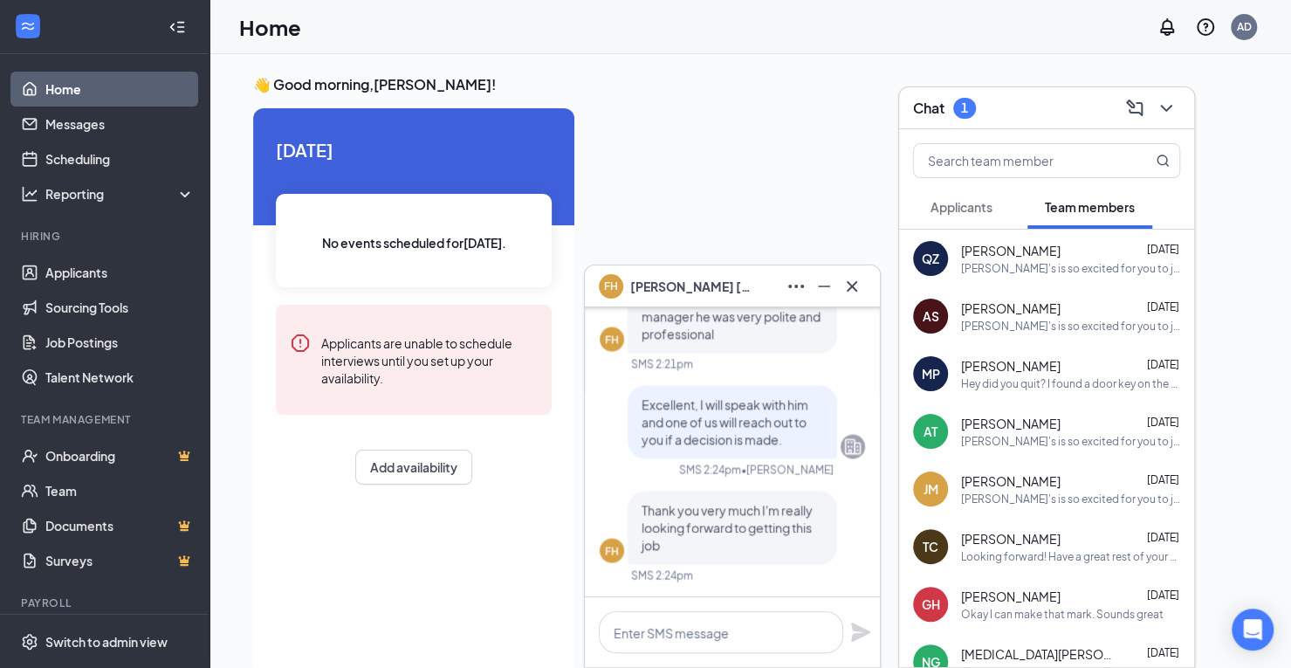
click at [945, 201] on span "Applicants" at bounding box center [962, 207] width 62 height 16
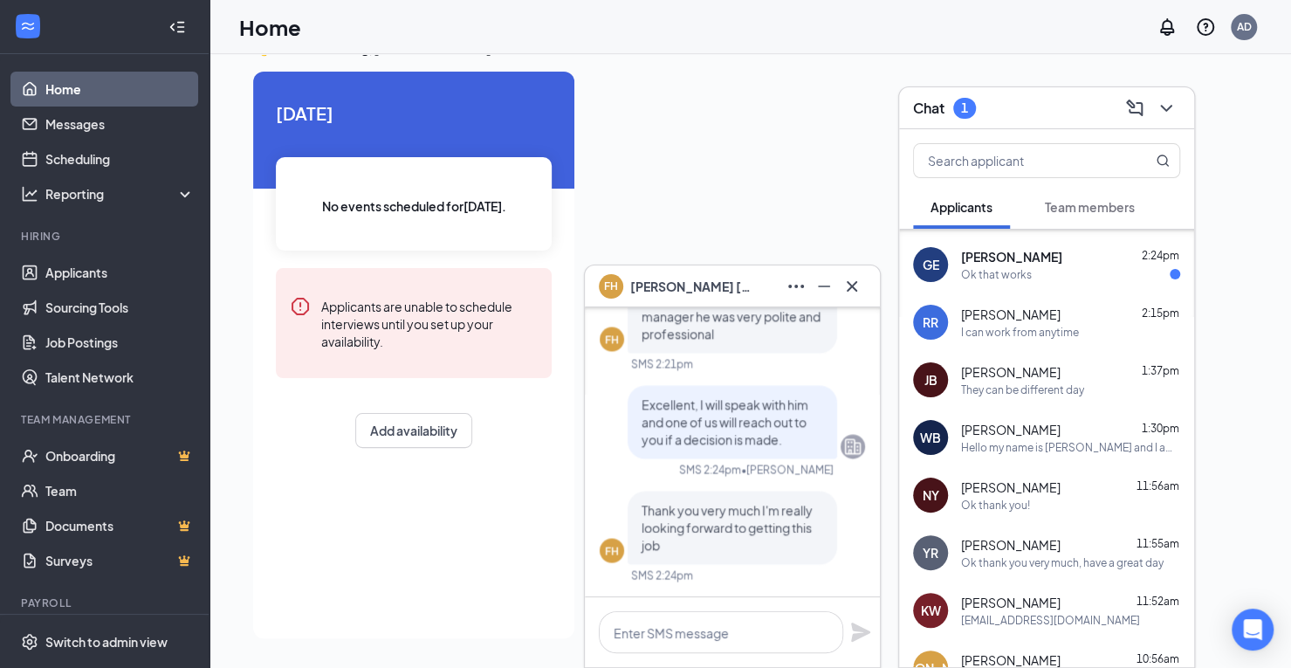
scroll to position [87, 0]
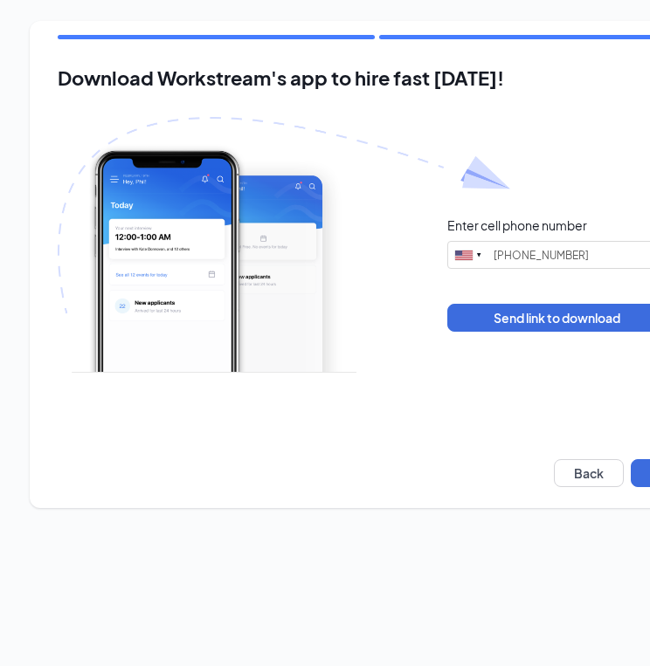
type input "[PHONE_NUMBER]"
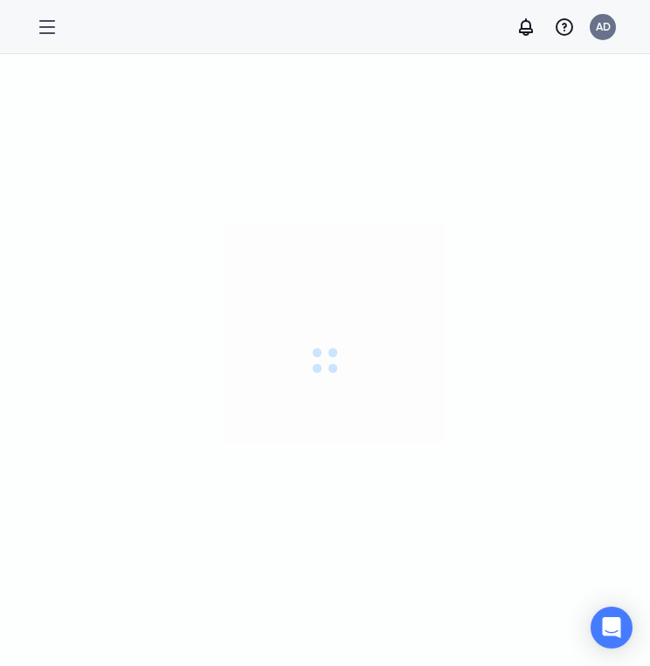
click at [636, 476] on div at bounding box center [325, 360] width 650 height 612
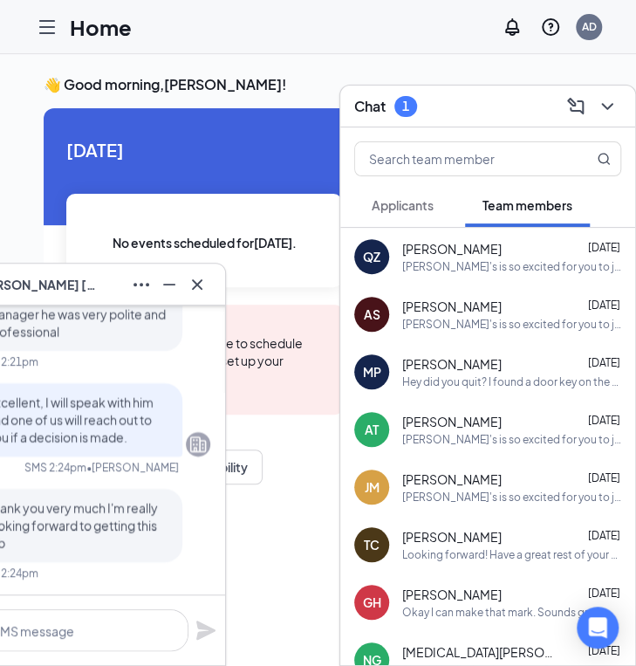
click at [402, 210] on span "Applicants" at bounding box center [403, 205] width 62 height 16
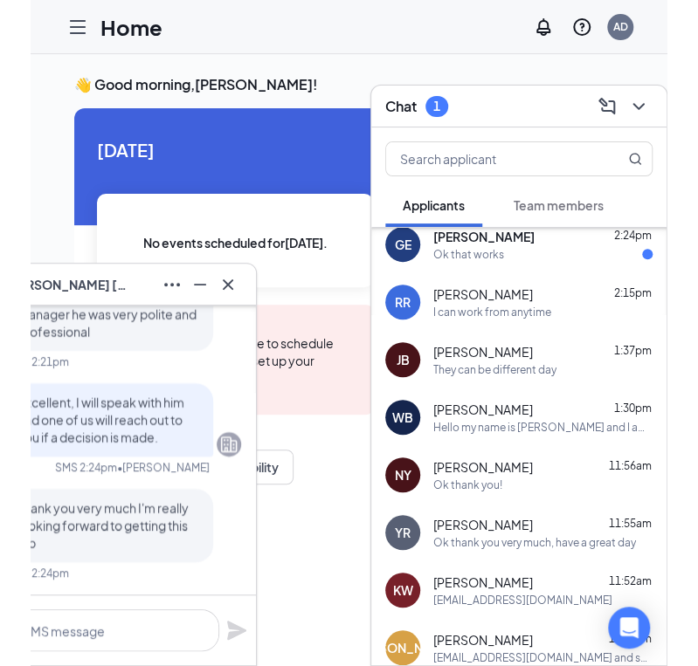
scroll to position [77, 0]
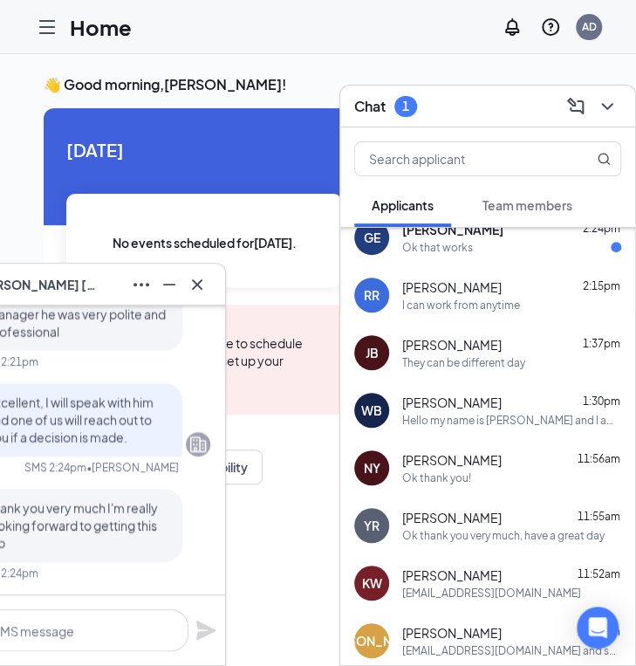
click at [480, 576] on div "[PERSON_NAME] 11:52am" at bounding box center [511, 575] width 219 height 17
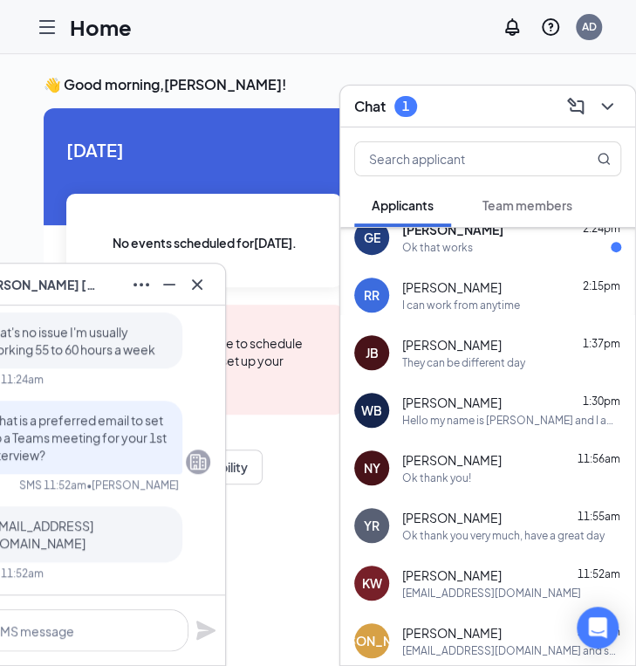
click at [70, 282] on div "KW [PERSON_NAME]" at bounding box center [77, 285] width 267 height 28
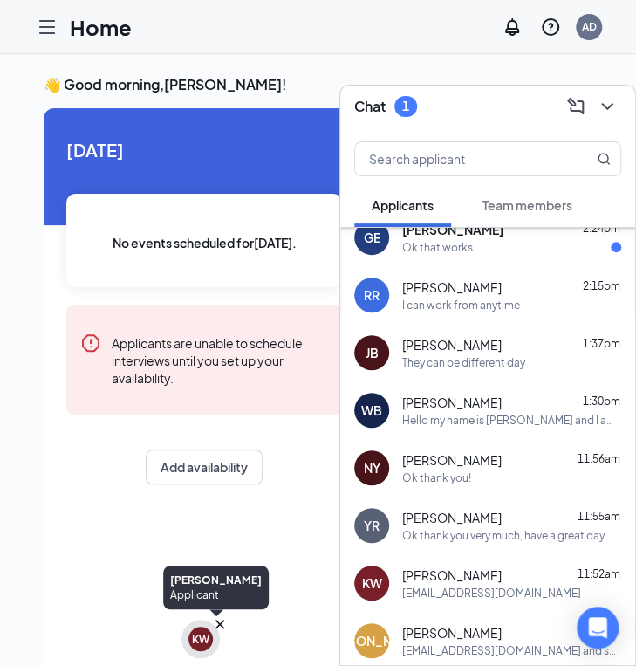
click at [188, 652] on div "KW" at bounding box center [201, 639] width 38 height 38
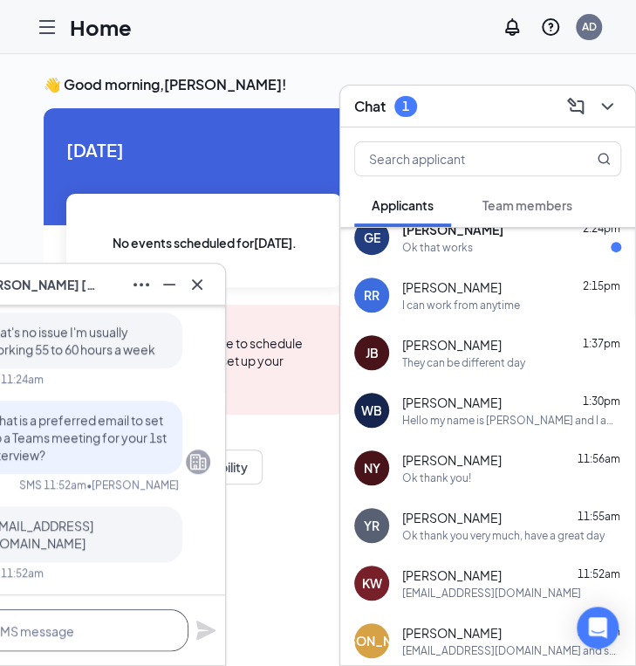
click at [108, 622] on textarea at bounding box center [66, 630] width 244 height 42
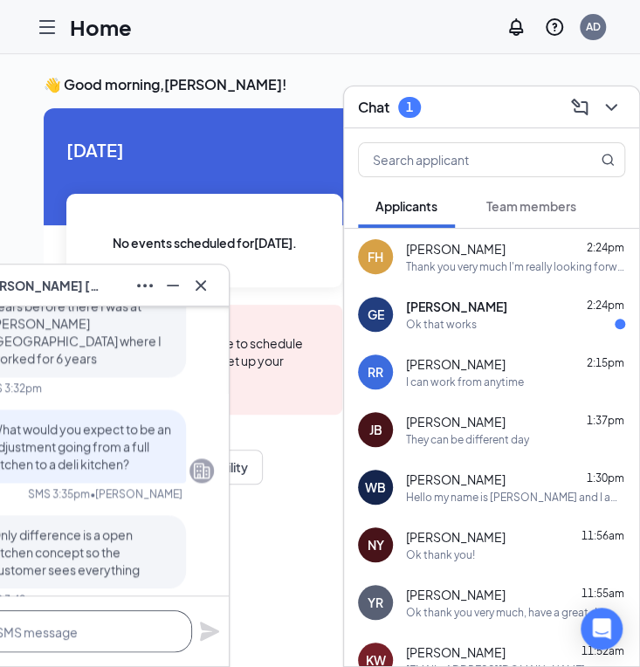
scroll to position [0, 0]
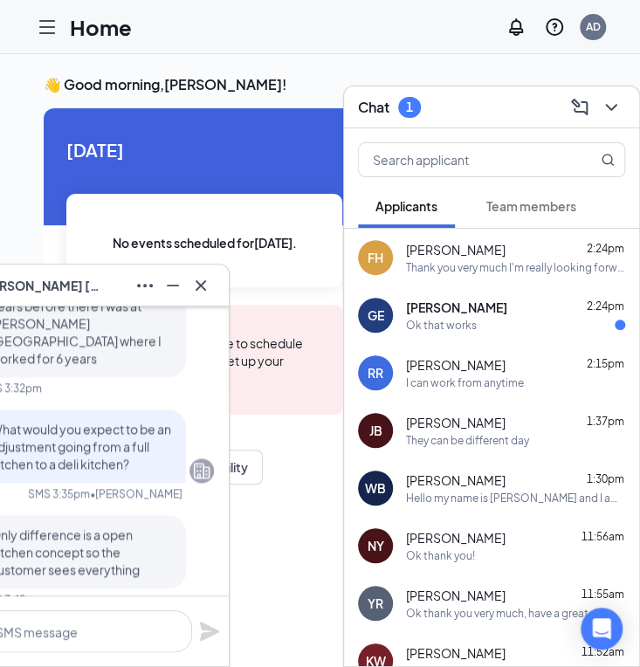
click at [90, 288] on div "KW [PERSON_NAME]" at bounding box center [81, 286] width 267 height 28
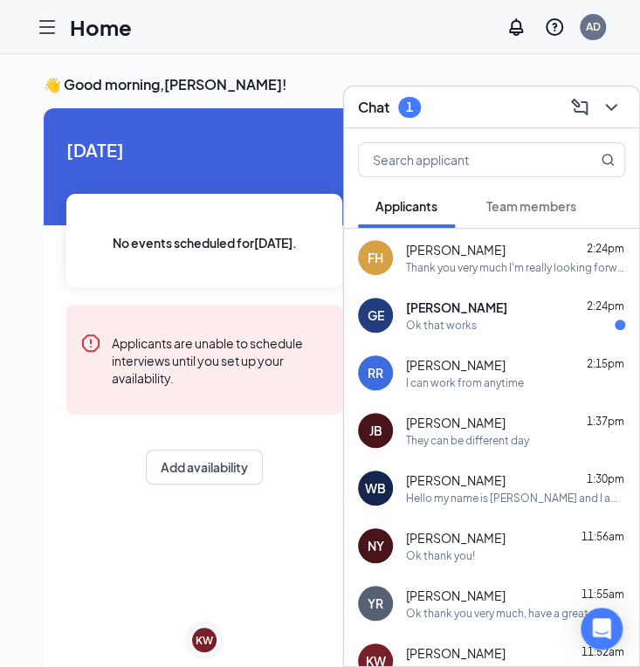
click at [203, 659] on div "KW [PERSON_NAME]" at bounding box center [203, 643] width 51 height 42
